Goal: Task Accomplishment & Management: Manage account settings

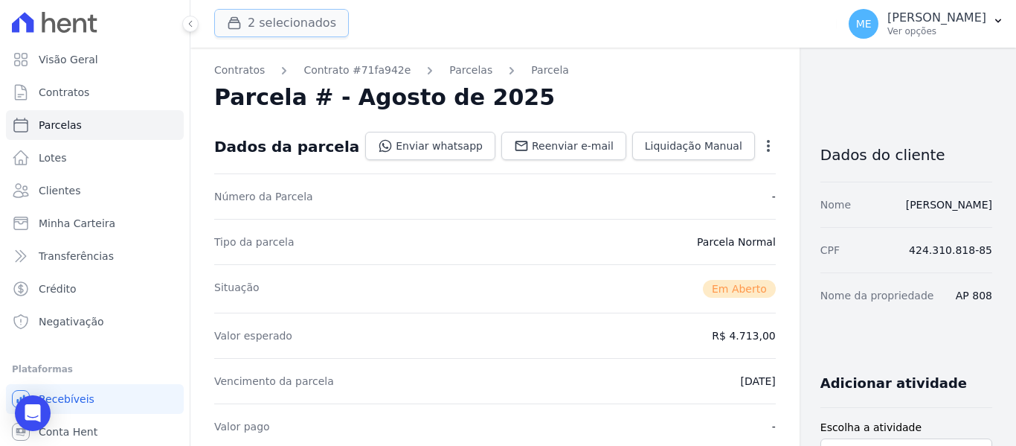
click at [283, 15] on button "2 selecionados" at bounding box center [281, 23] width 135 height 28
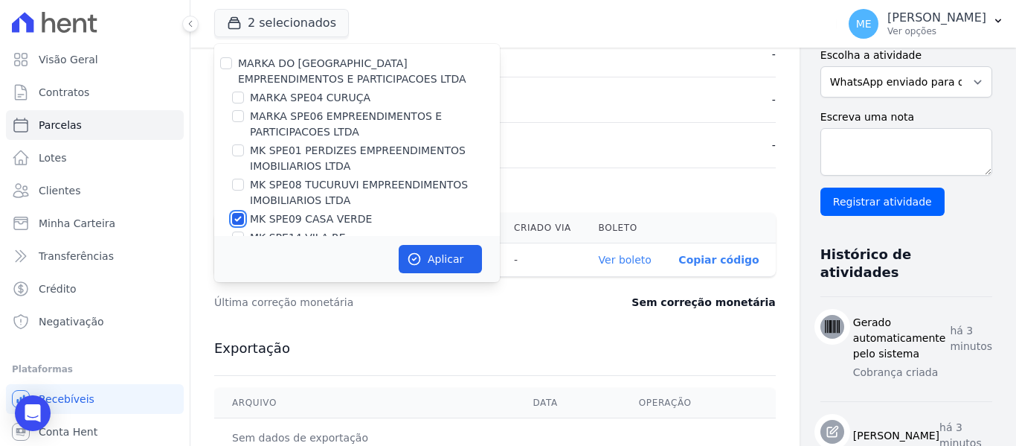
click at [239, 218] on input "MK SPE09 CASA VERDE" at bounding box center [238, 219] width 12 height 12
checkbox input "false"
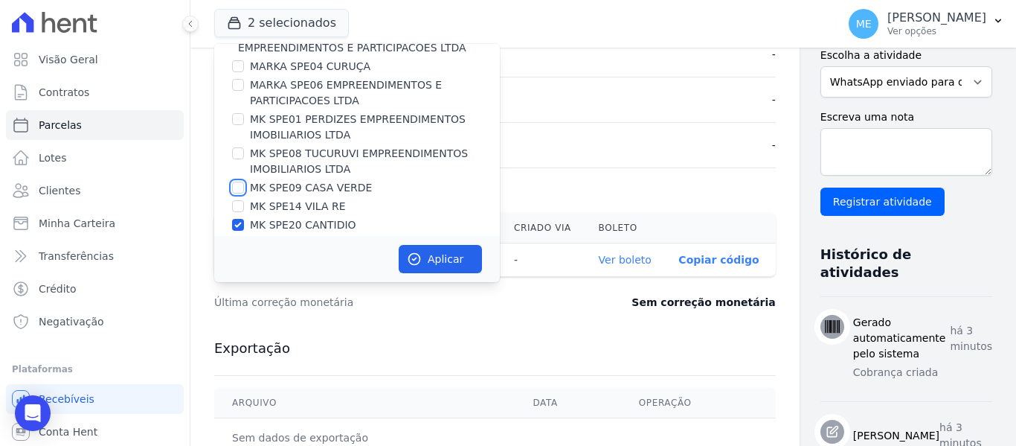
scroll to position [40, 0]
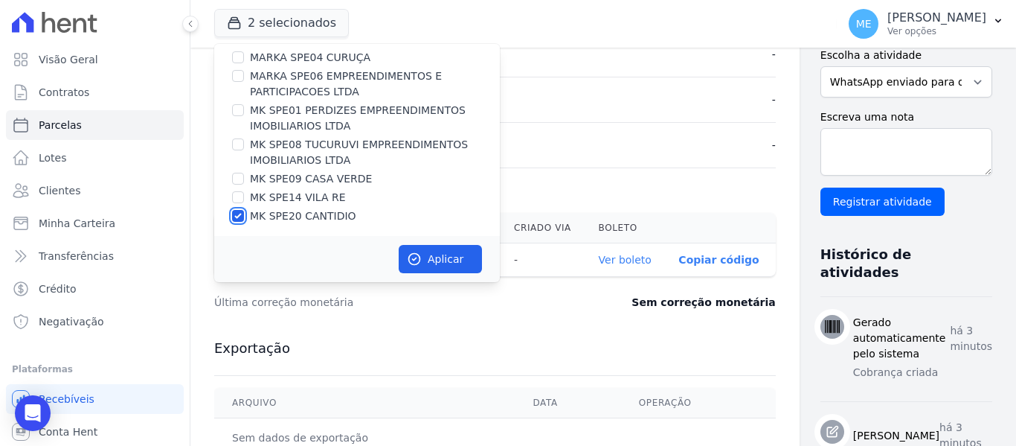
click at [243, 216] on input "MK SPE20 CANTIDIO" at bounding box center [238, 216] width 12 height 12
checkbox input "false"
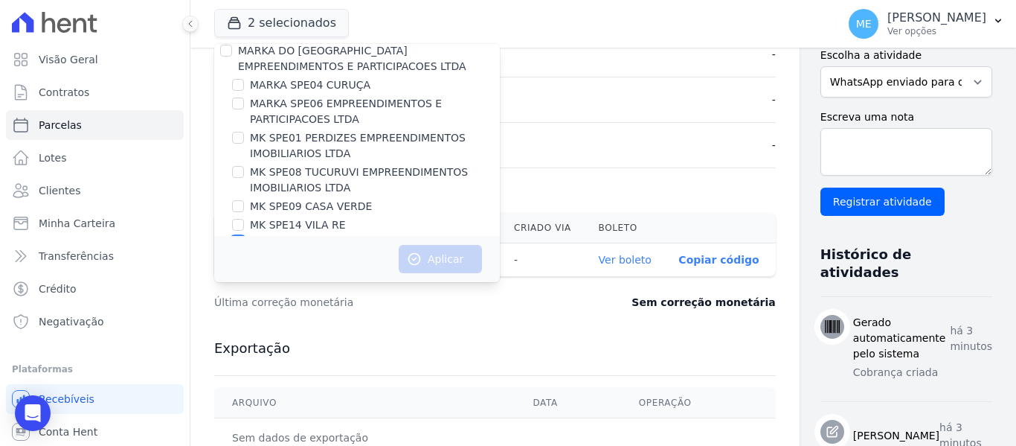
scroll to position [0, 0]
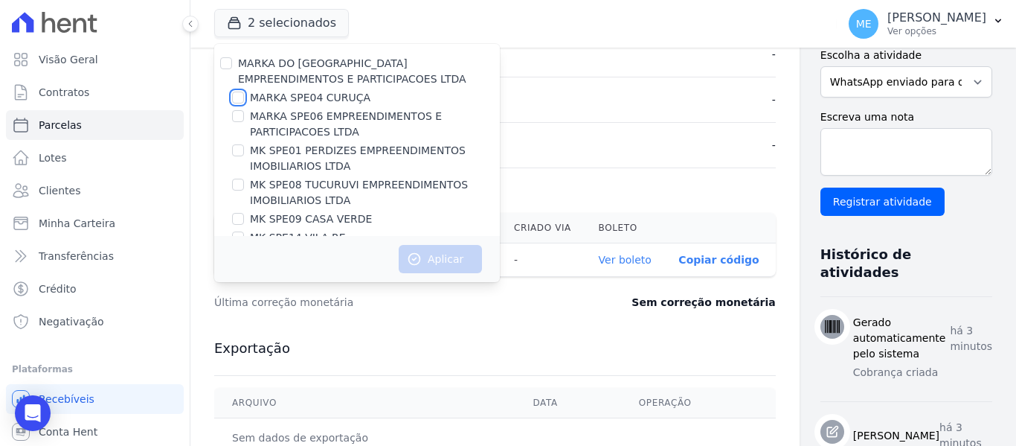
click at [237, 97] on input "MARKA SPE04 CURUÇA" at bounding box center [238, 98] width 12 height 12
checkbox input "true"
click at [431, 258] on button "Aplicar" at bounding box center [440, 259] width 83 height 28
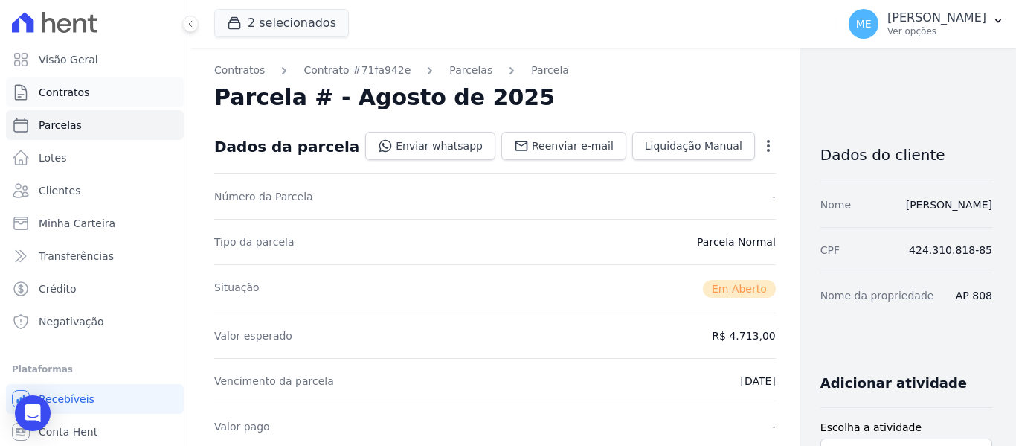
click at [74, 94] on span "Contratos" at bounding box center [64, 92] width 51 height 15
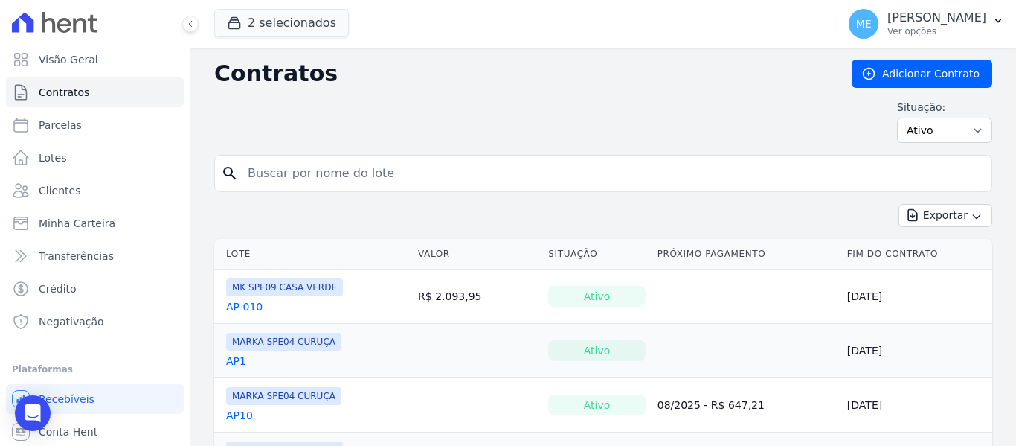
click at [313, 161] on input "search" at bounding box center [612, 173] width 747 height 30
type input "1404"
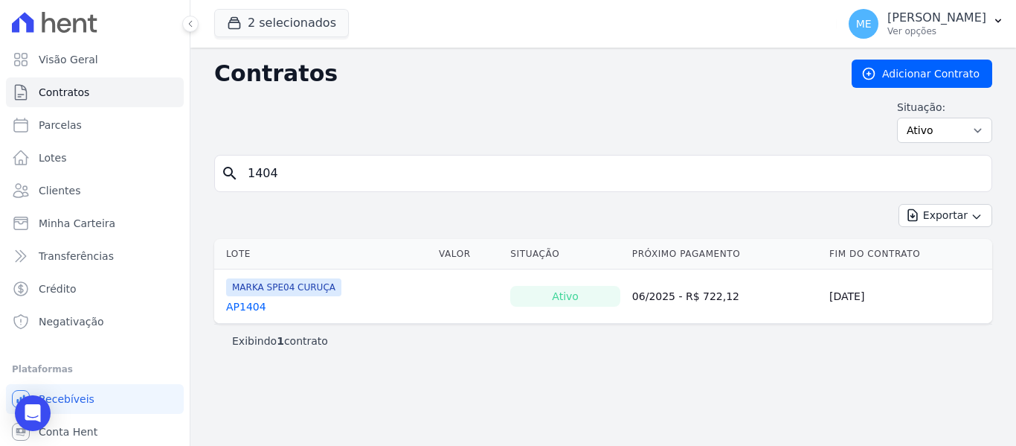
click at [256, 307] on link "AP1404" at bounding box center [246, 306] width 40 height 15
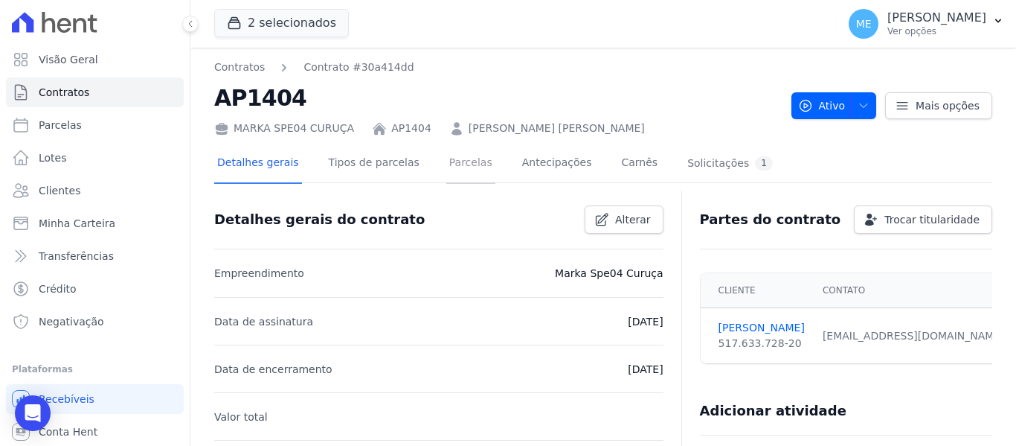
click at [455, 164] on link "Parcelas" at bounding box center [470, 163] width 49 height 39
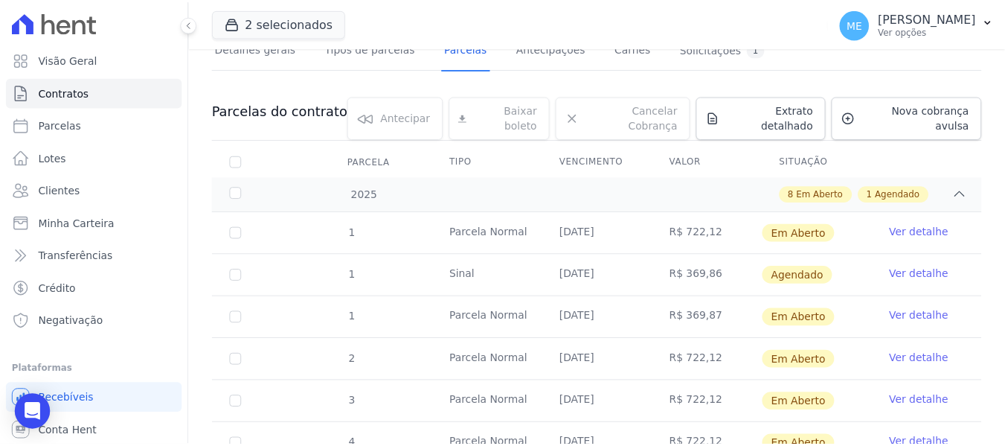
scroll to position [149, 0]
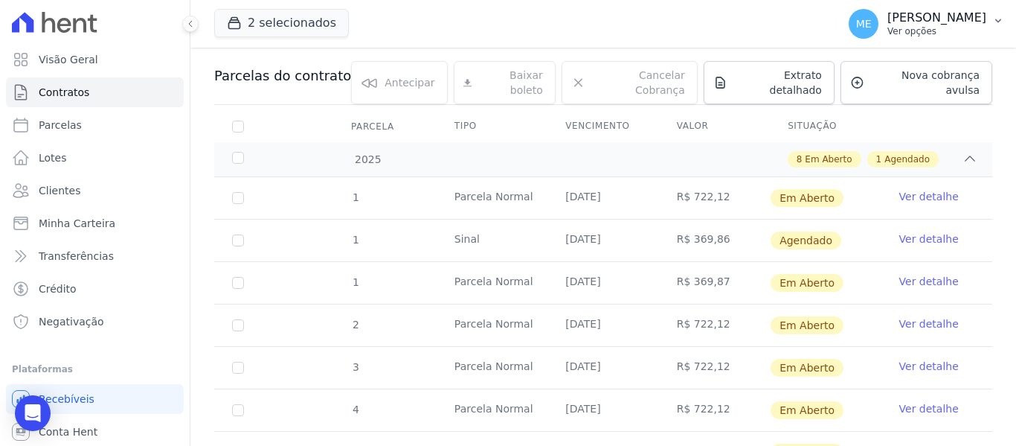
click at [999, 22] on icon "button" at bounding box center [999, 21] width 6 height 4
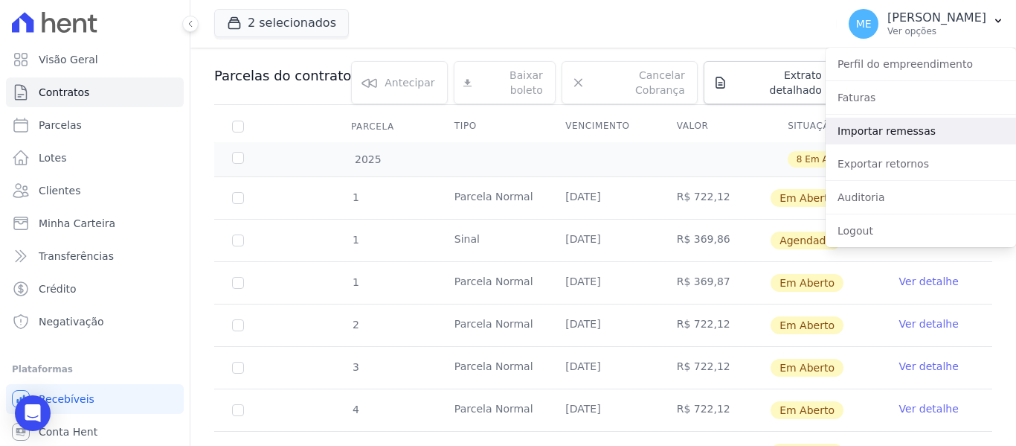
click at [888, 124] on link "Importar remessas" at bounding box center [921, 131] width 190 height 27
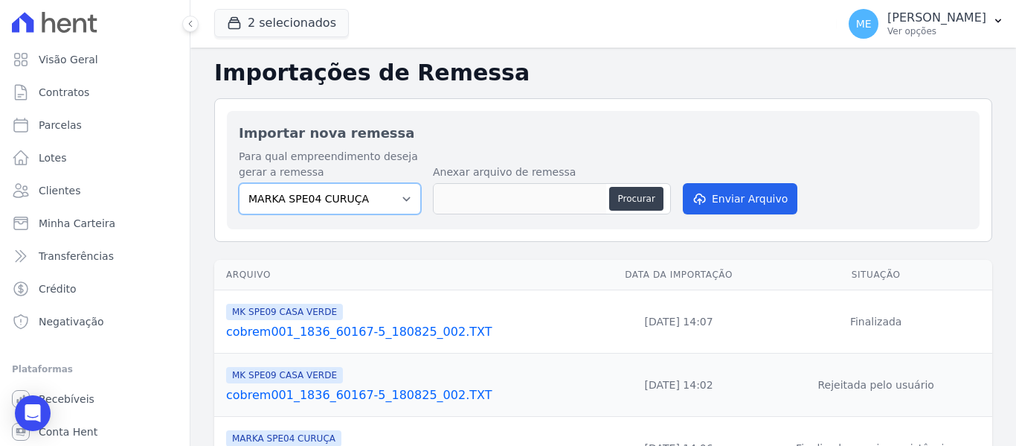
click at [401, 199] on select "MARKA SPE04 CURUÇA MARKA SPE06 EMPREENDIMENTOS E PARTICIPACOES LTDA MK SPE01 PE…" at bounding box center [330, 198] width 182 height 31
click at [638, 194] on button "Procurar" at bounding box center [636, 199] width 54 height 24
type input "cobrem001_1836_60167-5_180825_004.TXT"
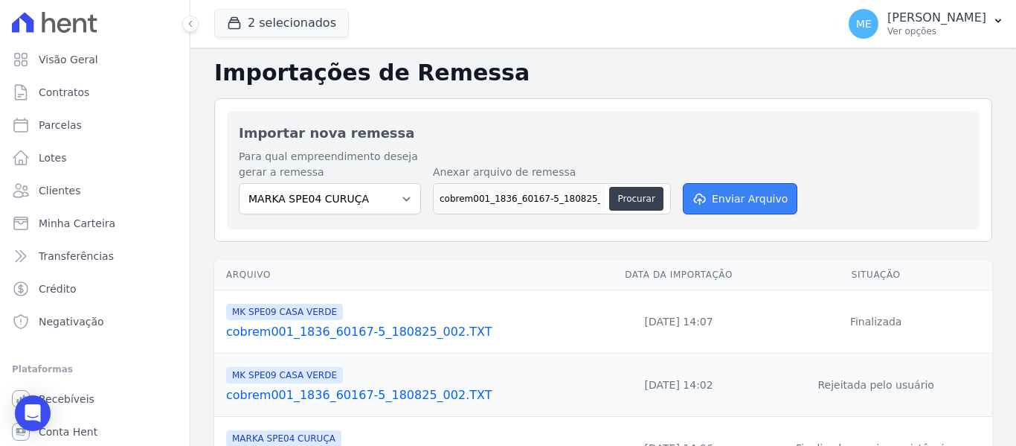
click at [754, 199] on button "Enviar Arquivo" at bounding box center [740, 198] width 115 height 31
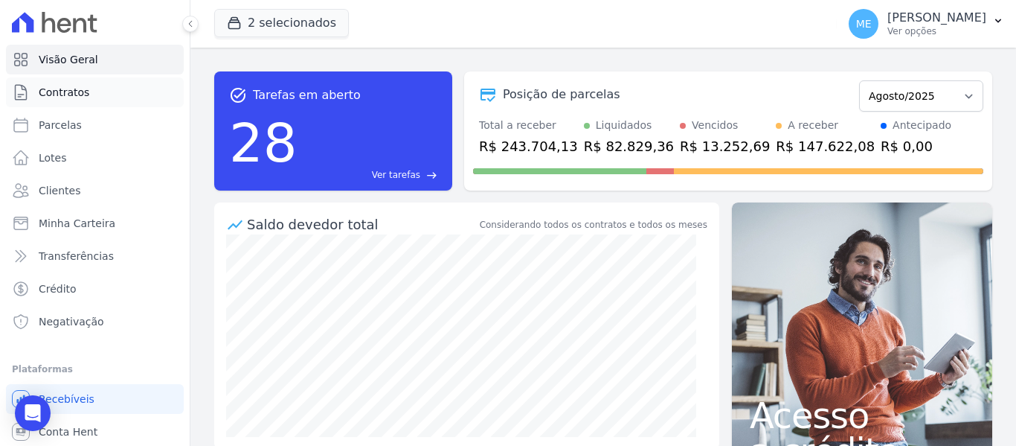
click at [94, 90] on link "Contratos" at bounding box center [95, 92] width 178 height 30
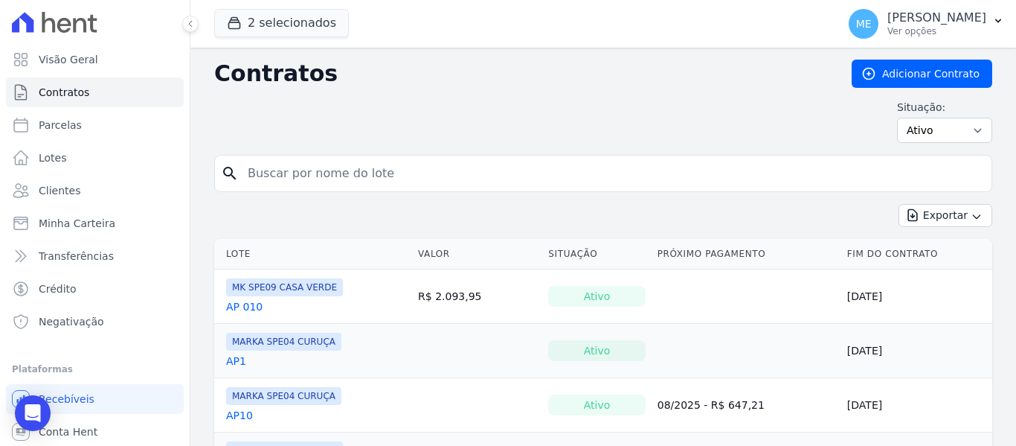
click at [326, 166] on input "search" at bounding box center [612, 173] width 747 height 30
type input "144"
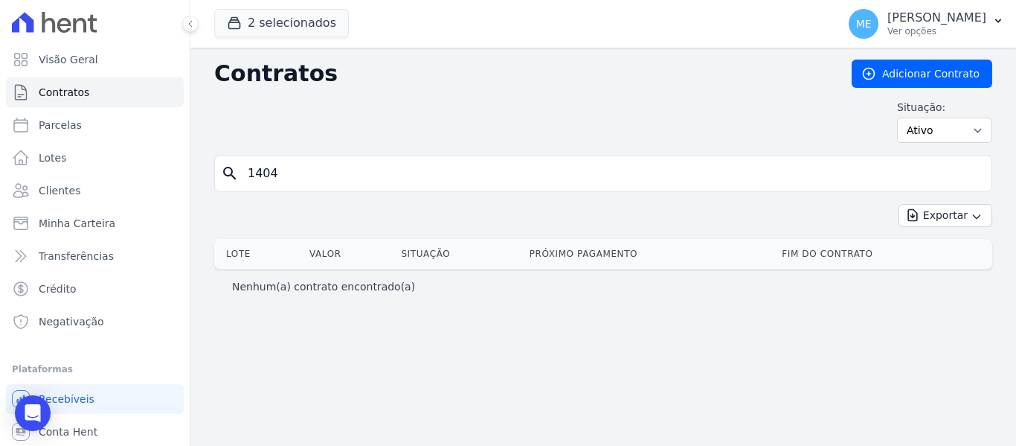
type input "1404"
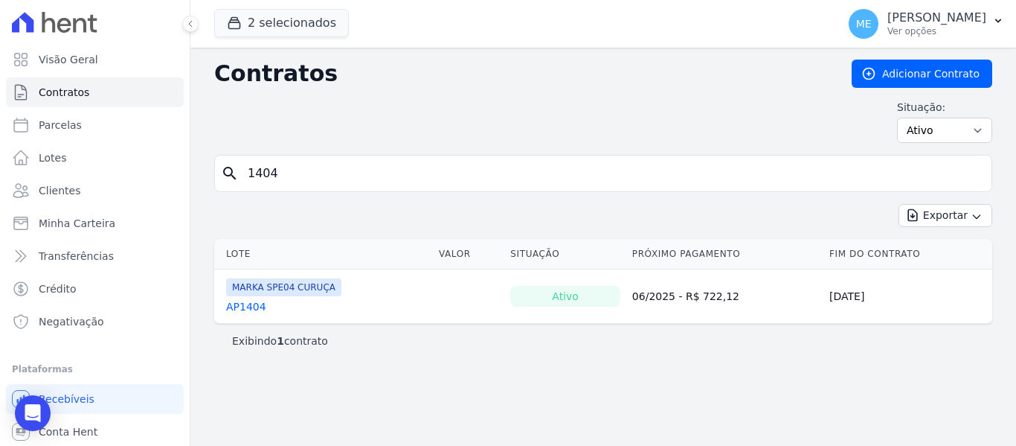
click at [253, 307] on link "AP1404" at bounding box center [246, 306] width 40 height 15
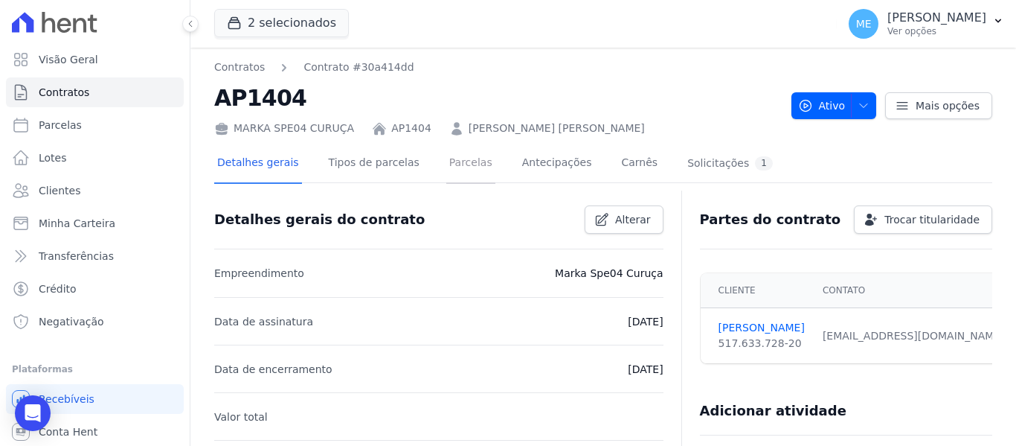
click at [462, 159] on link "Parcelas" at bounding box center [470, 163] width 49 height 39
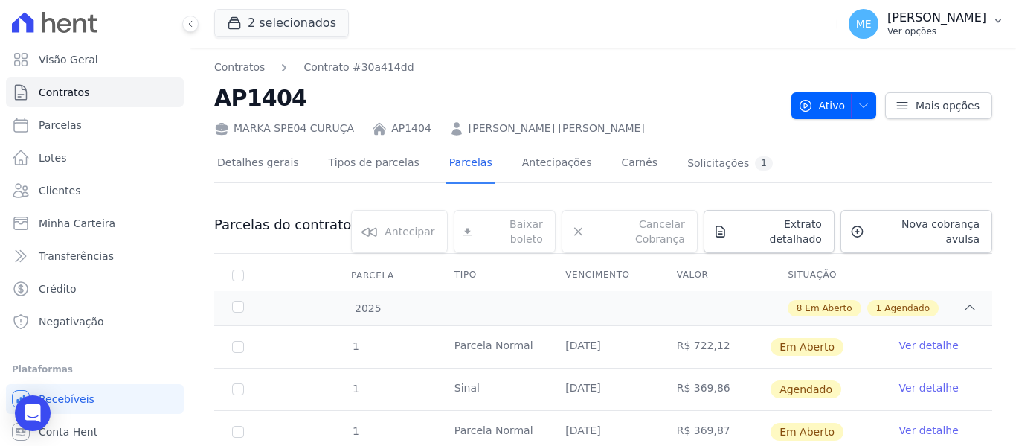
click at [999, 16] on icon "button" at bounding box center [999, 21] width 12 height 12
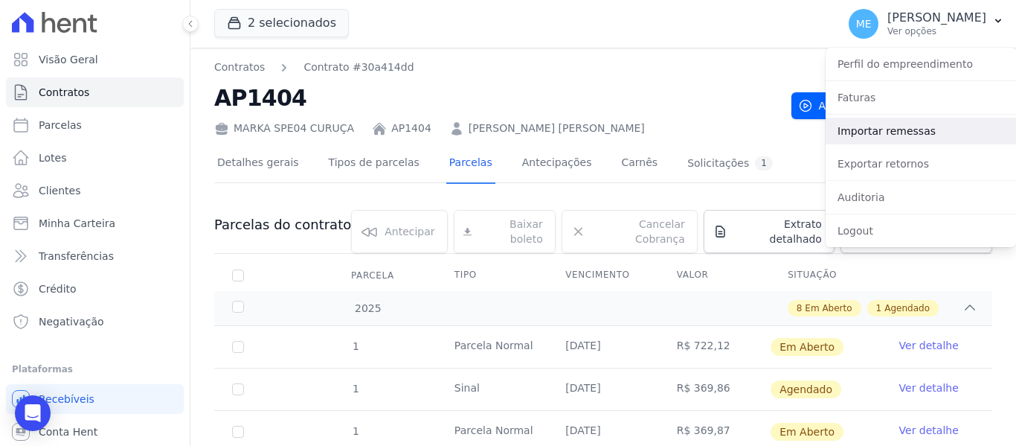
click at [914, 126] on link "Importar remessas" at bounding box center [921, 131] width 190 height 27
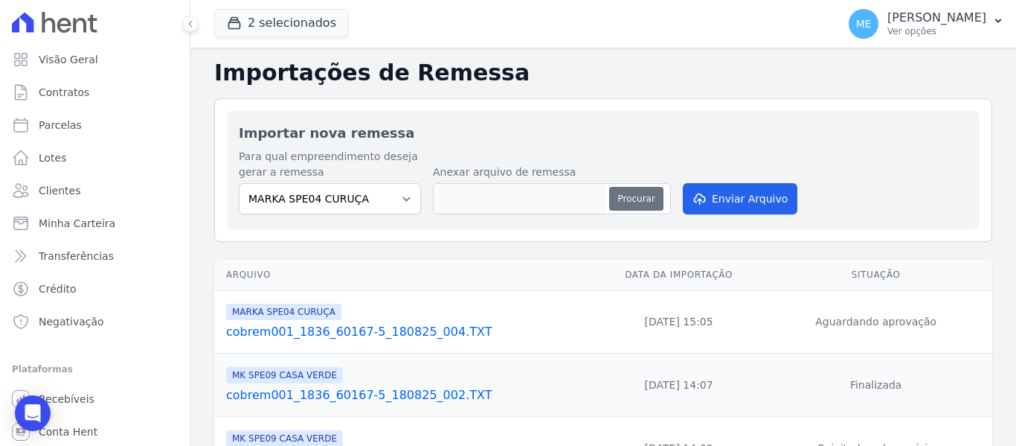
click at [650, 205] on button "Procurar" at bounding box center [636, 199] width 54 height 24
type input "cobrem001_1836_60167-5_180825_004.TXT"
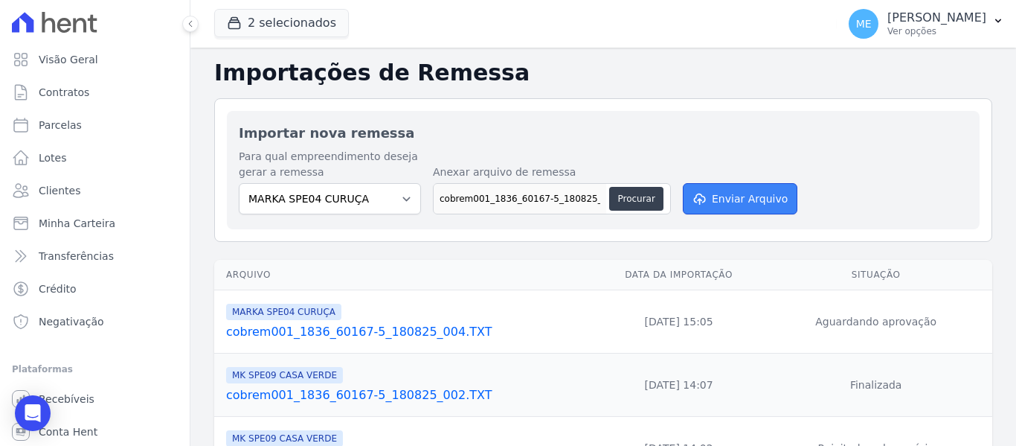
click at [744, 190] on button "Enviar Arquivo" at bounding box center [740, 198] width 115 height 31
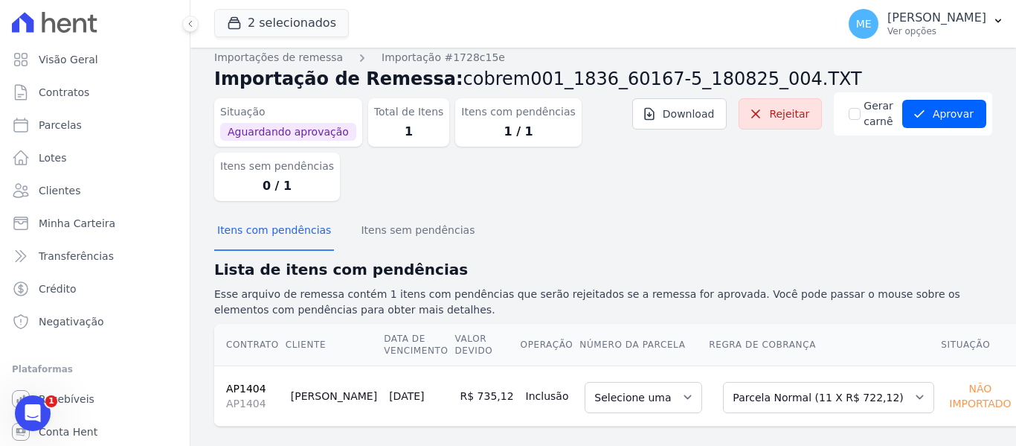
scroll to position [27, 0]
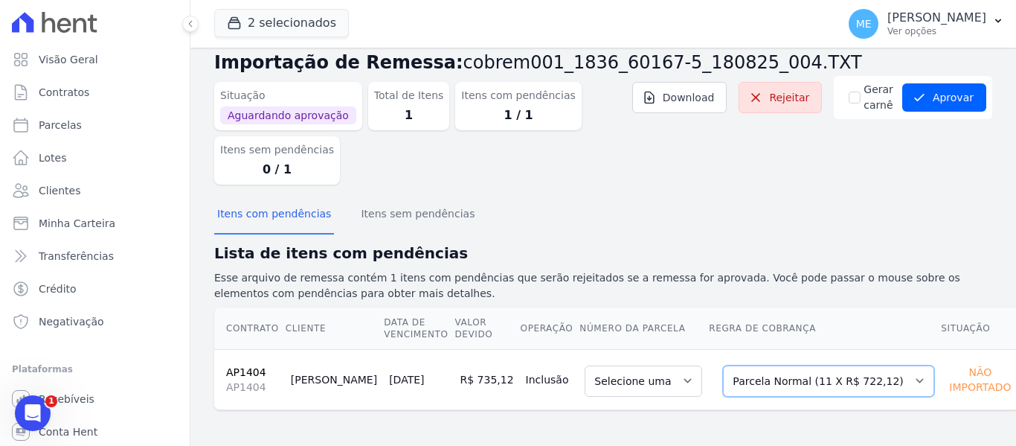
click at [868, 382] on select "Selecione uma Nova Parcela Avulsa Parcela Avulsa Existente Parcela Normal (11 X…" at bounding box center [828, 380] width 211 height 31
click at [723, 365] on select "Selecione uma Nova Parcela Avulsa Parcela Avulsa Existente Parcela Normal (11 X…" at bounding box center [828, 380] width 211 height 31
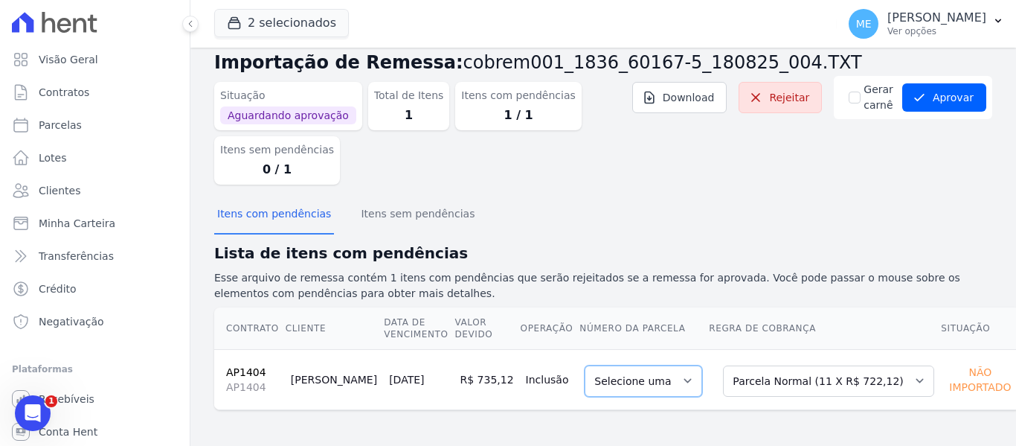
click at [660, 381] on select "Selecione uma" at bounding box center [644, 380] width 118 height 31
click at [656, 377] on select "Selecione uma" at bounding box center [644, 380] width 118 height 31
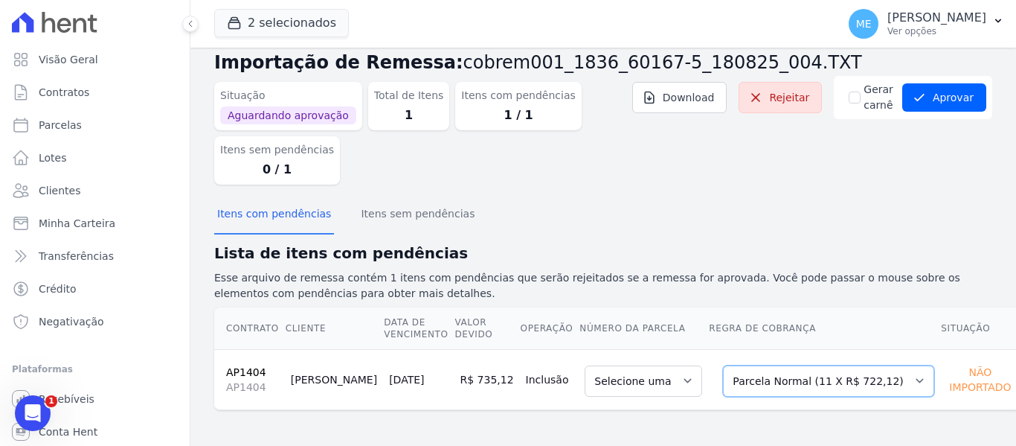
click at [870, 379] on select "Selecione uma Nova Parcela Avulsa Parcela Avulsa Existente Parcela Normal (11 X…" at bounding box center [828, 380] width 211 height 31
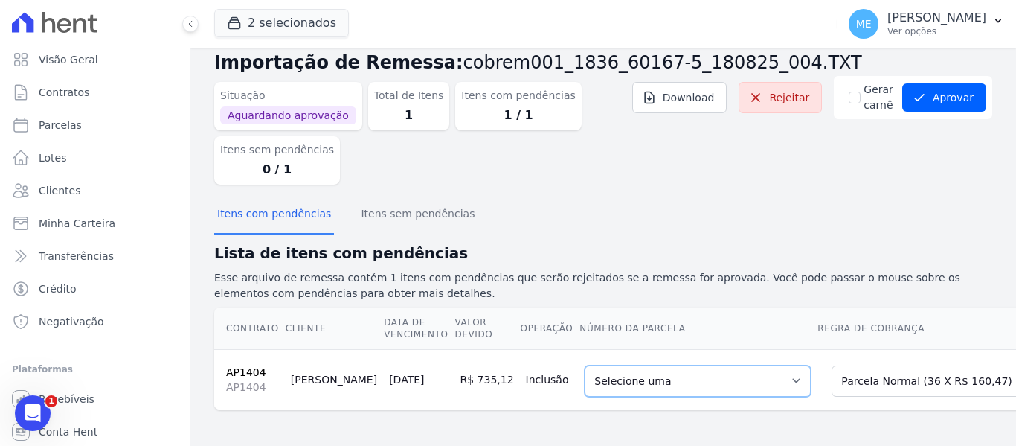
click at [727, 377] on select "Selecione uma 1 - 20/04/2026 - R$ 160,47 - Agendado 2 - 20/05/2026 - R$ 160,47 …" at bounding box center [698, 380] width 226 height 31
click at [821, 199] on div "Itens com pendências Itens sem pendências" at bounding box center [603, 214] width 778 height 36
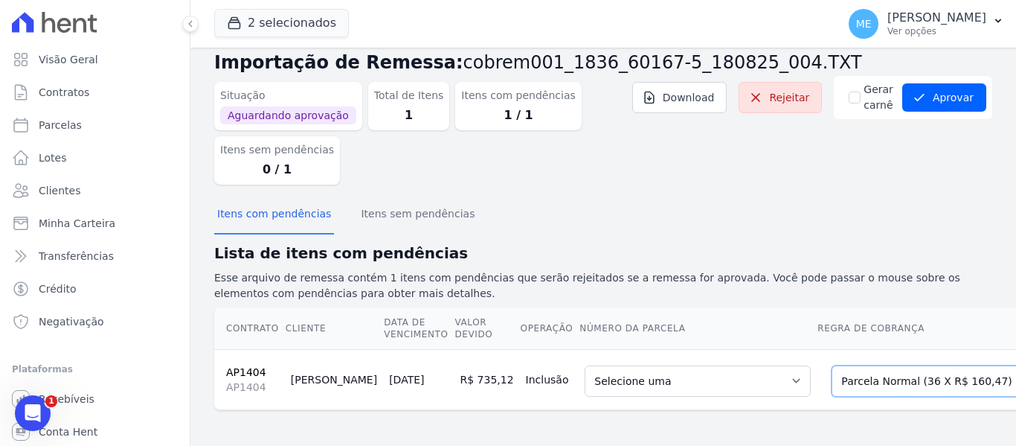
click at [946, 379] on select "Selecione uma Nova Parcela Avulsa Parcela Avulsa Existente Parcela Normal (11 X…" at bounding box center [937, 380] width 211 height 31
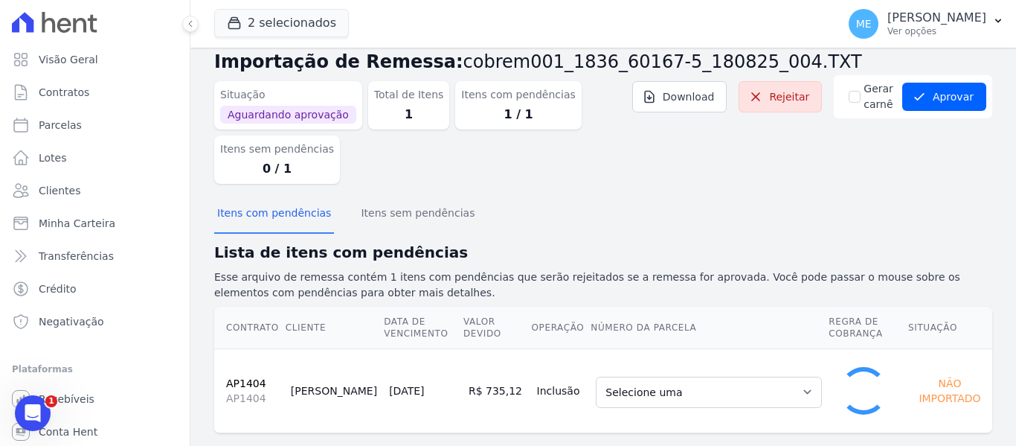
select select "0"
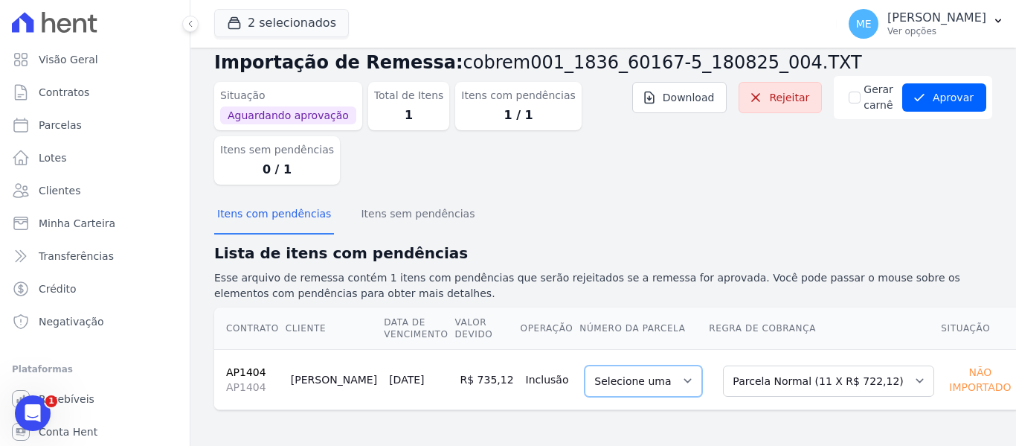
click at [656, 376] on select "Selecione uma" at bounding box center [644, 380] width 118 height 31
click at [601, 382] on select "Selecione uma" at bounding box center [644, 380] width 118 height 31
drag, startPoint x: 833, startPoint y: 243, endPoint x: 881, endPoint y: 214, distance: 56.4
click at [834, 243] on h2 "Lista de itens com pendências" at bounding box center [603, 253] width 778 height 22
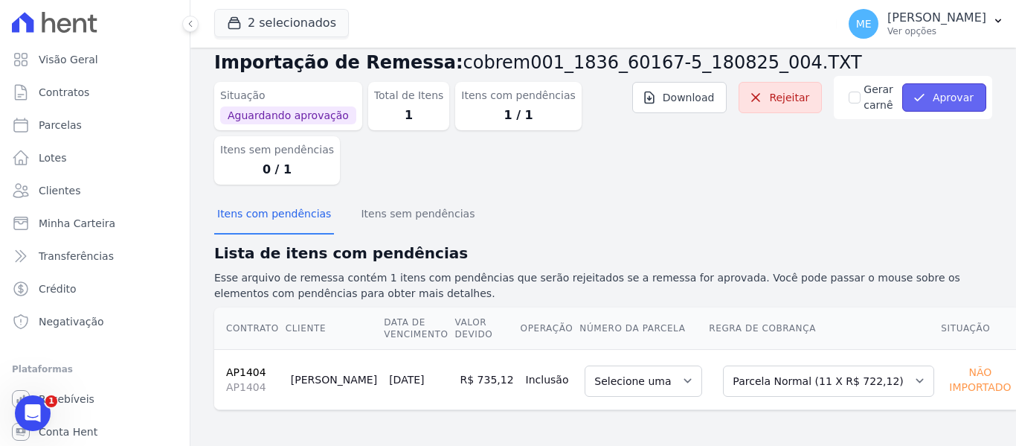
click at [942, 98] on button "Aprovar" at bounding box center [945, 97] width 84 height 28
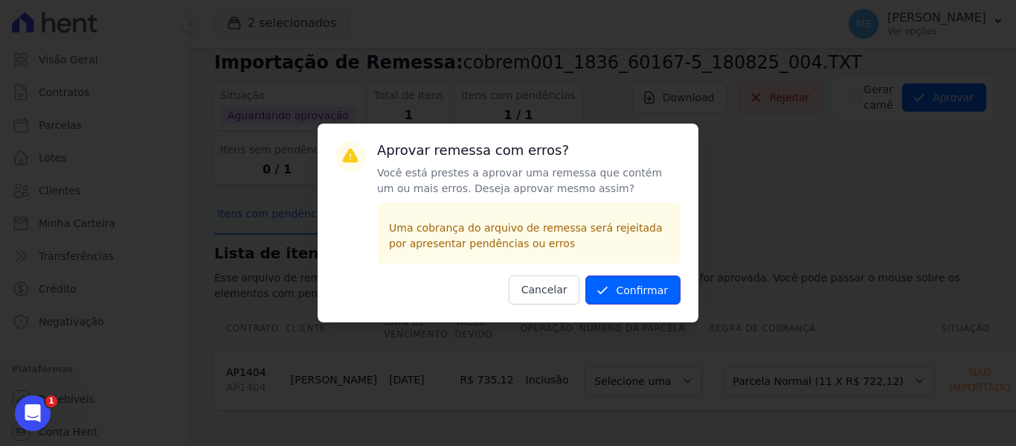
click at [646, 293] on button "Confirmar" at bounding box center [633, 289] width 95 height 29
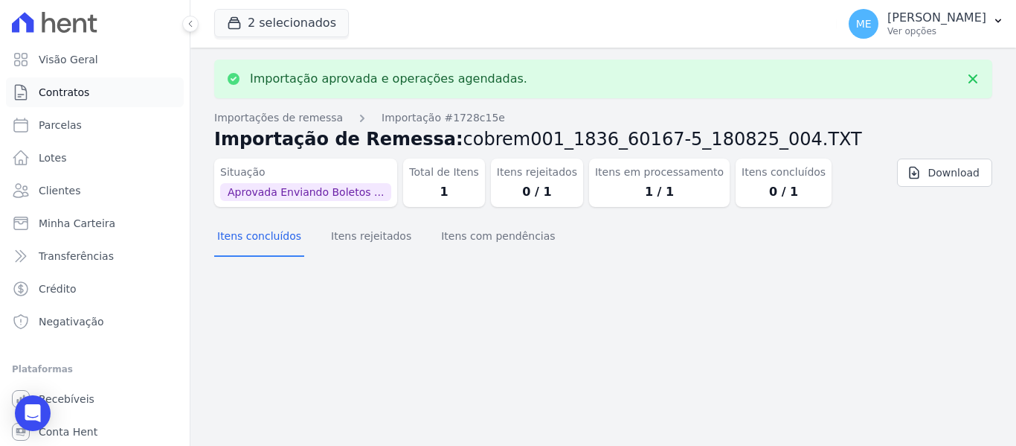
click at [87, 99] on link "Contratos" at bounding box center [95, 92] width 178 height 30
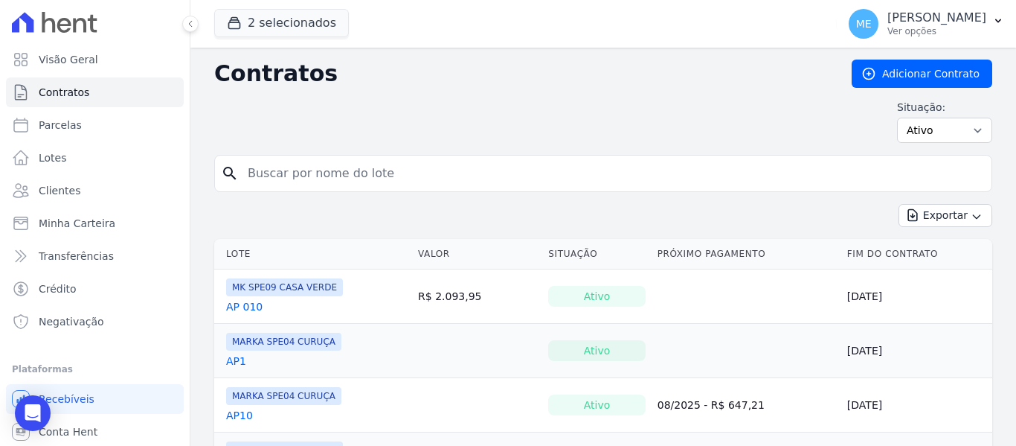
click at [307, 169] on input "search" at bounding box center [612, 173] width 747 height 30
type input "1404"
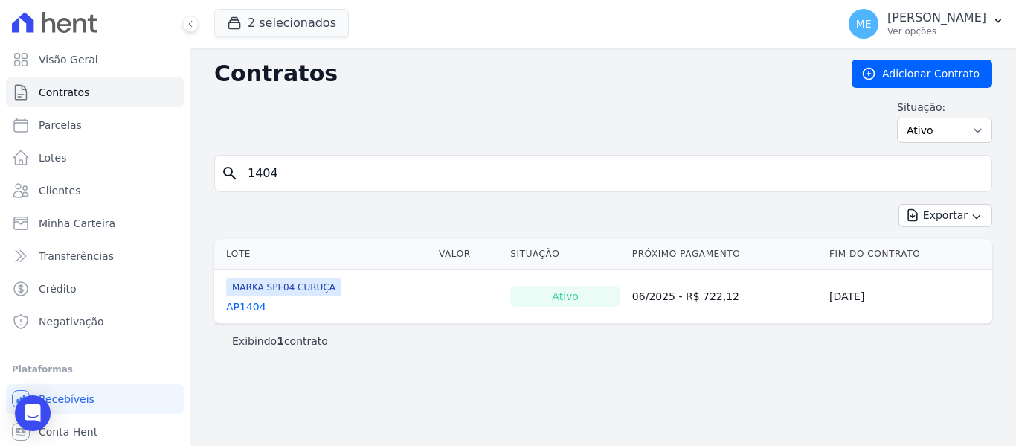
click at [237, 307] on link "AP1404" at bounding box center [246, 306] width 40 height 15
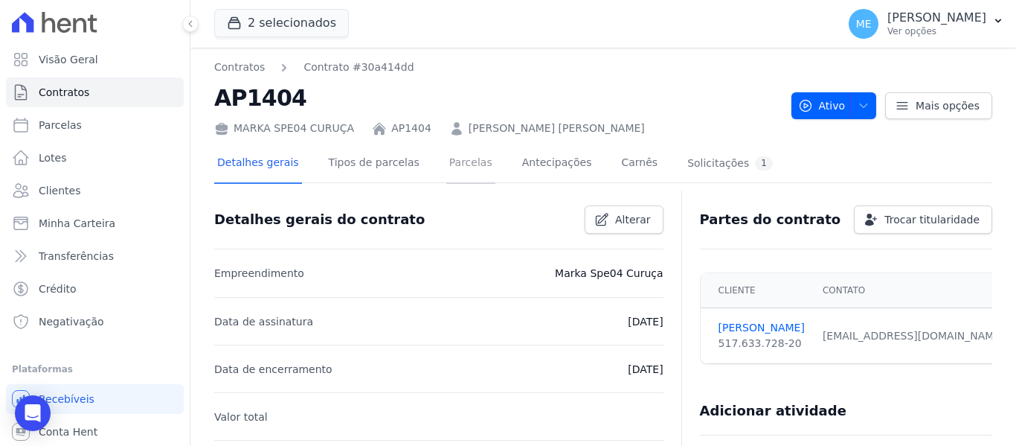
click at [452, 157] on link "Parcelas" at bounding box center [470, 163] width 49 height 39
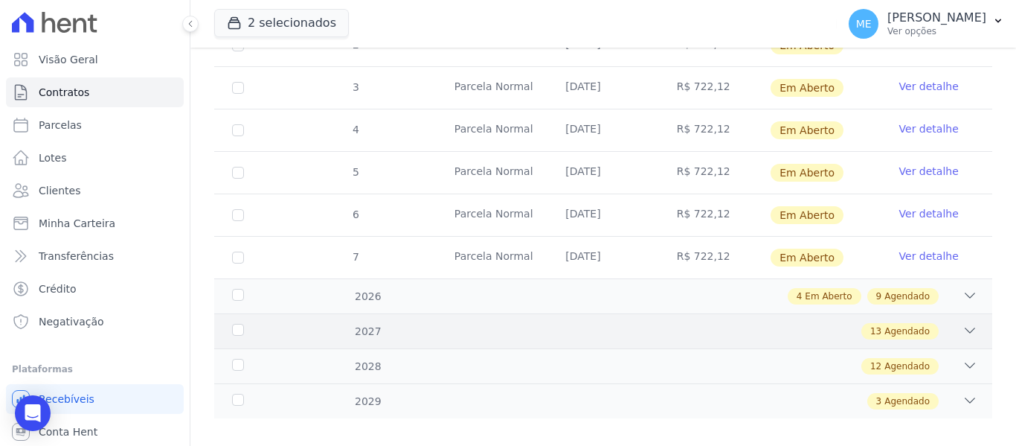
scroll to position [434, 0]
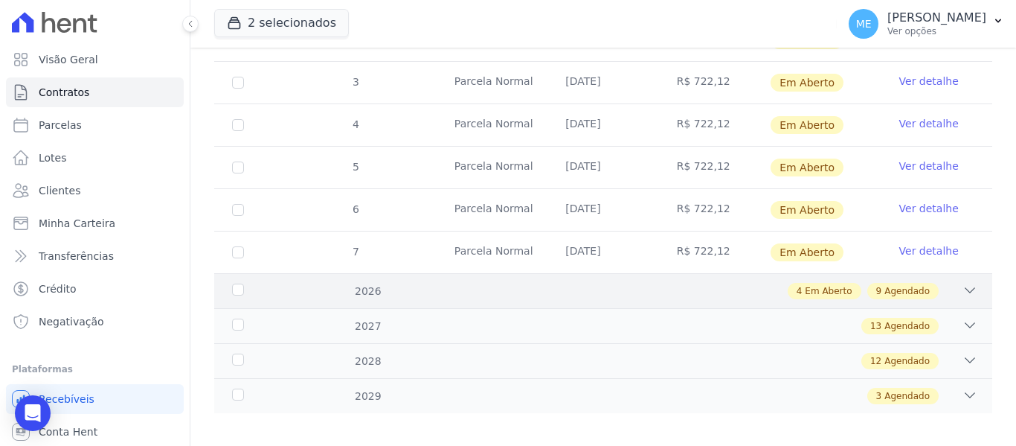
click at [963, 283] on icon at bounding box center [970, 290] width 15 height 15
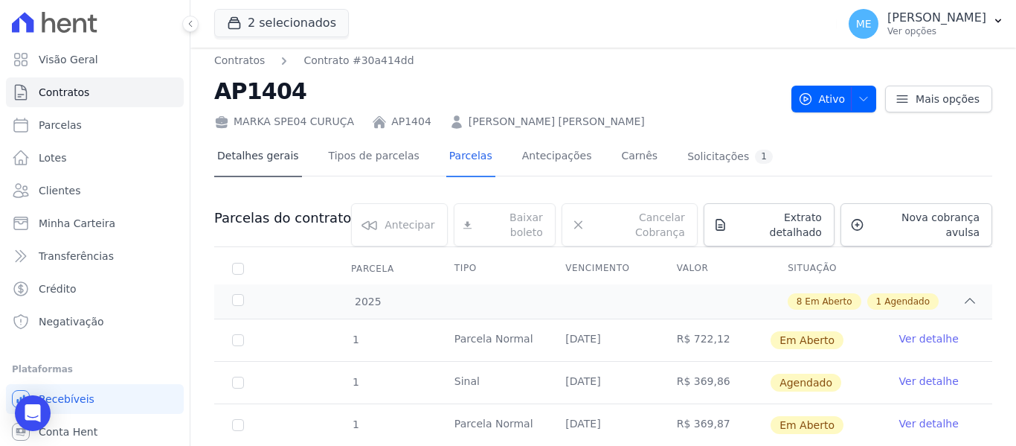
scroll to position [0, 0]
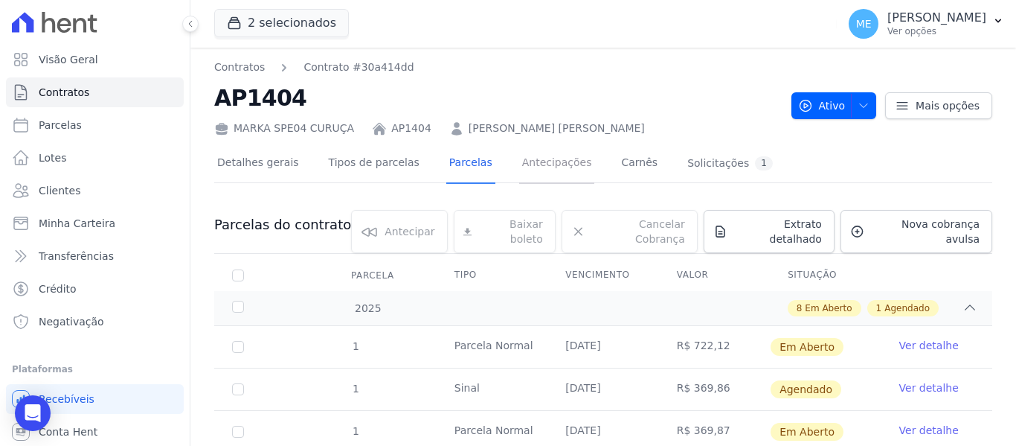
click at [538, 161] on link "Antecipações" at bounding box center [557, 163] width 76 height 39
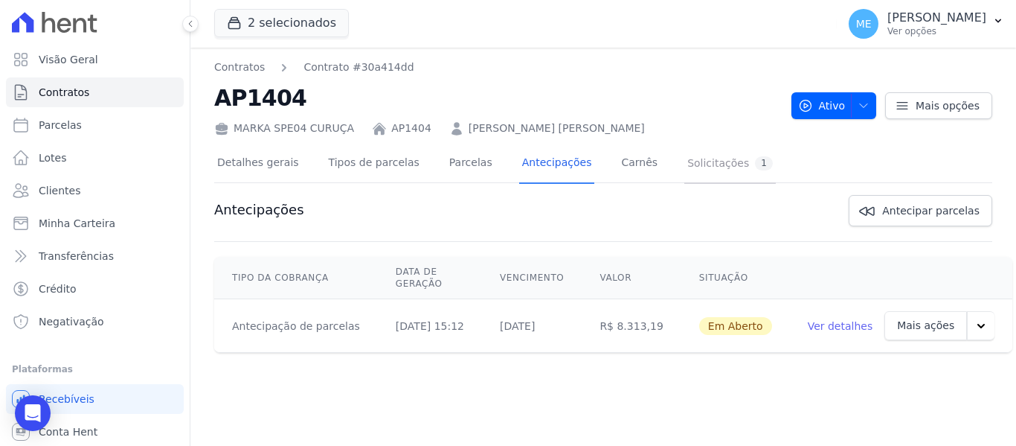
click at [688, 162] on div "Solicitações 1" at bounding box center [731, 163] width 86 height 14
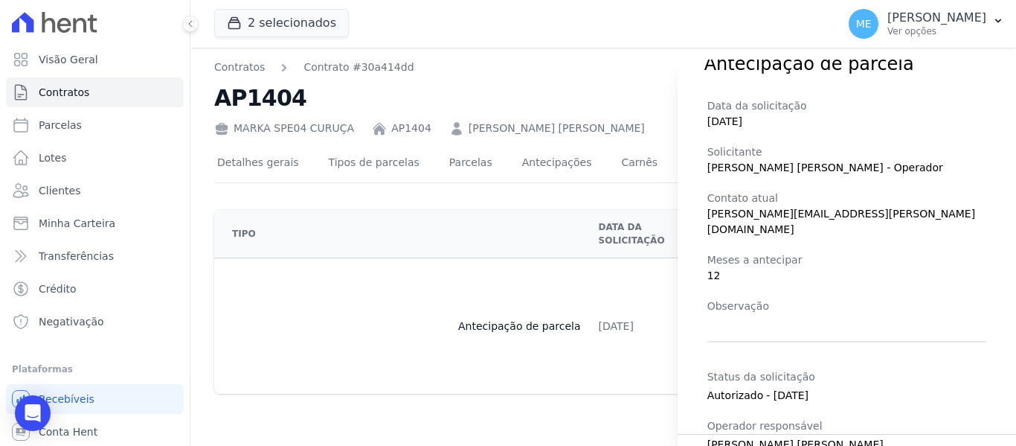
scroll to position [96, 0]
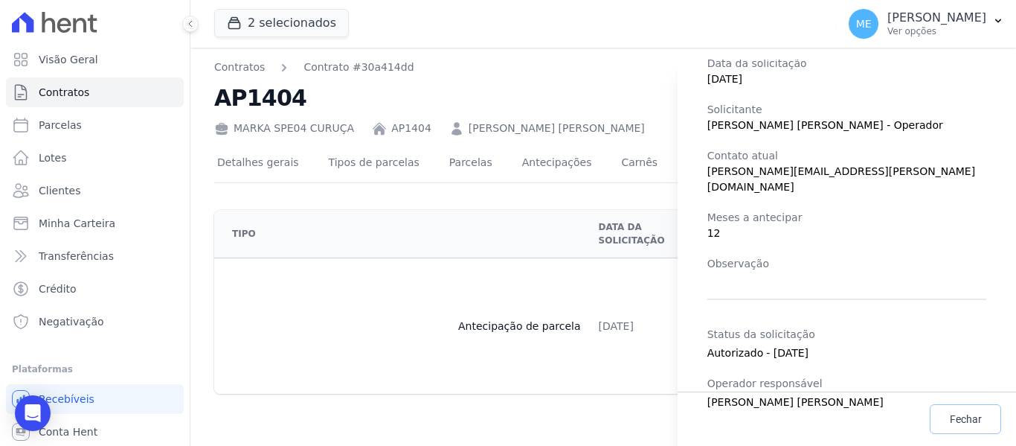
click at [965, 414] on span "Fechar" at bounding box center [966, 418] width 32 height 15
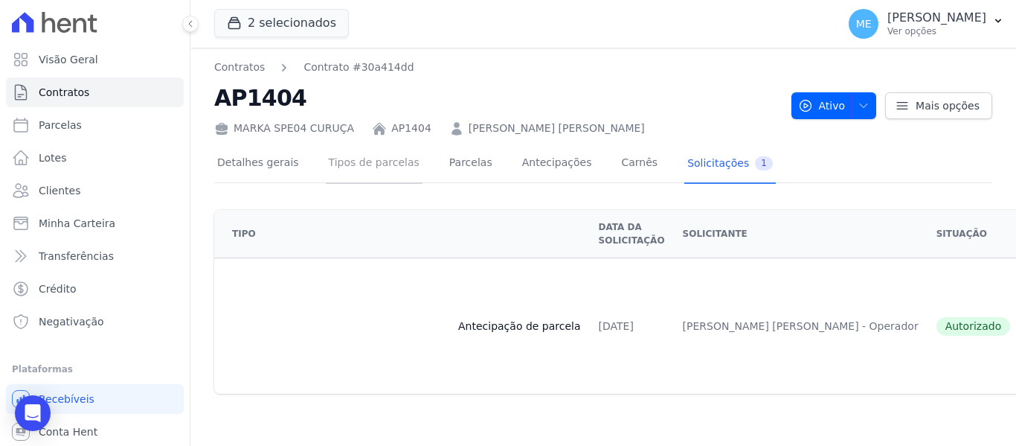
click at [337, 166] on link "Tipos de parcelas" at bounding box center [374, 163] width 97 height 39
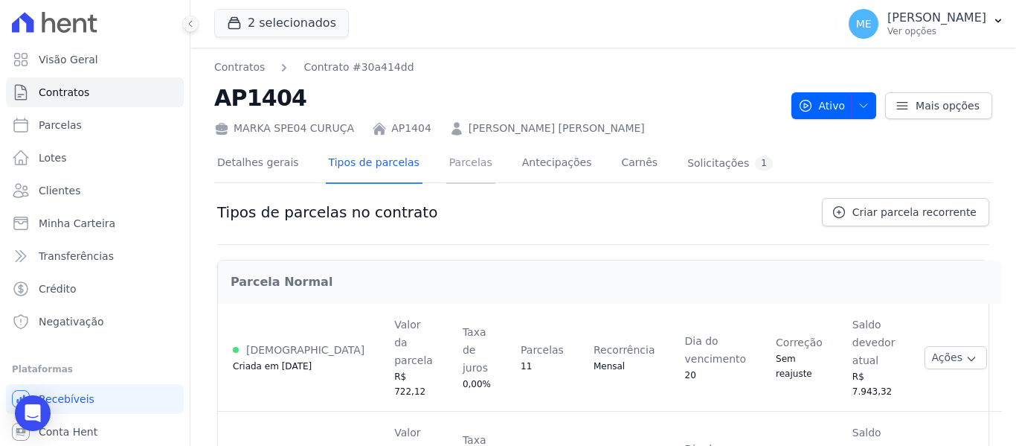
click at [447, 161] on link "Parcelas" at bounding box center [470, 163] width 49 height 39
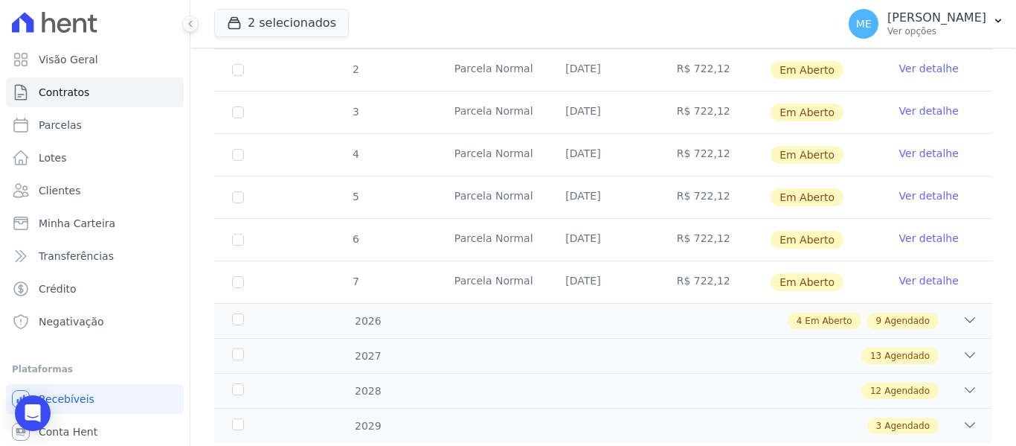
scroll to position [434, 0]
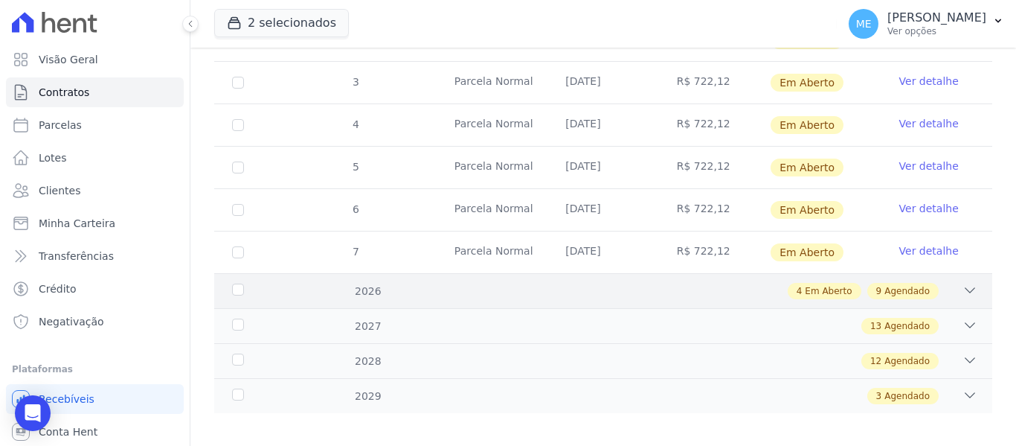
click at [791, 283] on div "4 Em Aberto" at bounding box center [825, 291] width 74 height 16
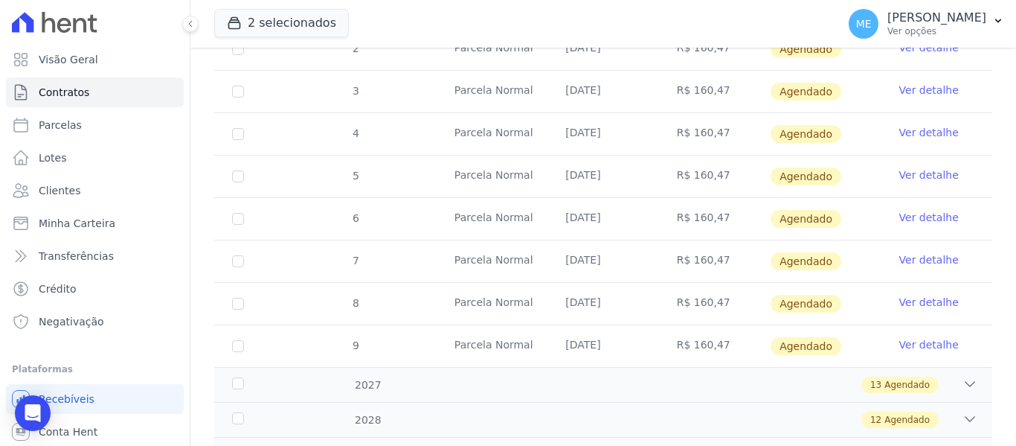
scroll to position [985, 0]
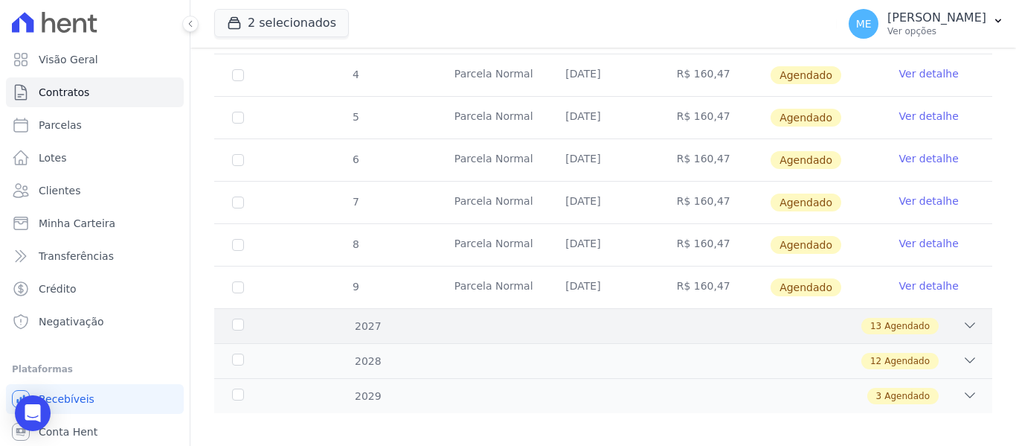
click at [966, 323] on icon at bounding box center [971, 325] width 10 height 4
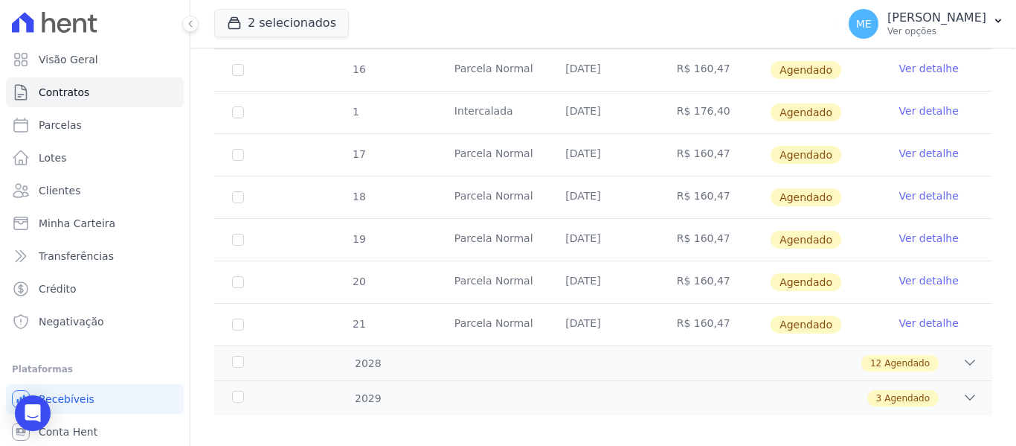
scroll to position [1536, 0]
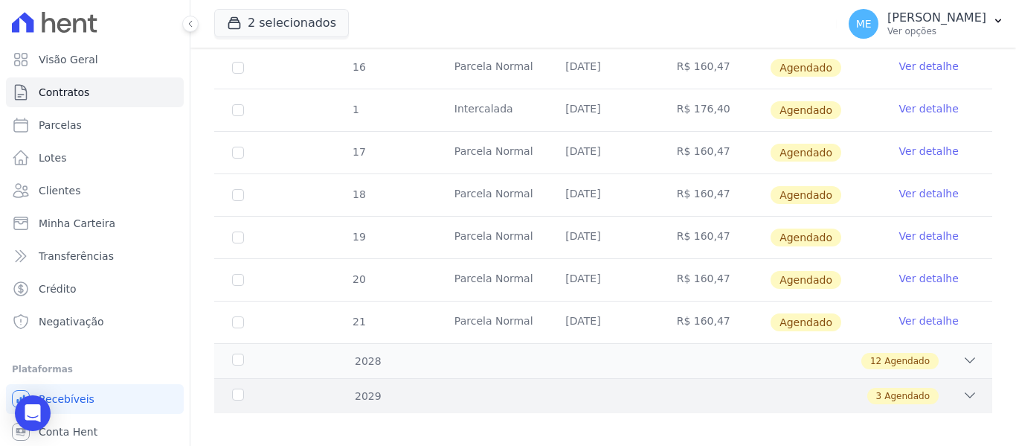
click at [963, 388] on icon at bounding box center [970, 395] width 15 height 15
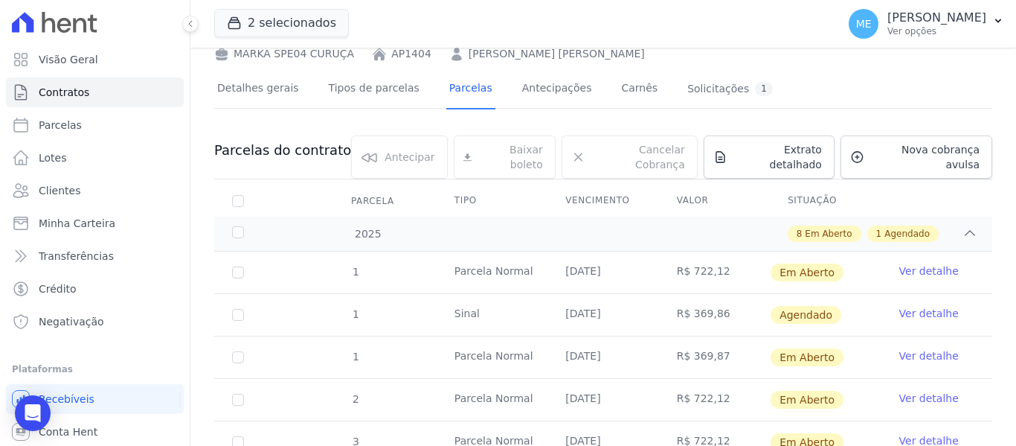
scroll to position [223, 0]
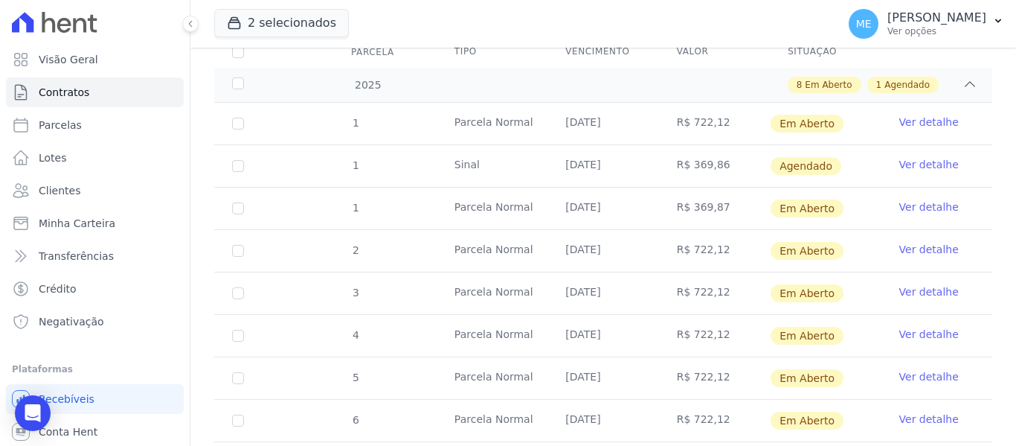
click at [900, 284] on link "Ver detalhe" at bounding box center [930, 291] width 60 height 15
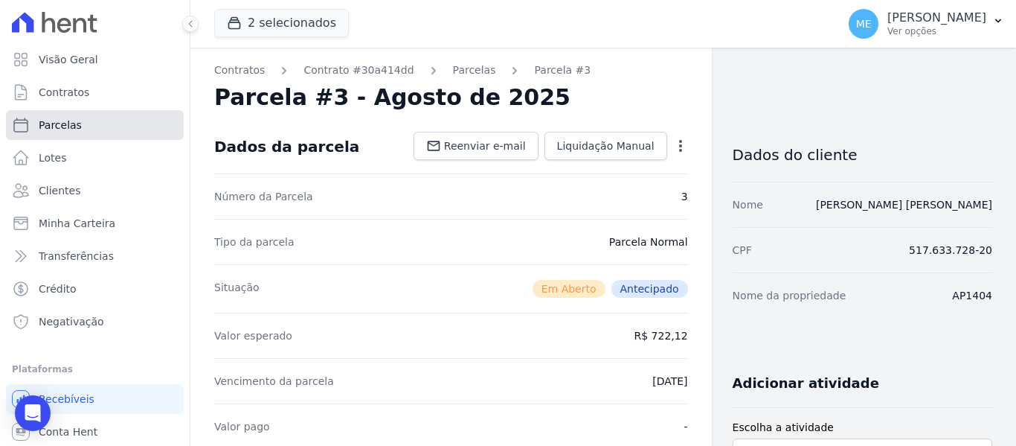
click at [57, 122] on span "Parcelas" at bounding box center [60, 125] width 43 height 15
click at [57, 96] on span "Contratos" at bounding box center [64, 92] width 51 height 15
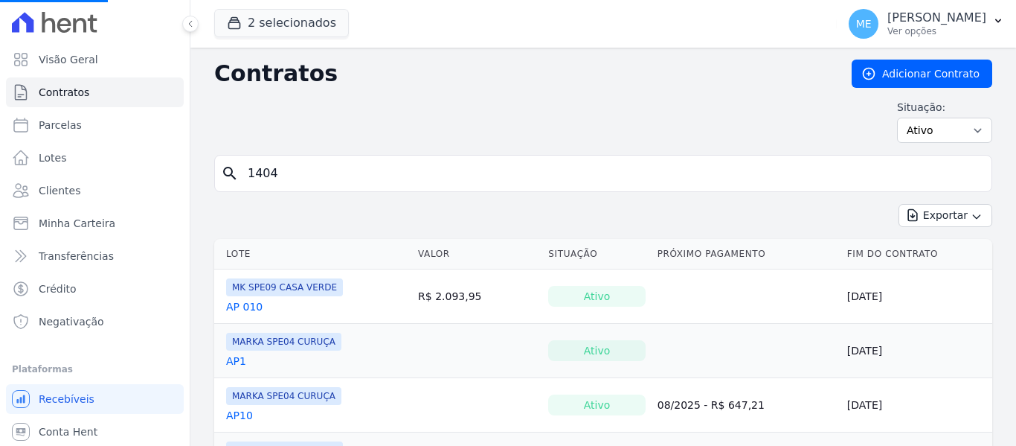
click at [307, 181] on input "1404" at bounding box center [612, 173] width 747 height 30
select select
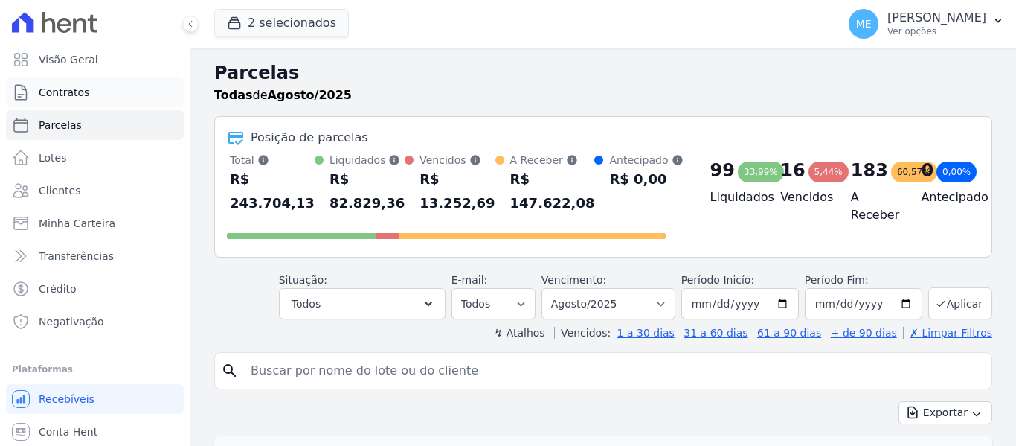
click at [60, 97] on span "Contratos" at bounding box center [64, 92] width 51 height 15
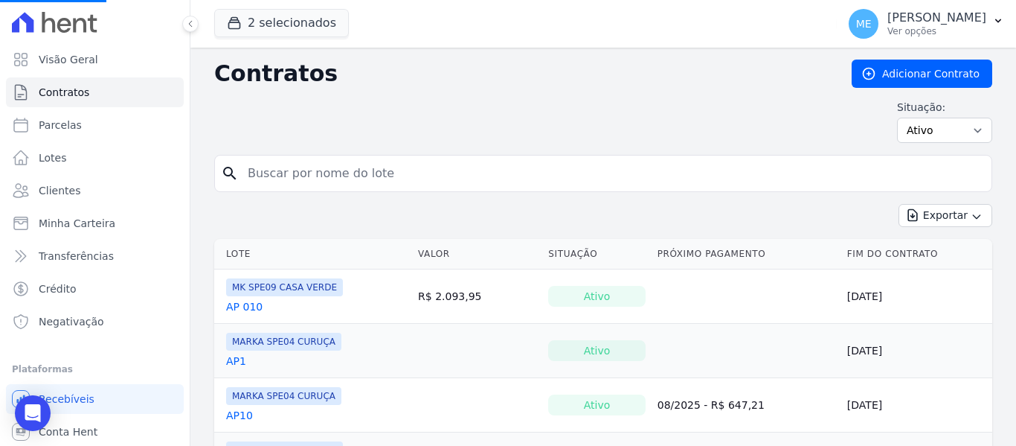
click at [307, 180] on input "search" at bounding box center [612, 173] width 747 height 30
click at [337, 172] on input "search" at bounding box center [612, 173] width 747 height 30
type input "1404"
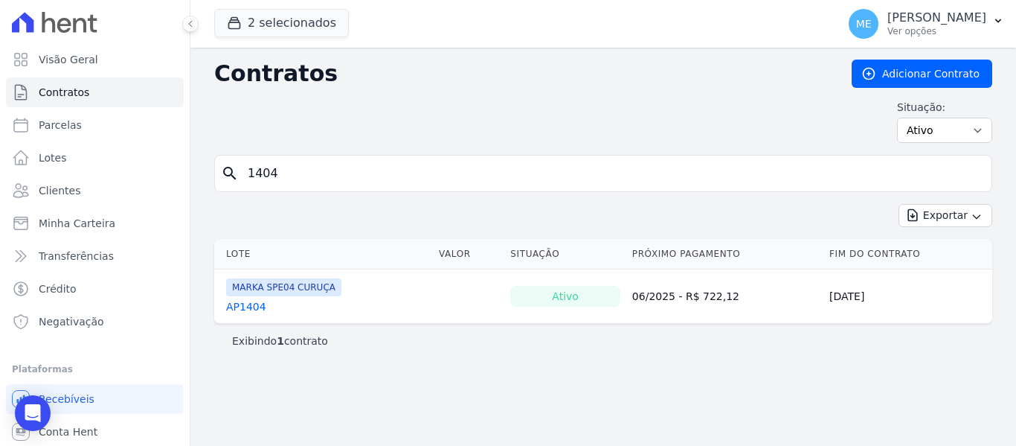
click at [257, 302] on link "AP1404" at bounding box center [246, 306] width 40 height 15
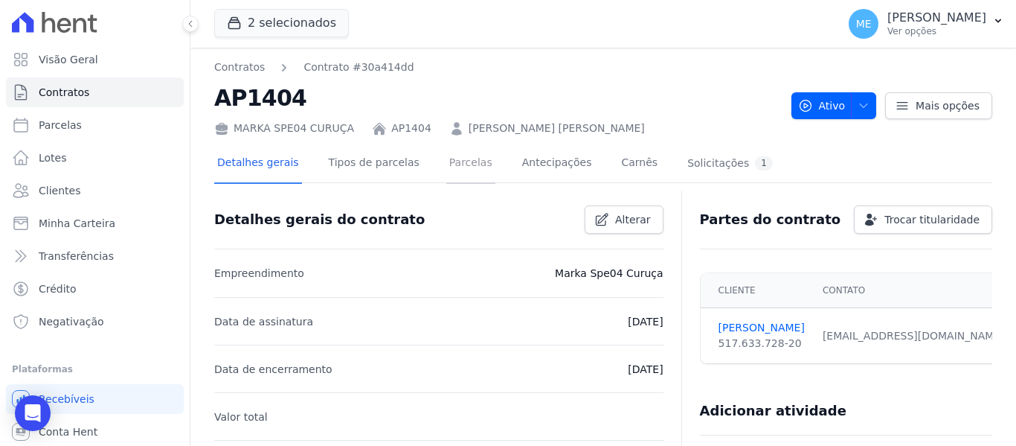
click at [446, 167] on link "Parcelas" at bounding box center [470, 163] width 49 height 39
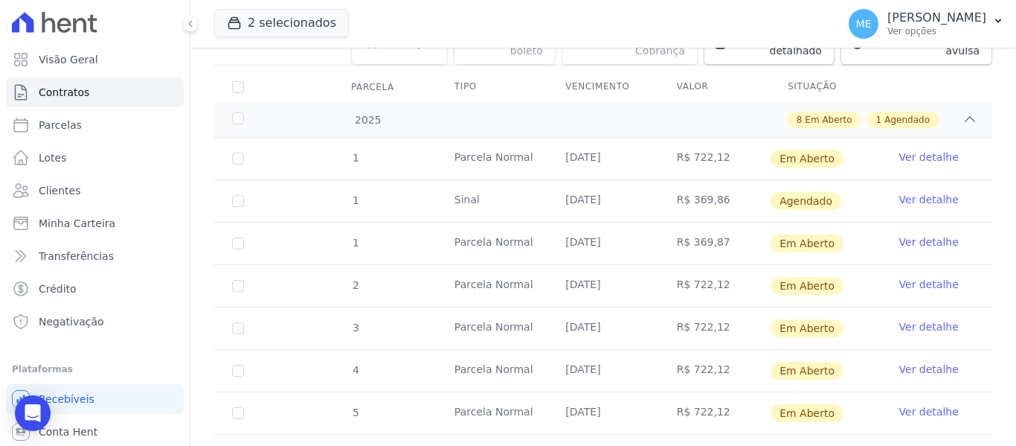
scroll to position [211, 0]
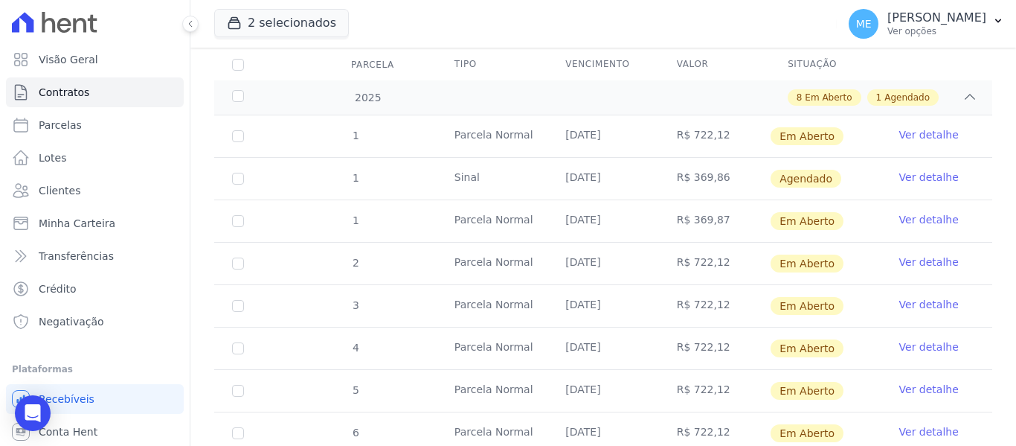
click at [908, 297] on link "Ver detalhe" at bounding box center [930, 304] width 60 height 15
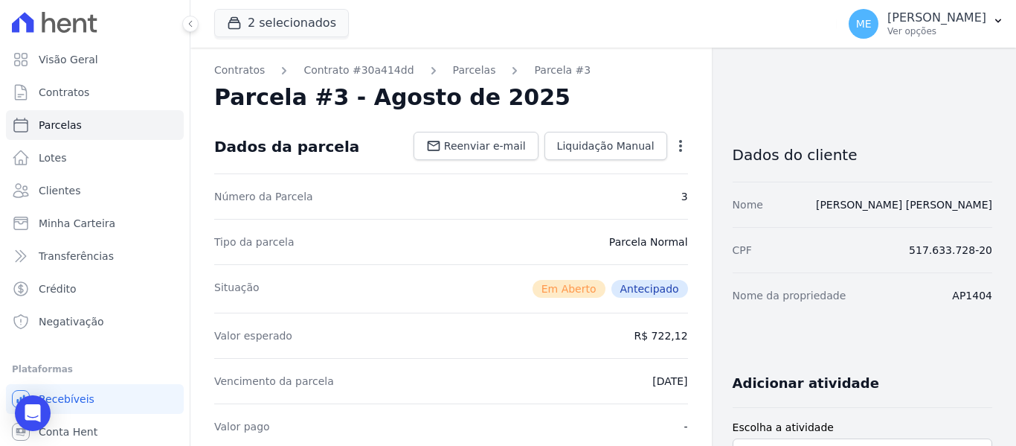
click at [676, 143] on icon "button" at bounding box center [680, 145] width 15 height 15
click at [568, 164] on link "Alterar" at bounding box center [616, 166] width 131 height 27
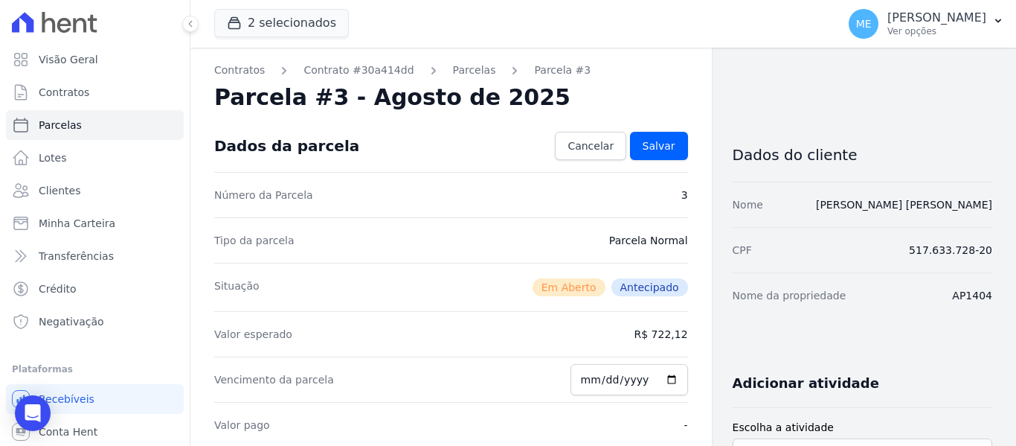
click at [672, 327] on dd "R$ 722,12" at bounding box center [662, 334] width 54 height 15
click at [592, 136] on link "Cancelar" at bounding box center [590, 146] width 71 height 28
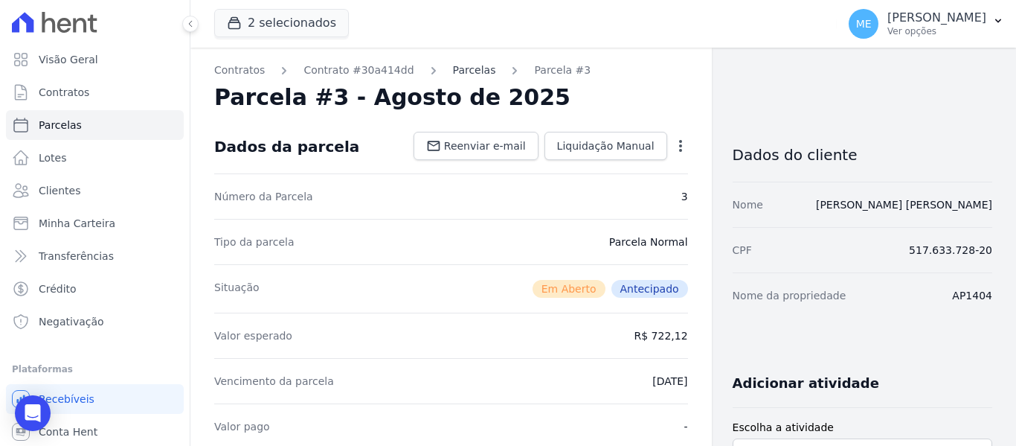
click at [453, 69] on link "Parcelas" at bounding box center [474, 71] width 43 height 16
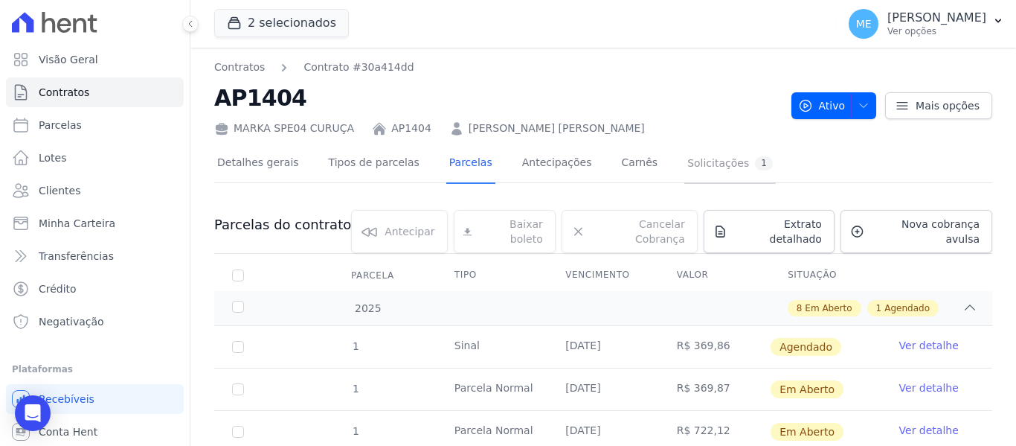
click at [692, 164] on div "Solicitações 1" at bounding box center [731, 163] width 86 height 14
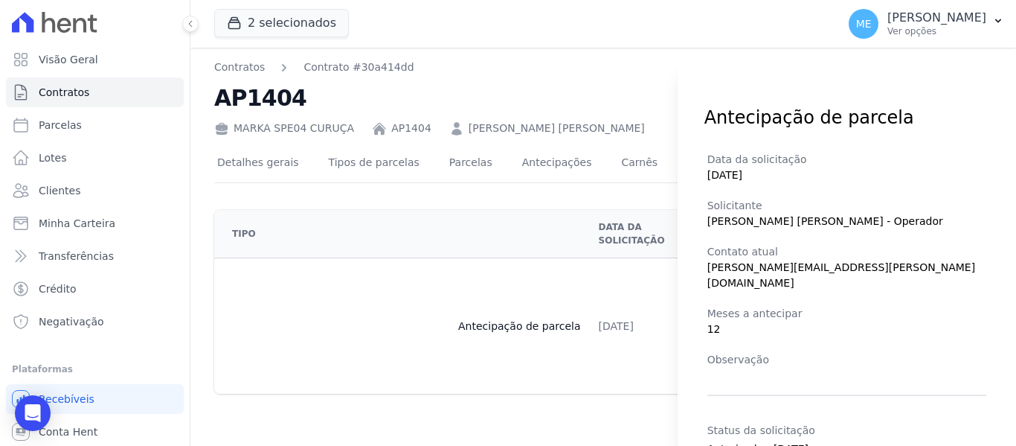
click at [559, 273] on div "Antecipação de parcela Data da solicitação 29/07/2025 Solicitante Isabel Fernan…" at bounding box center [508, 223] width 1016 height 446
click at [664, 140] on div "Antecipação de parcela Data da solicitação 29/07/2025 Solicitante Isabel Fernan…" at bounding box center [508, 223] width 1016 height 446
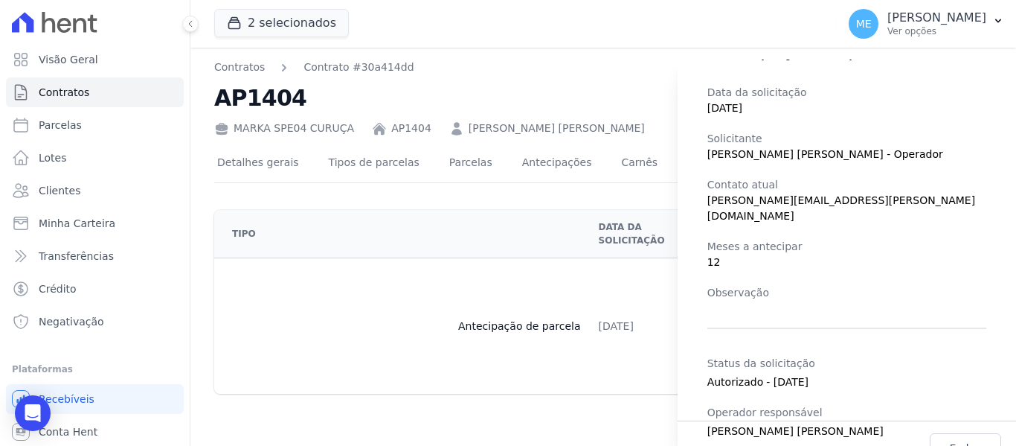
scroll to position [96, 0]
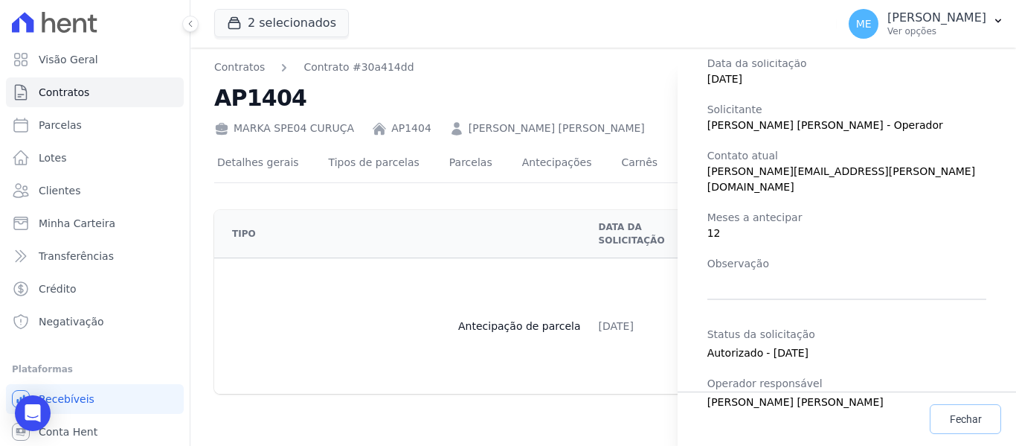
click at [950, 414] on span "Fechar" at bounding box center [966, 418] width 32 height 15
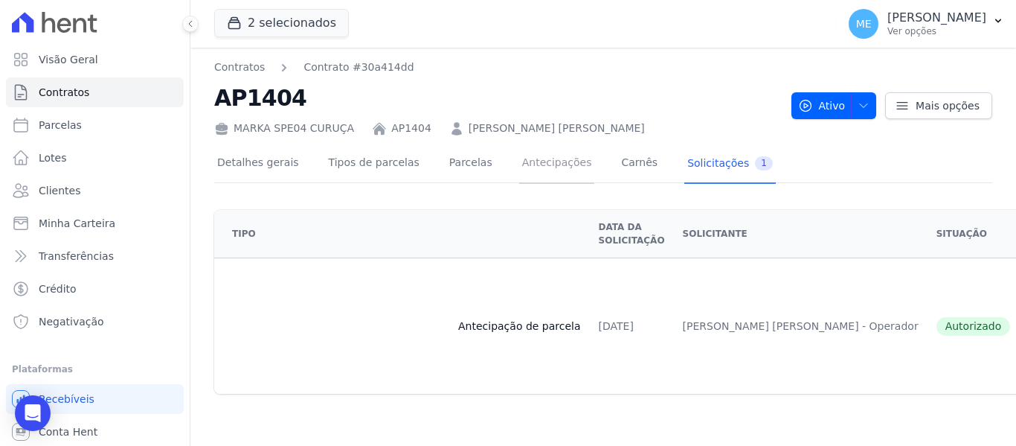
click at [519, 164] on link "Antecipações" at bounding box center [557, 163] width 76 height 39
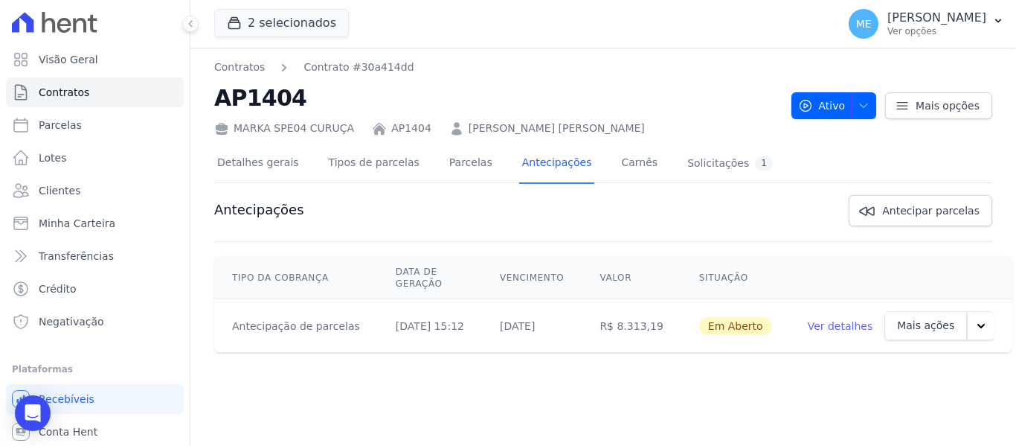
click at [974, 318] on icon "button" at bounding box center [981, 325] width 15 height 15
drag, startPoint x: 917, startPoint y: 399, endPoint x: 582, endPoint y: 43, distance: 489.0
click at [917, 398] on link "Cancelar cobrança" at bounding box center [898, 406] width 121 height 36
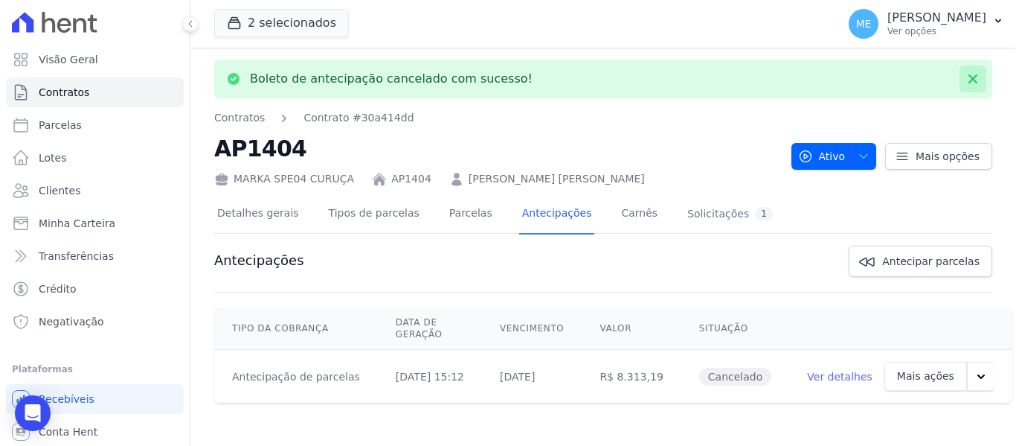
click at [975, 76] on icon at bounding box center [973, 78] width 15 height 15
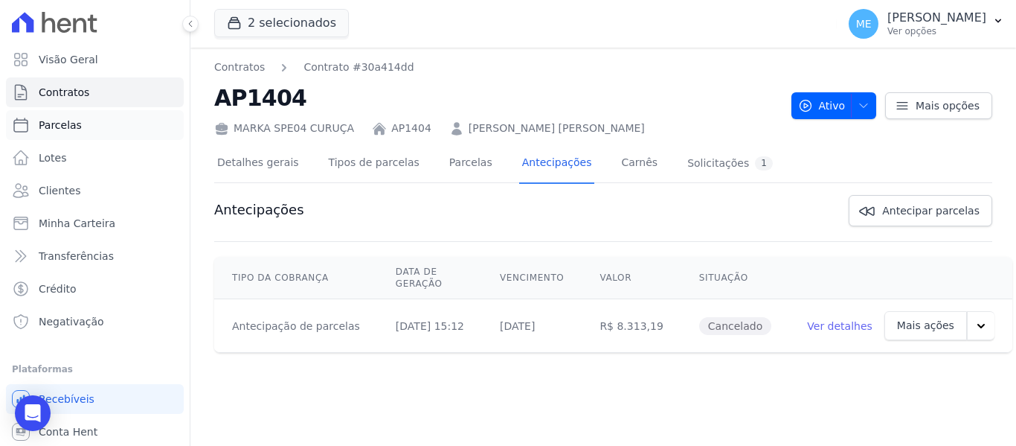
click at [83, 126] on link "Parcelas" at bounding box center [95, 125] width 178 height 30
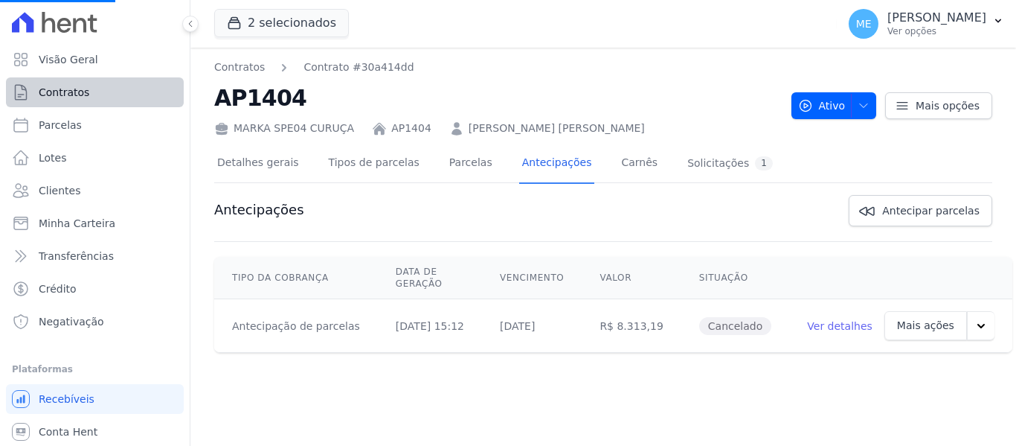
select select
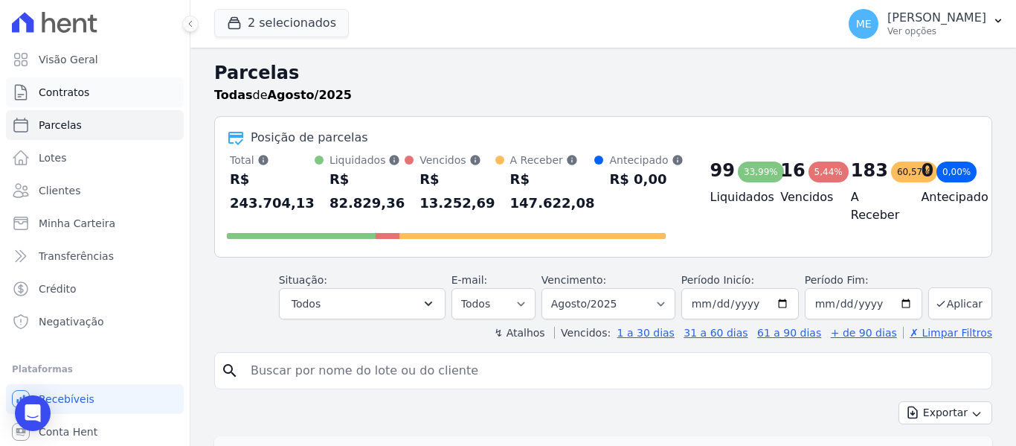
click at [71, 87] on span "Contratos" at bounding box center [64, 92] width 51 height 15
click at [260, 20] on button "2 selecionados" at bounding box center [281, 23] width 135 height 28
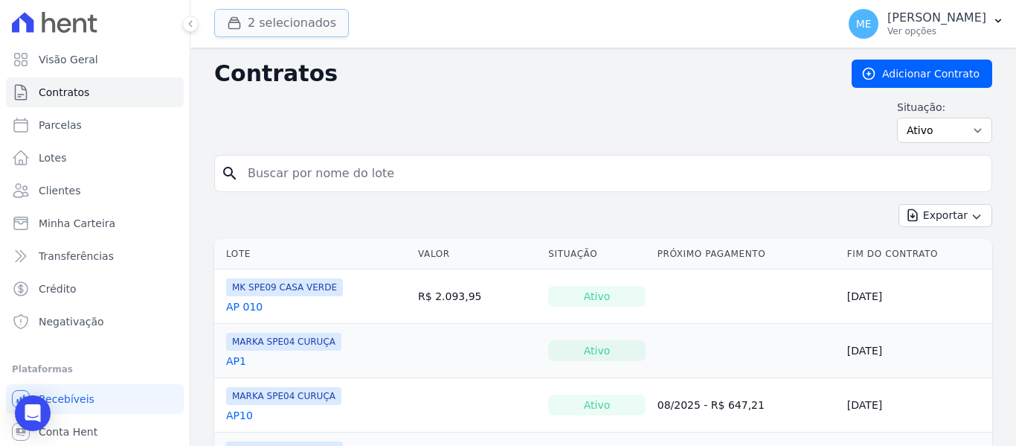
click at [299, 17] on button "2 selecionados" at bounding box center [281, 23] width 135 height 28
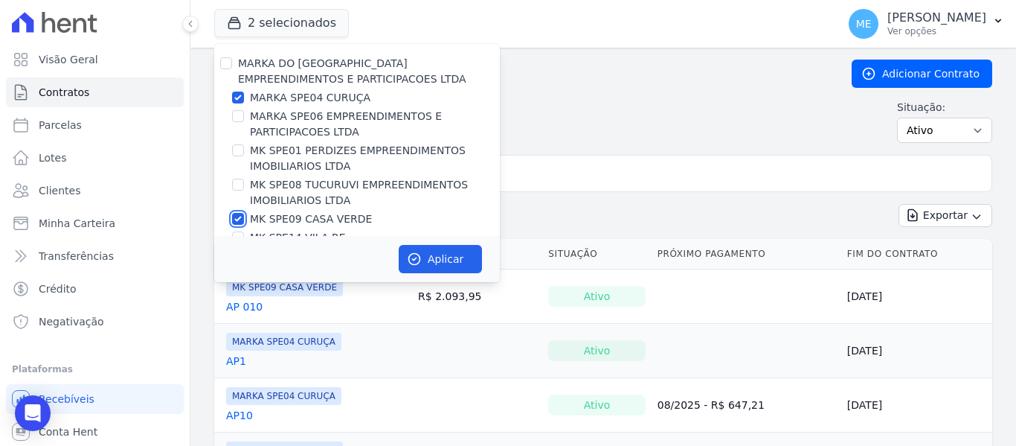
drag, startPoint x: 235, startPoint y: 219, endPoint x: 275, endPoint y: 207, distance: 41.4
click at [236, 218] on input "MK SPE09 CASA VERDE" at bounding box center [238, 219] width 12 height 12
checkbox input "false"
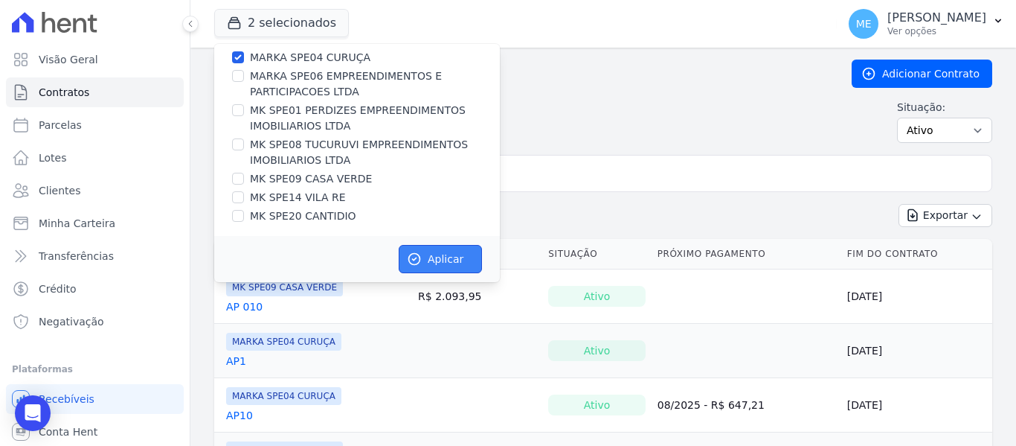
click at [449, 263] on button "Aplicar" at bounding box center [440, 259] width 83 height 28
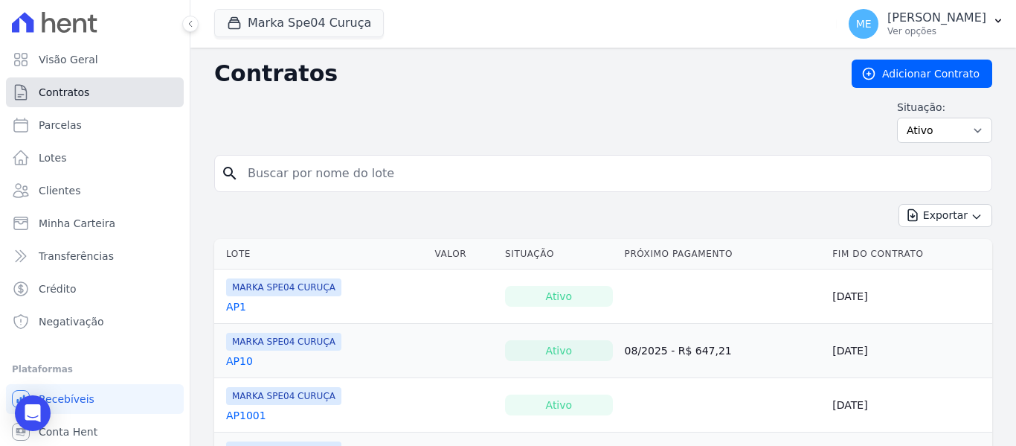
click at [80, 99] on span "Contratos" at bounding box center [64, 92] width 51 height 15
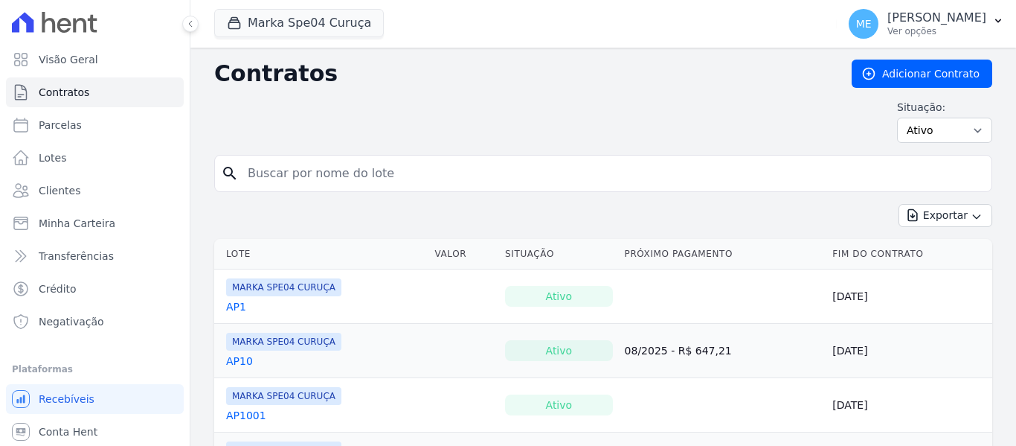
click at [284, 177] on input "search" at bounding box center [612, 173] width 747 height 30
click at [284, 175] on input "search" at bounding box center [612, 173] width 747 height 30
type input "1404"
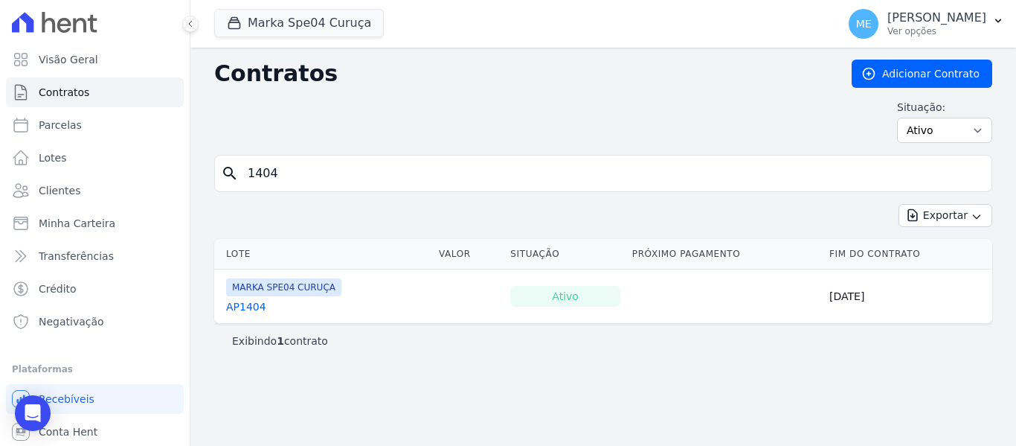
click at [258, 306] on link "AP1404" at bounding box center [246, 306] width 40 height 15
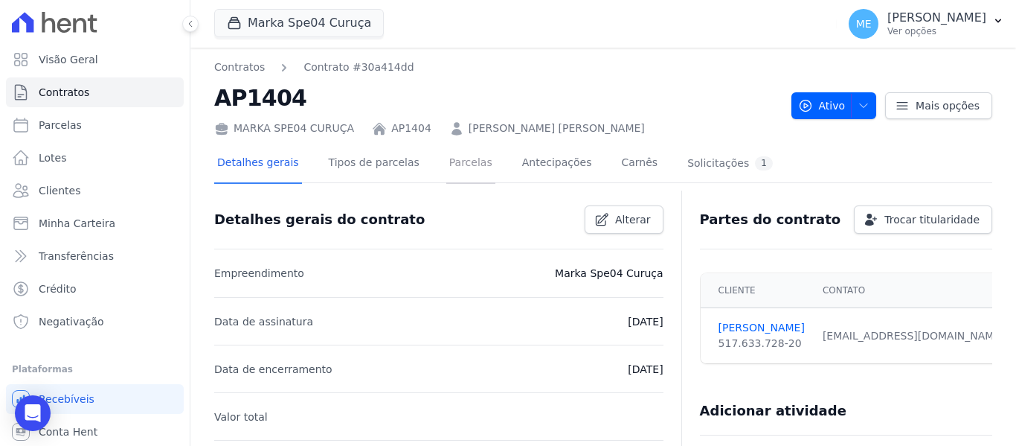
click at [456, 163] on link "Parcelas" at bounding box center [470, 163] width 49 height 39
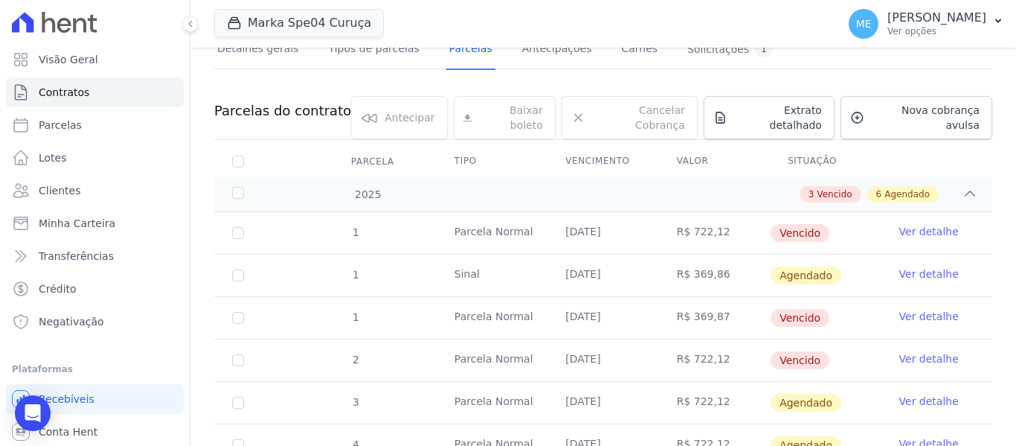
scroll to position [223, 0]
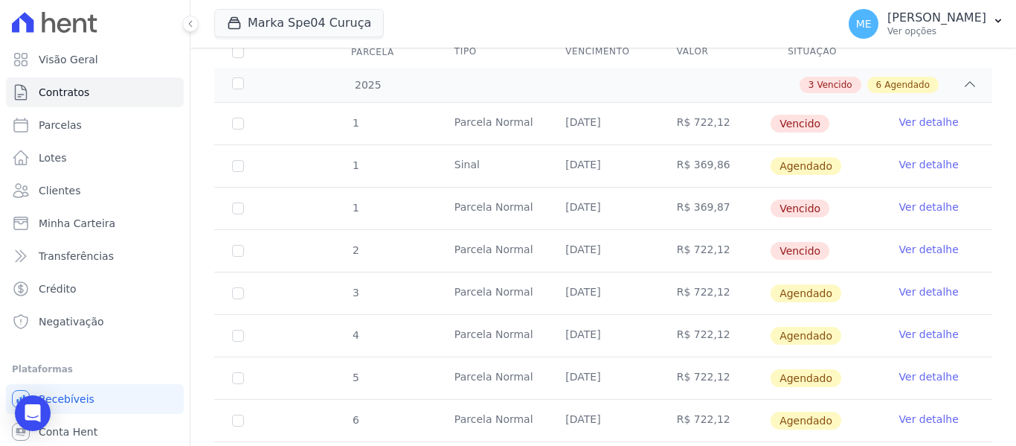
click at [923, 284] on link "Ver detalhe" at bounding box center [930, 291] width 60 height 15
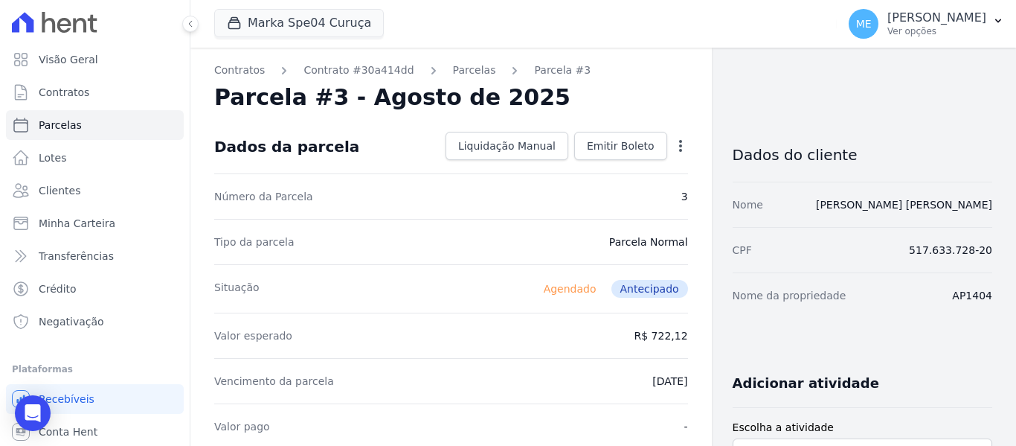
drag, startPoint x: 442, startPoint y: 68, endPoint x: 475, endPoint y: 80, distance: 34.6
click at [453, 68] on link "Parcelas" at bounding box center [474, 71] width 43 height 16
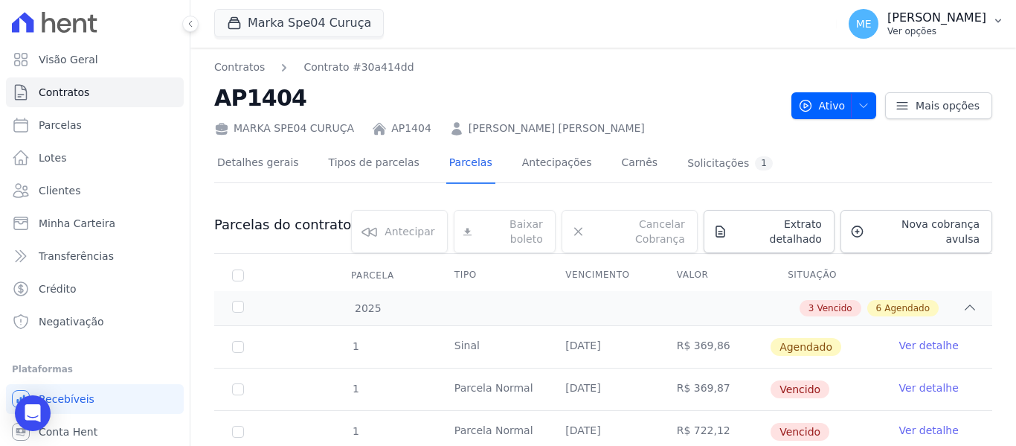
click at [996, 16] on icon "button" at bounding box center [999, 21] width 12 height 12
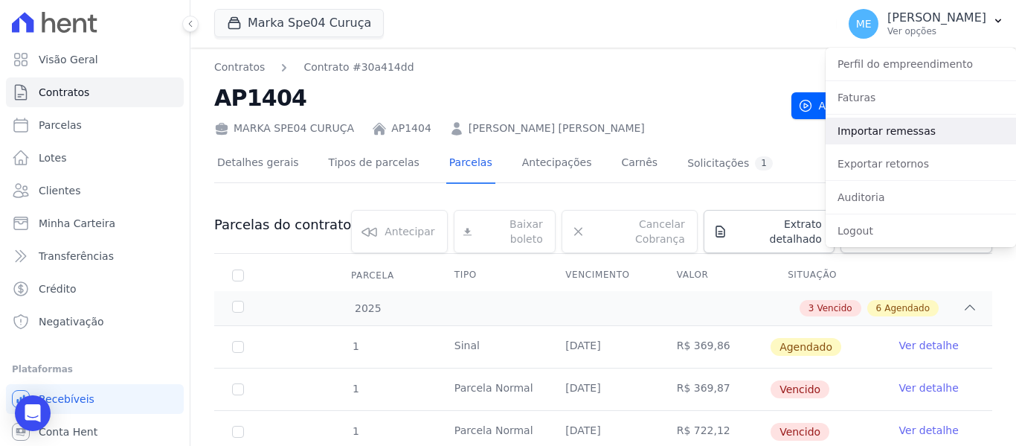
click at [872, 127] on link "Importar remessas" at bounding box center [921, 131] width 190 height 27
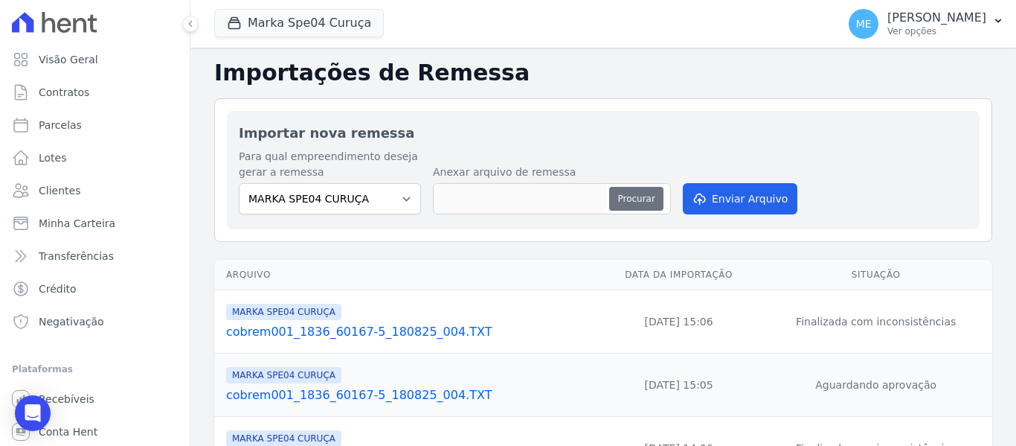
click at [635, 192] on button "Procurar" at bounding box center [636, 199] width 54 height 24
type input "cobrem001_1836_60167-5_180825_004.TXT"
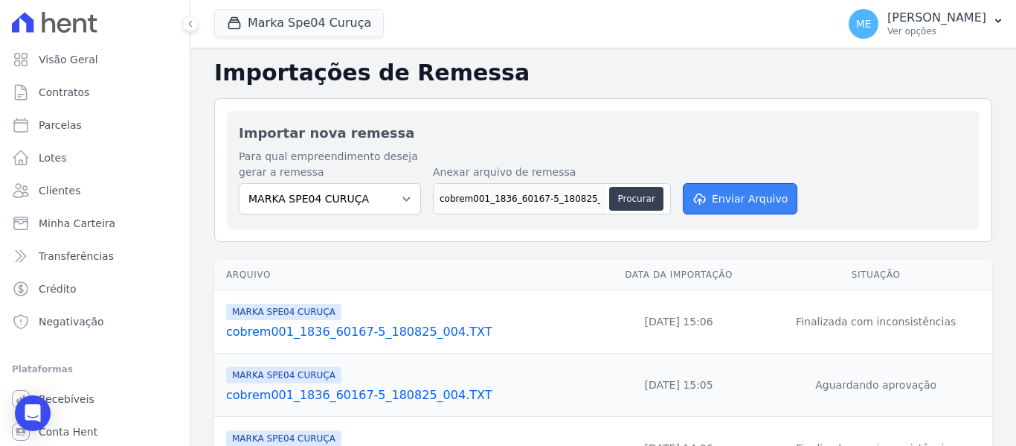
click at [757, 196] on button "Enviar Arquivo" at bounding box center [740, 198] width 115 height 31
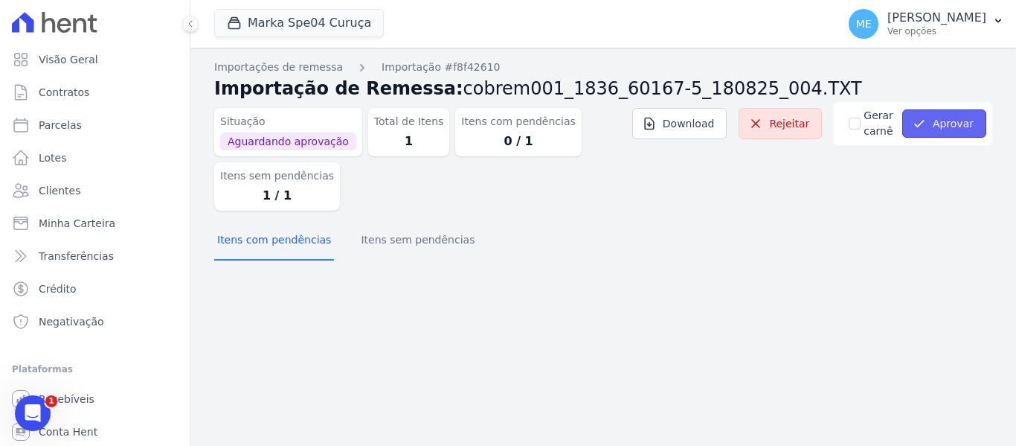
click at [972, 113] on button "Aprovar" at bounding box center [945, 123] width 84 height 28
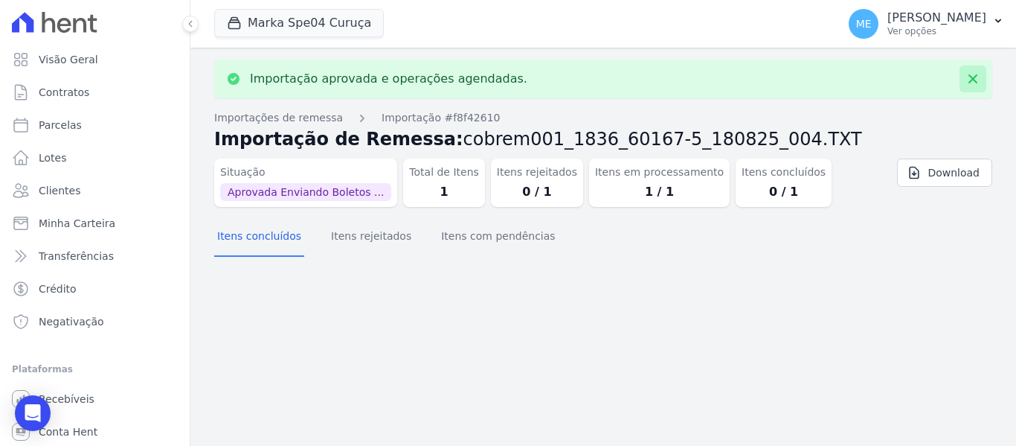
drag, startPoint x: 976, startPoint y: 80, endPoint x: 892, endPoint y: 88, distance: 84.5
click at [969, 80] on icon at bounding box center [973, 78] width 15 height 15
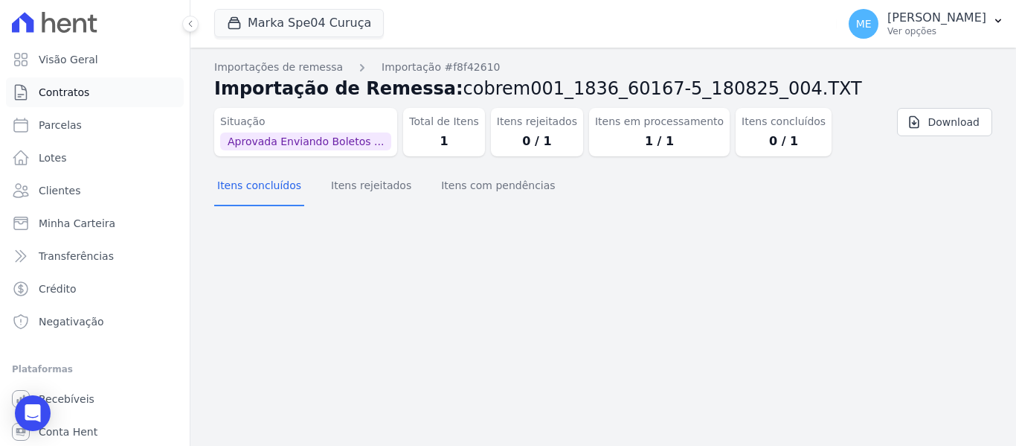
click at [89, 94] on link "Contratos" at bounding box center [95, 92] width 178 height 30
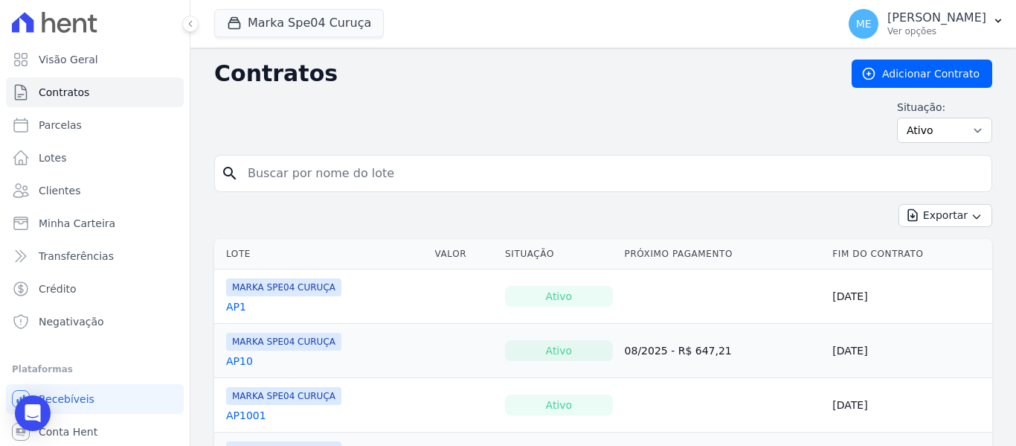
click at [375, 171] on input "search" at bounding box center [612, 173] width 747 height 30
type input "1404"
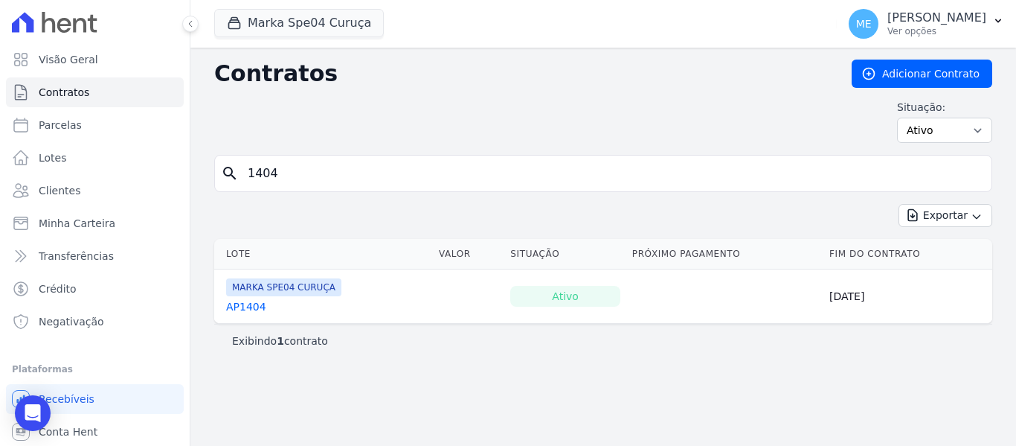
click at [246, 305] on link "AP1404" at bounding box center [246, 306] width 40 height 15
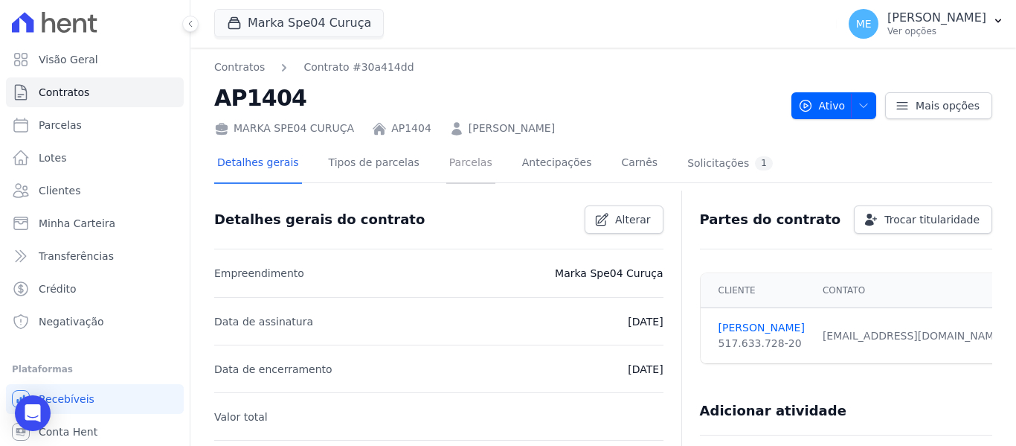
click at [455, 167] on link "Parcelas" at bounding box center [470, 163] width 49 height 39
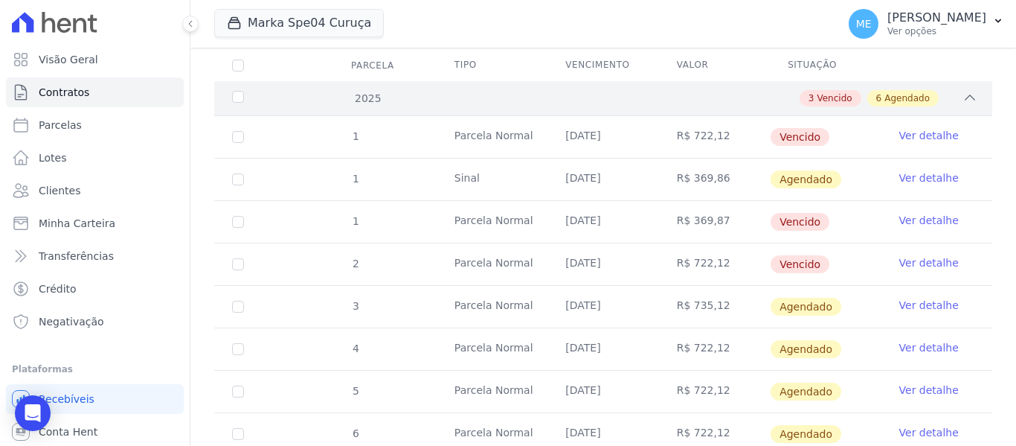
scroll to position [211, 0]
click at [908, 297] on link "Ver detalhe" at bounding box center [930, 304] width 60 height 15
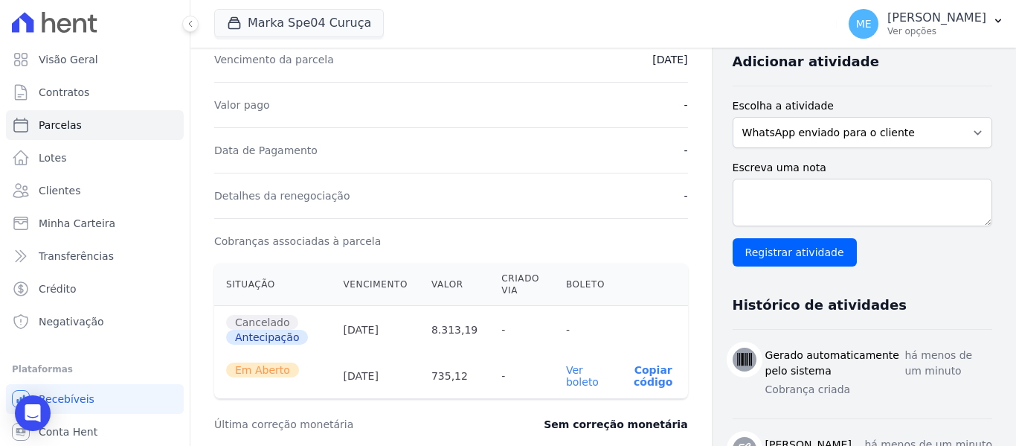
scroll to position [372, 0]
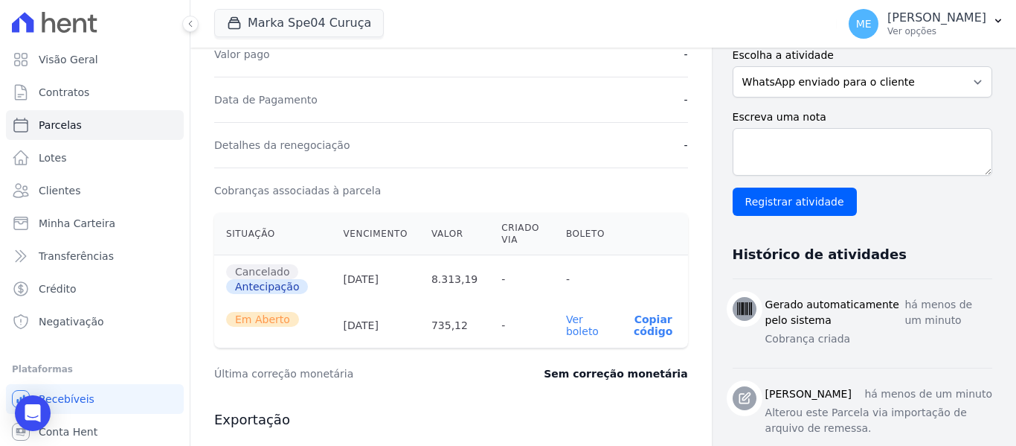
click at [566, 330] on link "Ver boleto" at bounding box center [582, 325] width 33 height 24
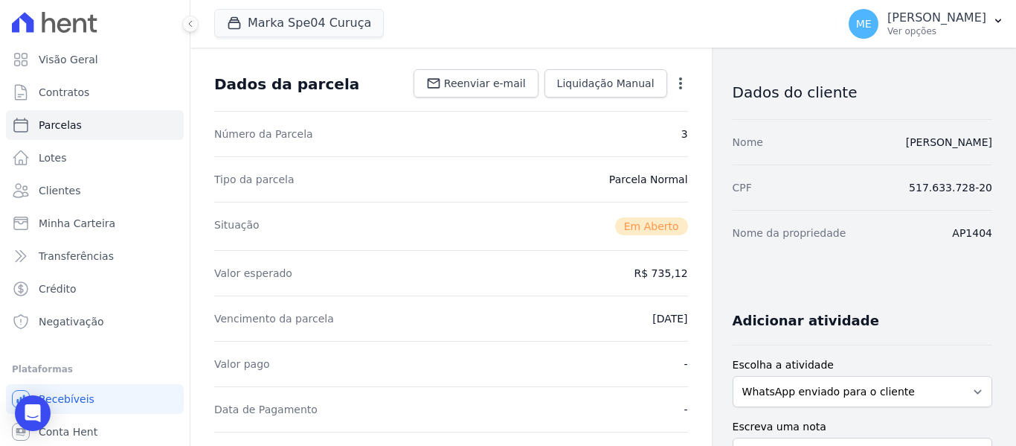
scroll to position [0, 0]
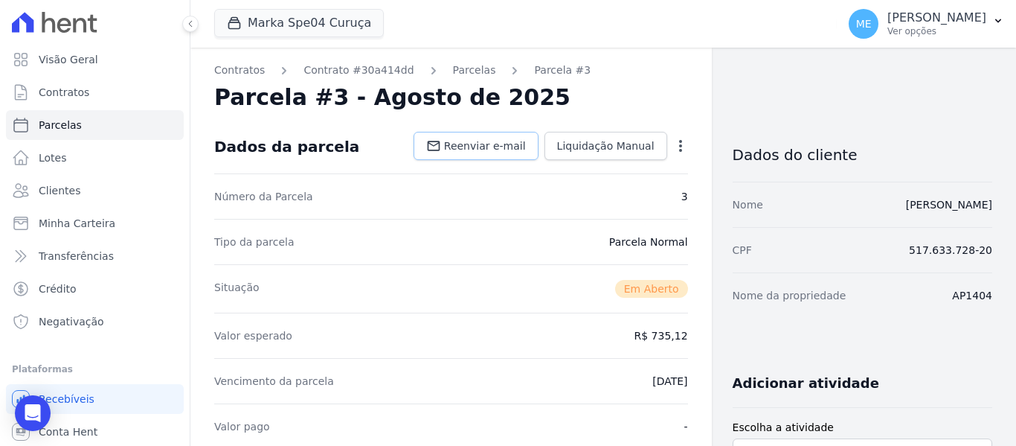
click at [512, 144] on span "Reenviar e-mail" at bounding box center [485, 145] width 82 height 15
click at [453, 73] on link "Parcelas" at bounding box center [474, 71] width 43 height 16
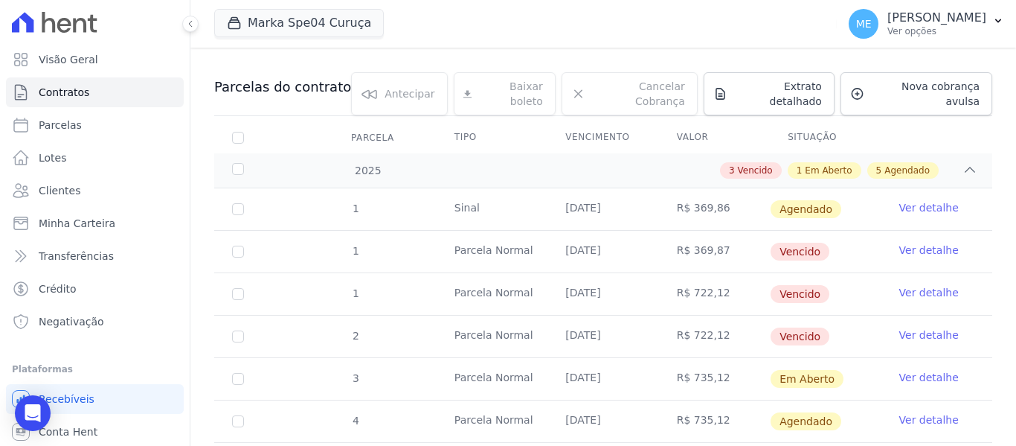
scroll to position [149, 0]
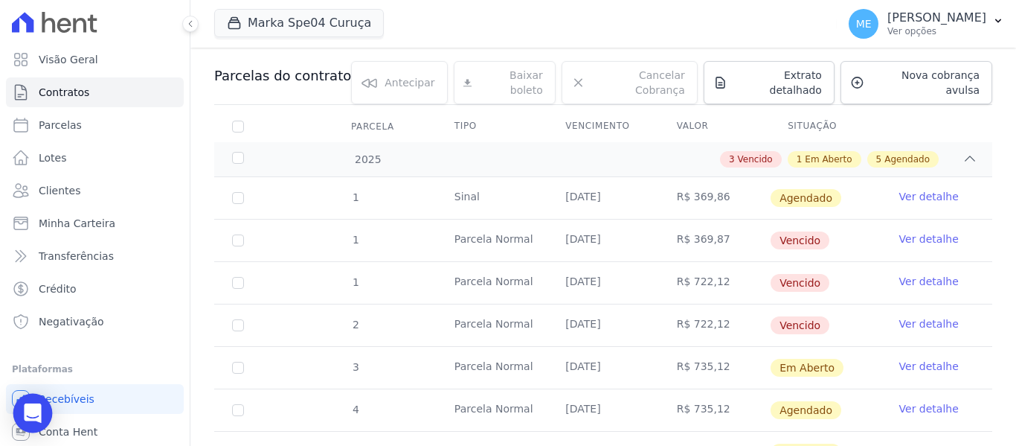
drag, startPoint x: 27, startPoint y: 415, endPoint x: 36, endPoint y: 419, distance: 9.7
click at [26, 414] on icon "Open Intercom Messenger" at bounding box center [32, 412] width 17 height 19
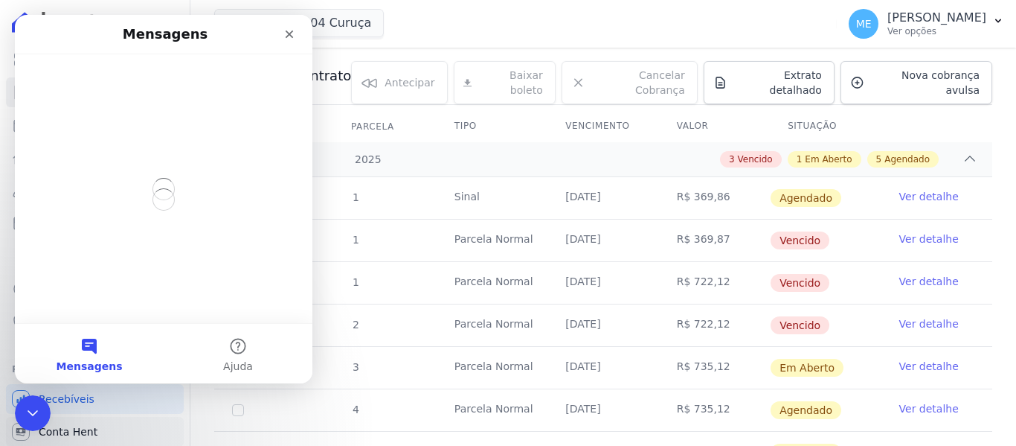
scroll to position [0, 0]
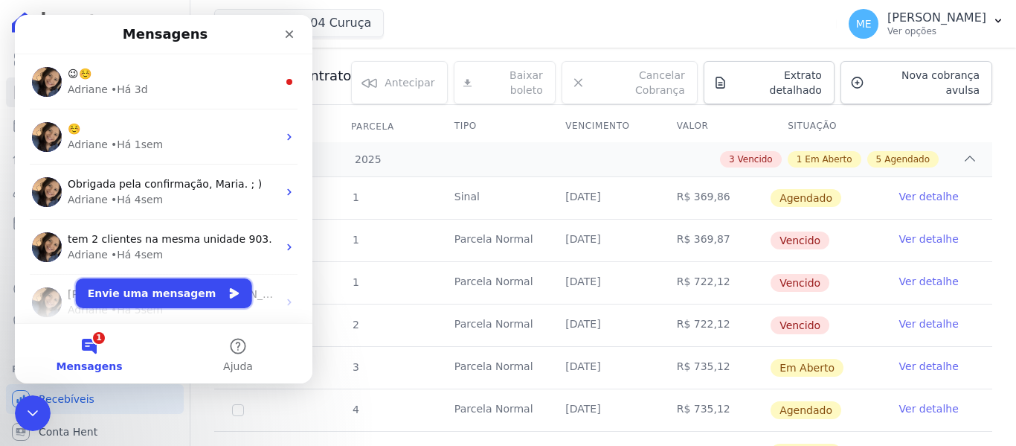
click at [118, 289] on button "Envie uma mensagem" at bounding box center [164, 293] width 176 height 30
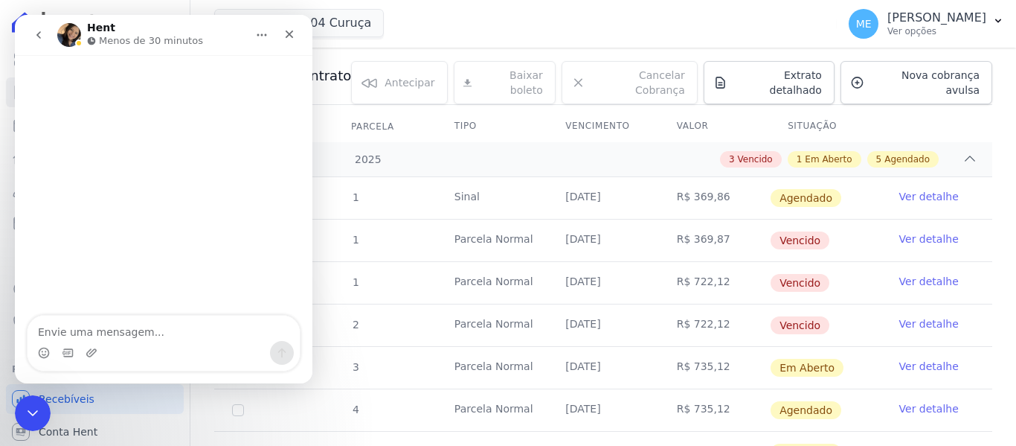
click at [130, 336] on textarea "Envie uma mensagem..." at bounding box center [164, 327] width 272 height 25
type textarea "Boa tarde."
type textarea "Pode a"
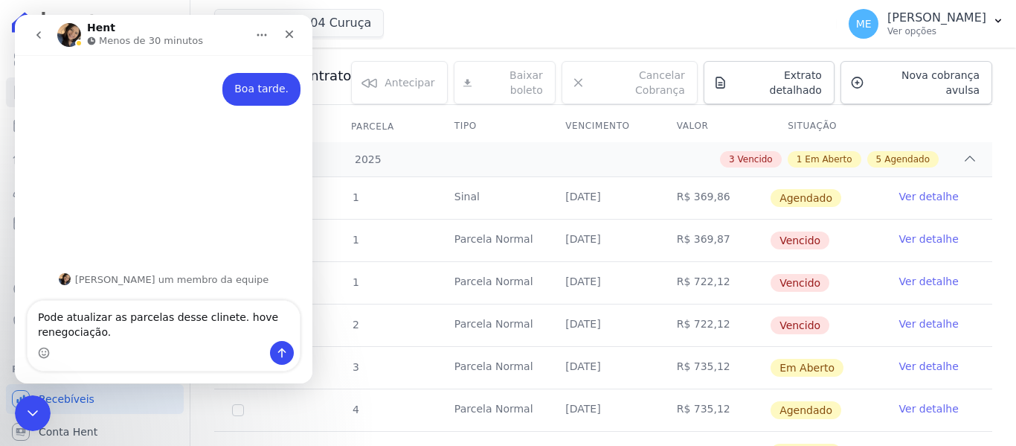
click at [234, 318] on textarea "Pode atualizar as parcelas desse clinete. hove renegociação." at bounding box center [164, 321] width 272 height 40
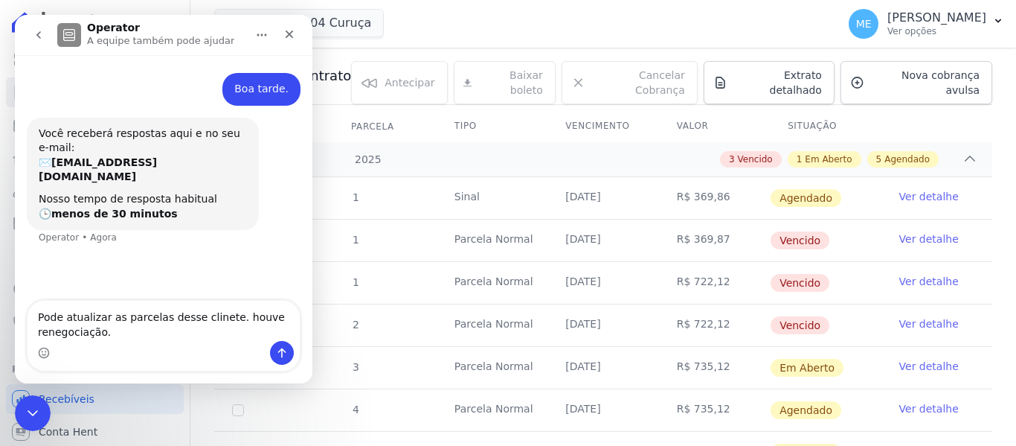
click at [210, 317] on textarea "Pode atualizar as parcelas desse clinete. houve renegociação." at bounding box center [164, 321] width 272 height 40
type textarea "Pode atualizar as parcelas desse clinte. houve renegociação."
click at [220, 333] on textarea "Pode atualizar as parcelas desse clinte. houve renegociação." at bounding box center [164, 321] width 272 height 40
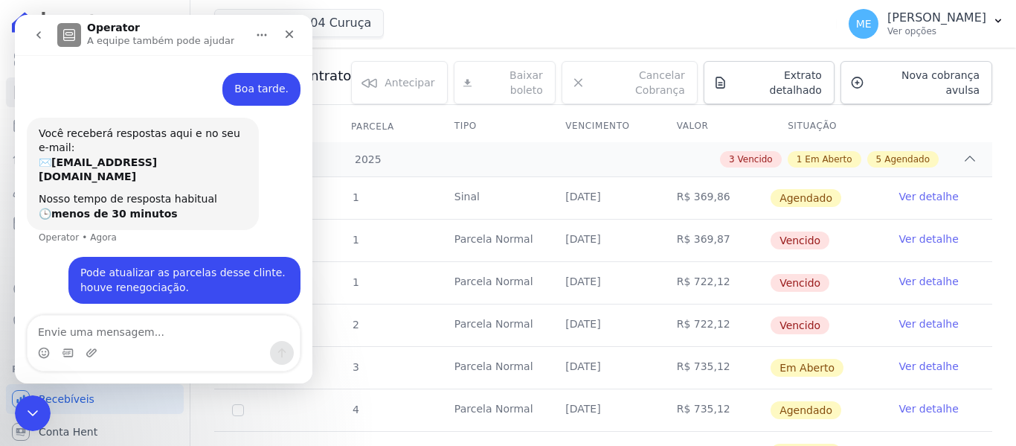
click at [220, 333] on textarea "Envie uma mensagem..." at bounding box center [164, 327] width 272 height 25
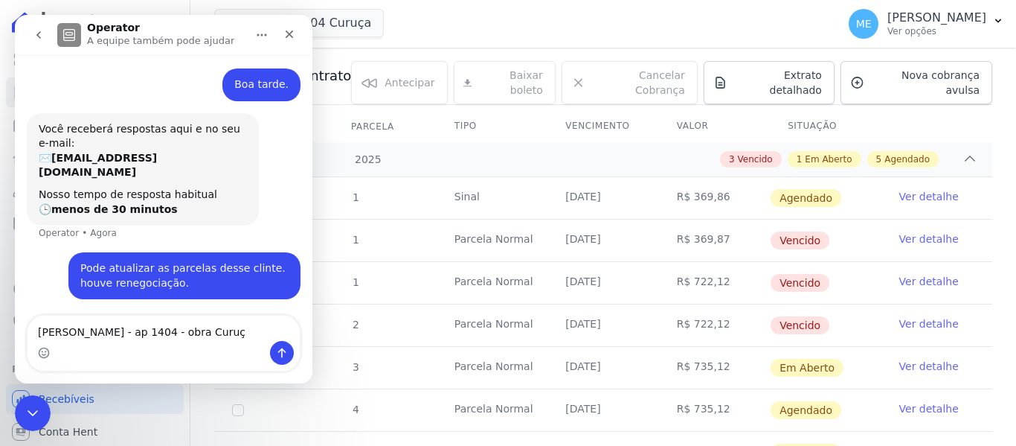
type textarea "LUAN HENRIQUE TRINDADE FERREIRA - ap 1404 - obra Curuça"
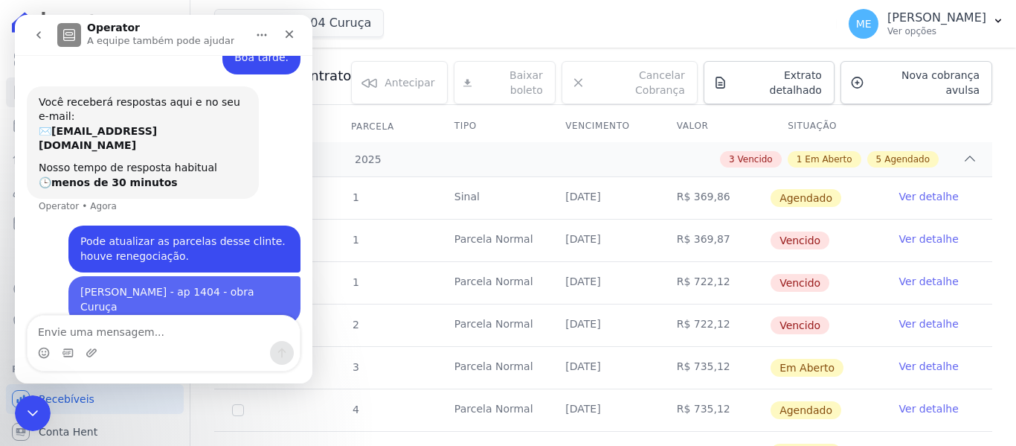
scroll to position [39, 0]
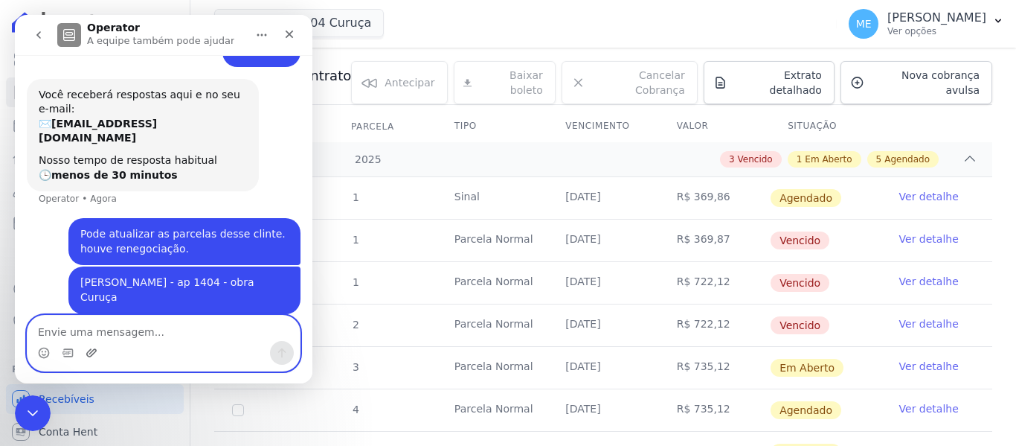
click at [89, 353] on icon "Upload do anexo" at bounding box center [92, 353] width 12 height 12
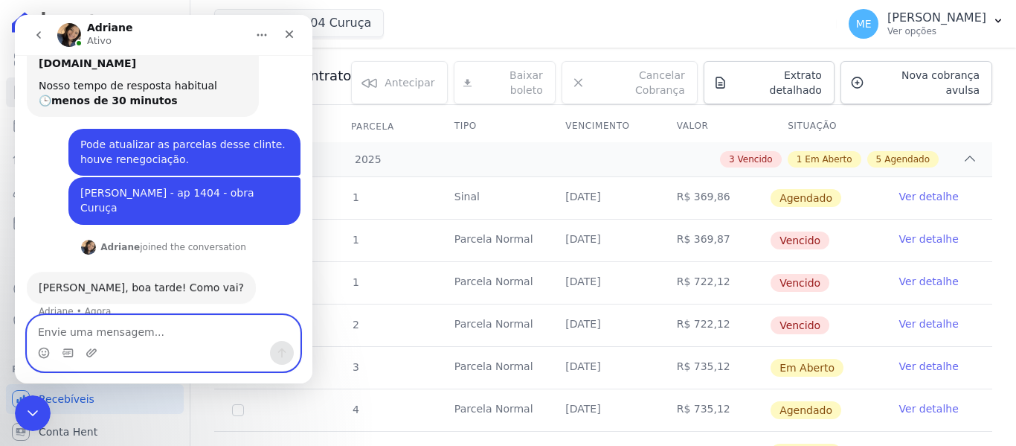
scroll to position [164, 0]
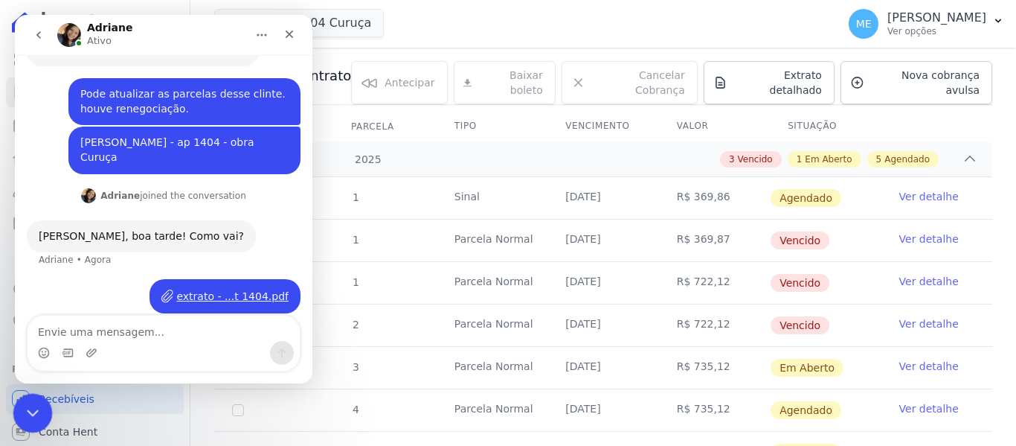
click at [29, 408] on icon "Encerramento do Messenger da Intercom" at bounding box center [31, 411] width 18 height 18
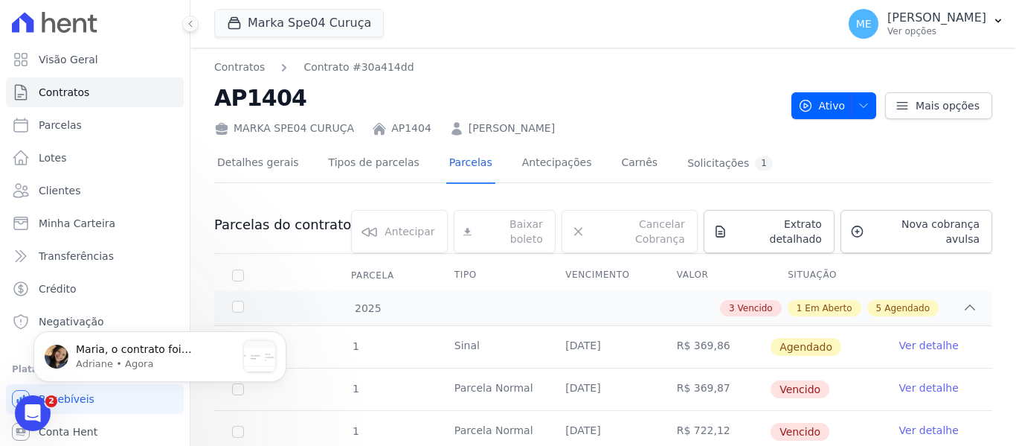
scroll to position [379, 0]
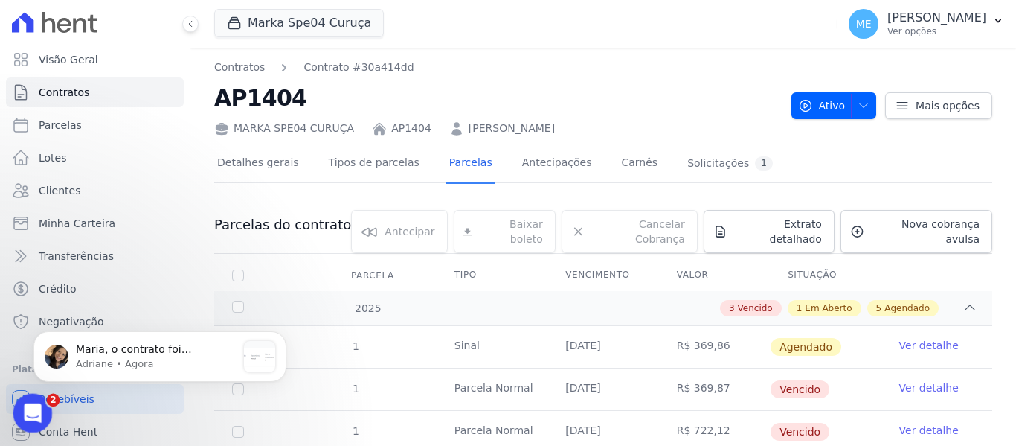
click at [38, 403] on div "Abertura do Messenger da Intercom" at bounding box center [30, 410] width 49 height 49
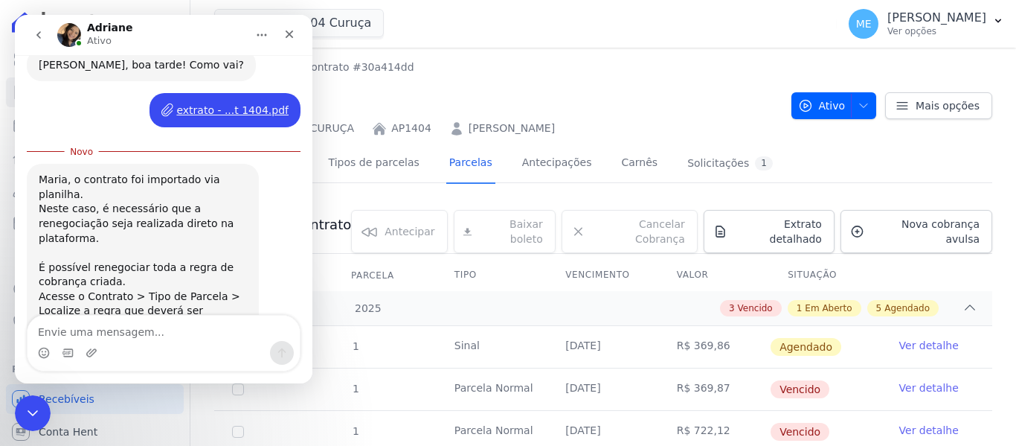
scroll to position [404, 0]
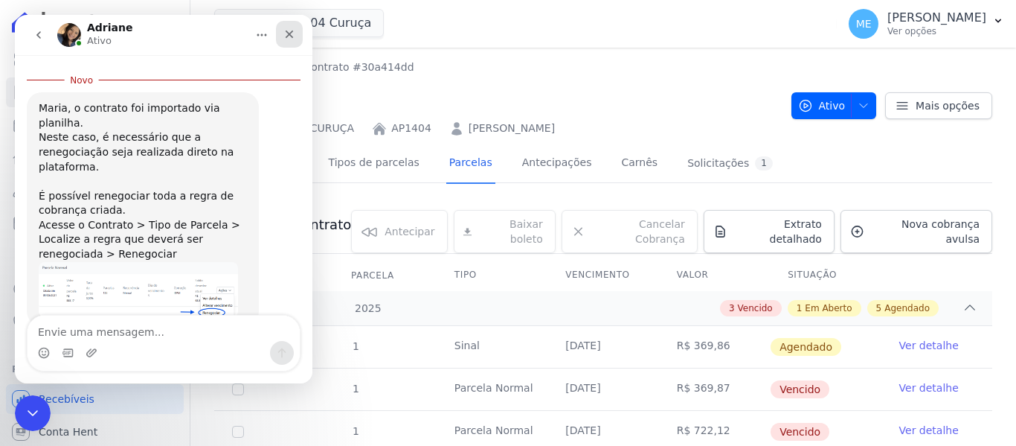
click at [297, 33] on div "Fechar" at bounding box center [289, 34] width 27 height 27
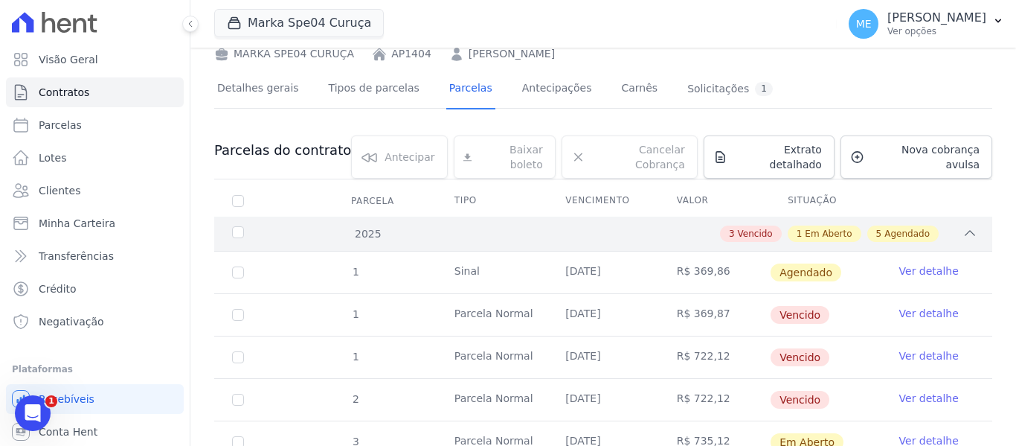
scroll to position [0, 0]
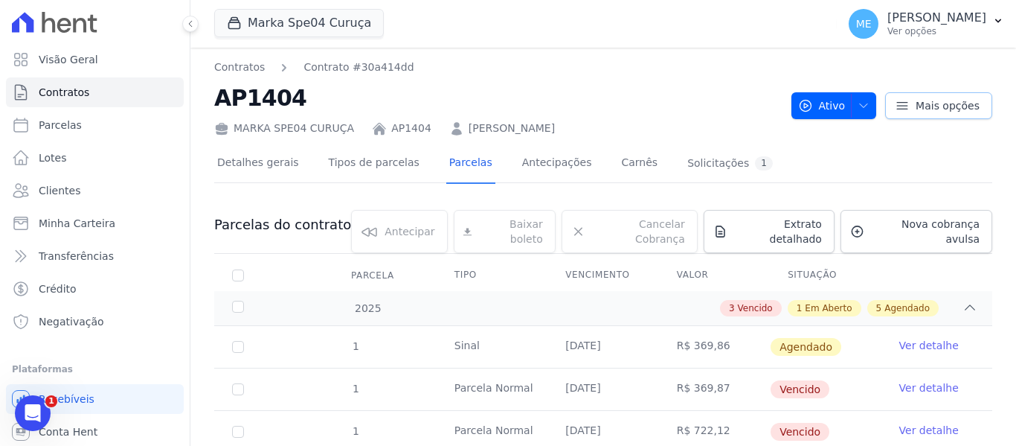
click at [964, 103] on span "Mais opções" at bounding box center [948, 105] width 64 height 15
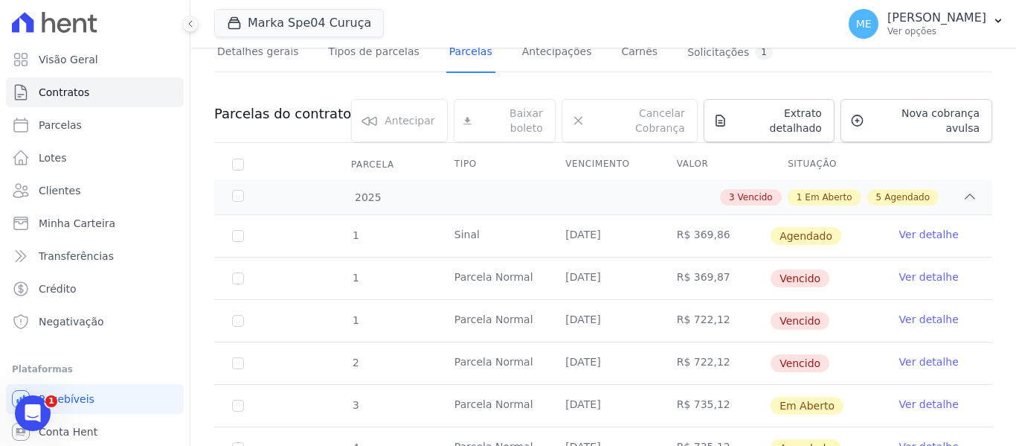
scroll to position [74, 0]
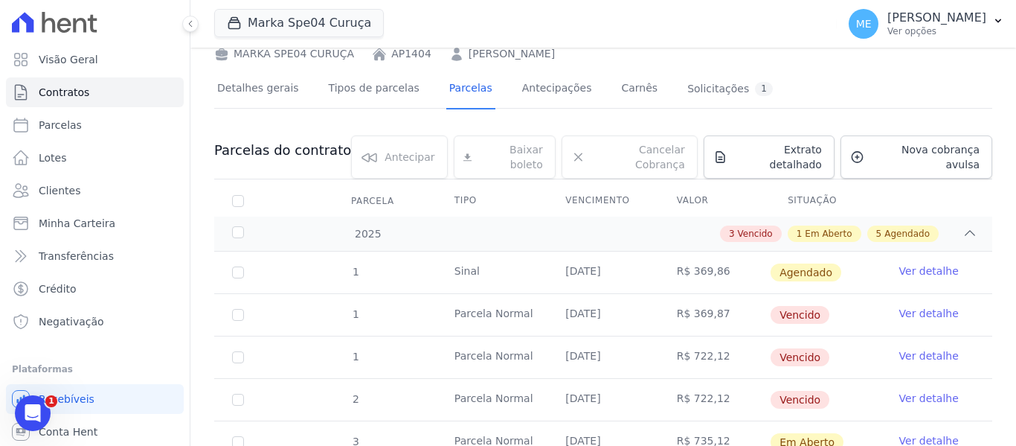
click at [924, 263] on link "Ver detalhe" at bounding box center [930, 270] width 60 height 15
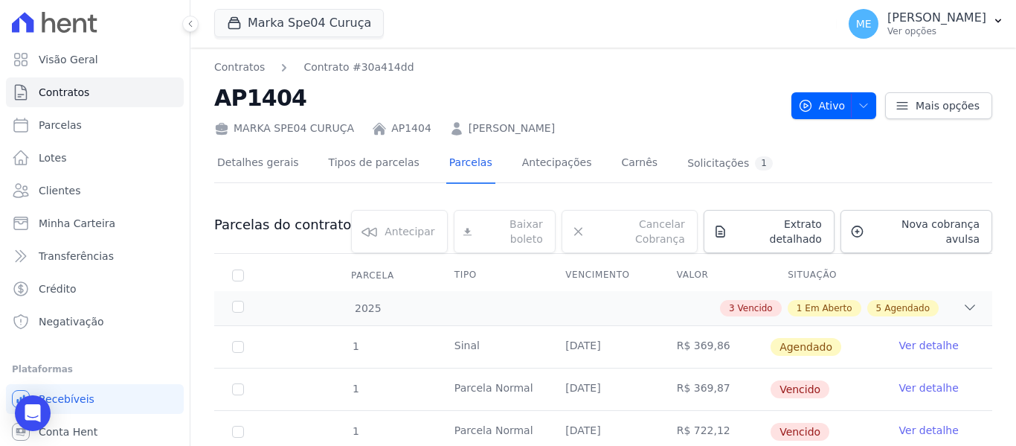
click at [920, 338] on link "Ver detalhe" at bounding box center [930, 345] width 60 height 15
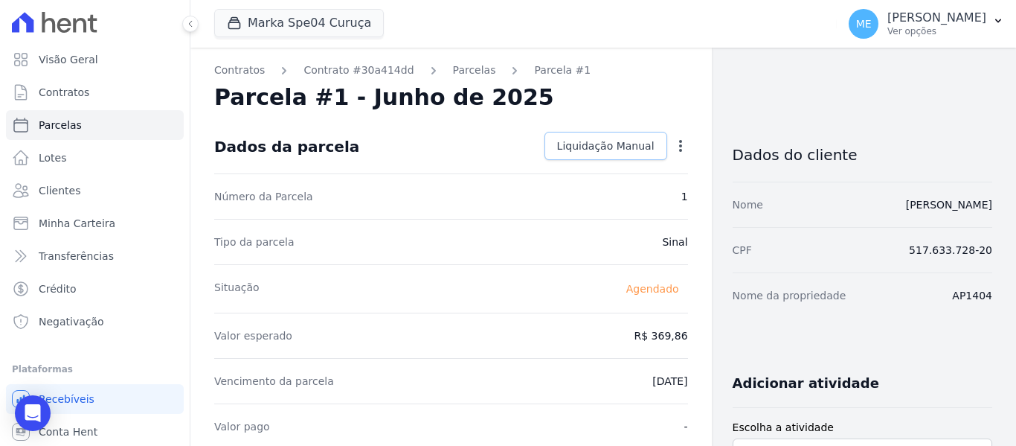
click at [600, 142] on span "Liquidação Manual" at bounding box center [605, 145] width 97 height 15
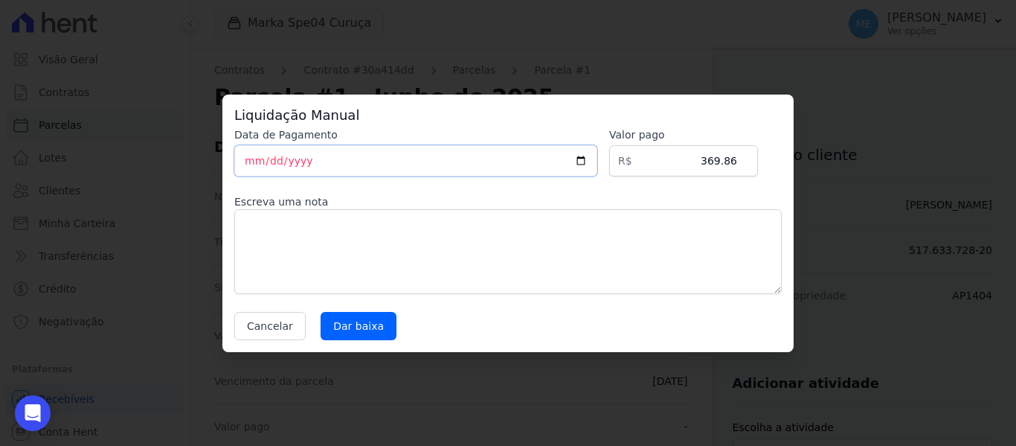
click at [270, 162] on input "[DATE]" at bounding box center [415, 160] width 363 height 31
click at [252, 158] on input "2025-06-18" at bounding box center [415, 160] width 363 height 31
type input "2025-06-16"
click at [734, 163] on input "369.86" at bounding box center [683, 160] width 149 height 31
type input "3"
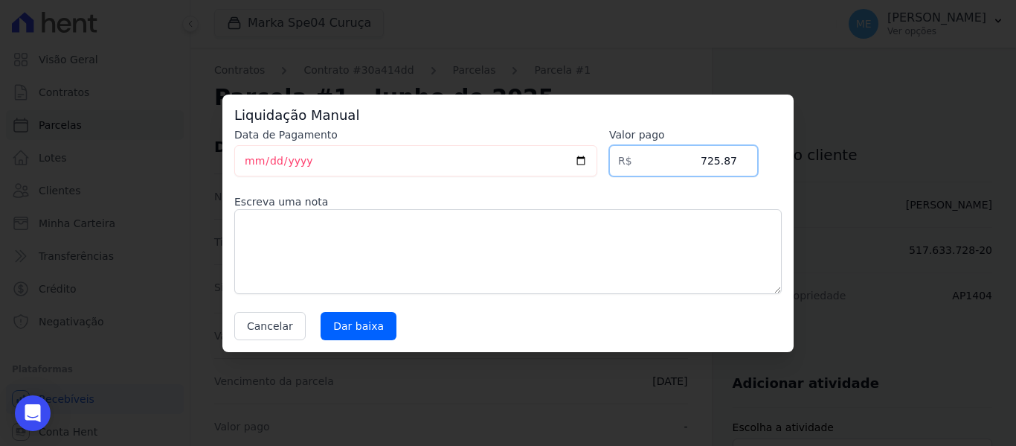
type input "725.87"
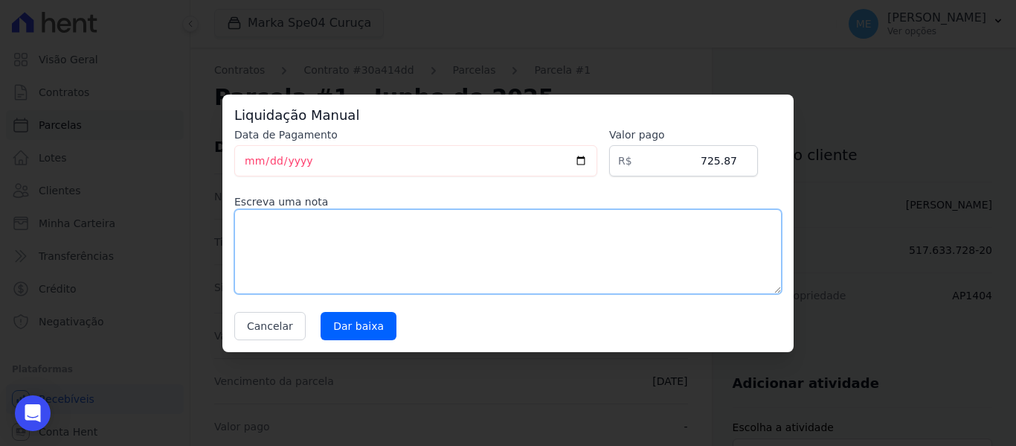
click at [641, 263] on textarea at bounding box center [508, 251] width 548 height 85
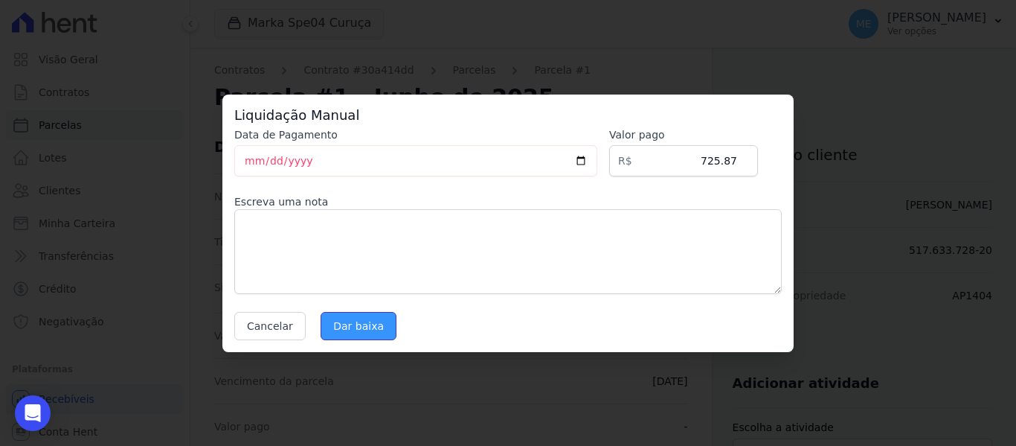
click at [341, 330] on input "Dar baixa" at bounding box center [359, 326] width 76 height 28
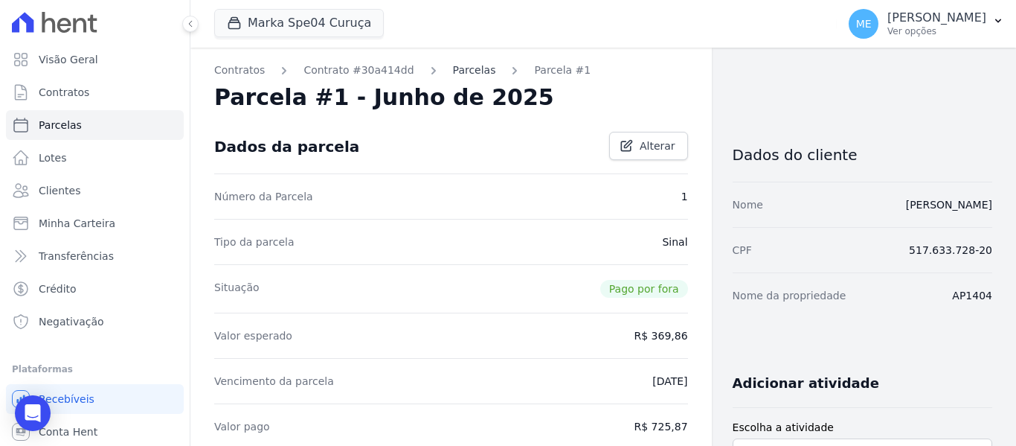
click at [453, 68] on link "Parcelas" at bounding box center [474, 71] width 43 height 16
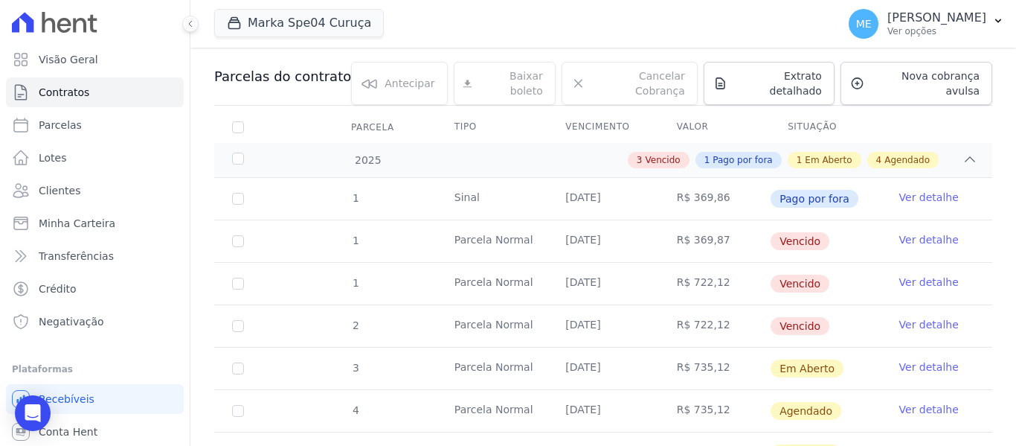
scroll to position [149, 0]
click at [905, 274] on link "Ver detalhe" at bounding box center [930, 281] width 60 height 15
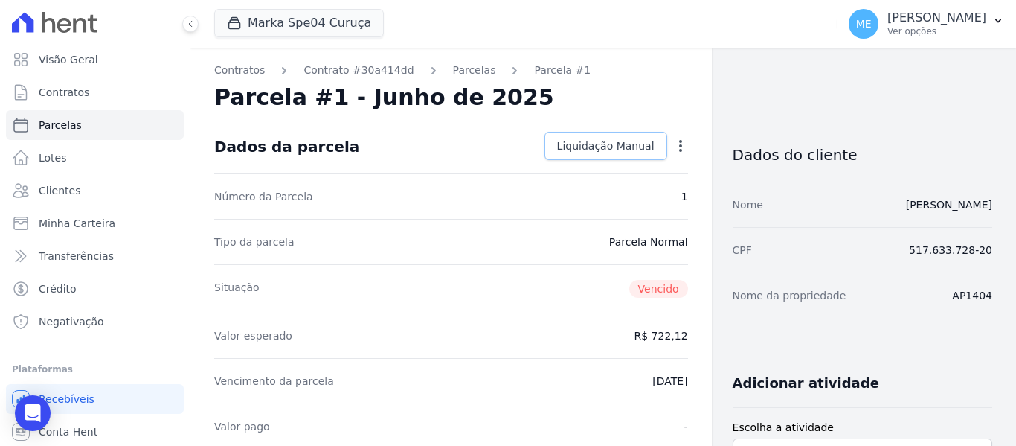
click at [627, 143] on span "Liquidação Manual" at bounding box center [605, 145] width 97 height 15
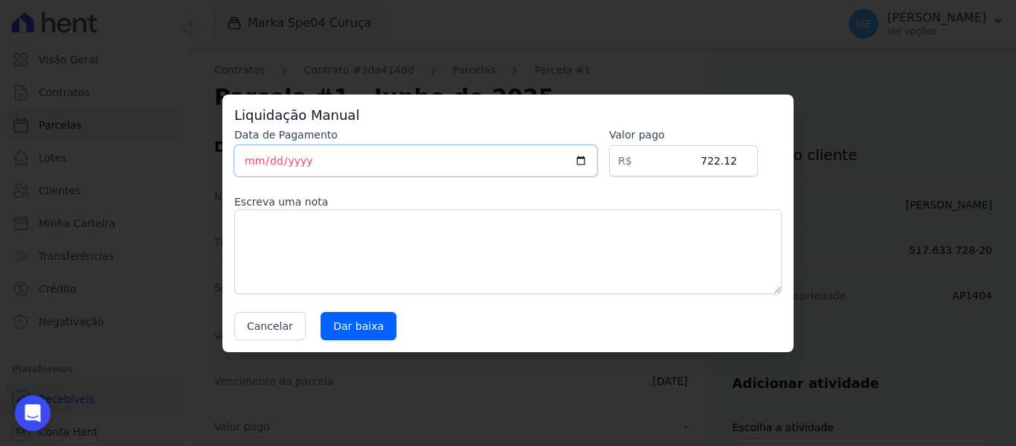
click at [269, 159] on input "[DATE]" at bounding box center [415, 160] width 363 height 31
click at [256, 158] on input "2025-06-18" at bounding box center [415, 160] width 363 height 31
type input "2025-06-16"
click at [737, 158] on input "722.12" at bounding box center [683, 160] width 149 height 31
type input "7"
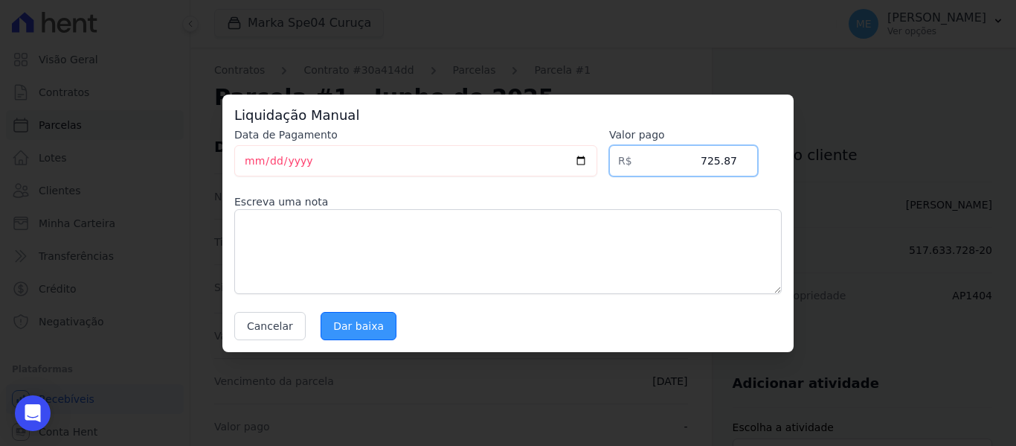
type input "725.87"
click at [356, 339] on input "Dar baixa" at bounding box center [359, 326] width 76 height 28
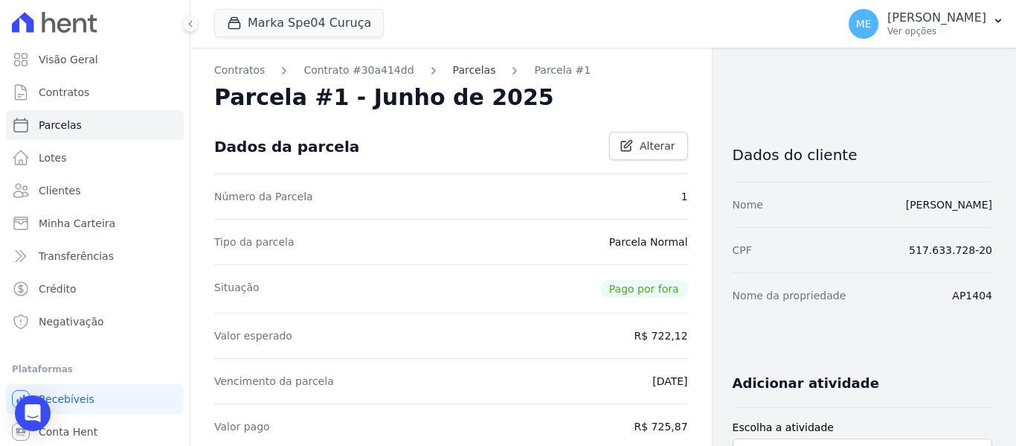
click at [454, 69] on link "Parcelas" at bounding box center [474, 71] width 43 height 16
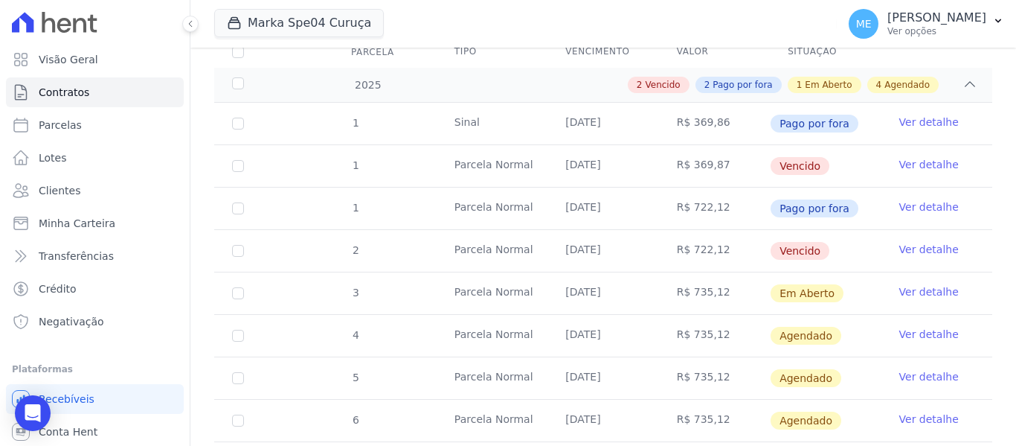
scroll to position [149, 0]
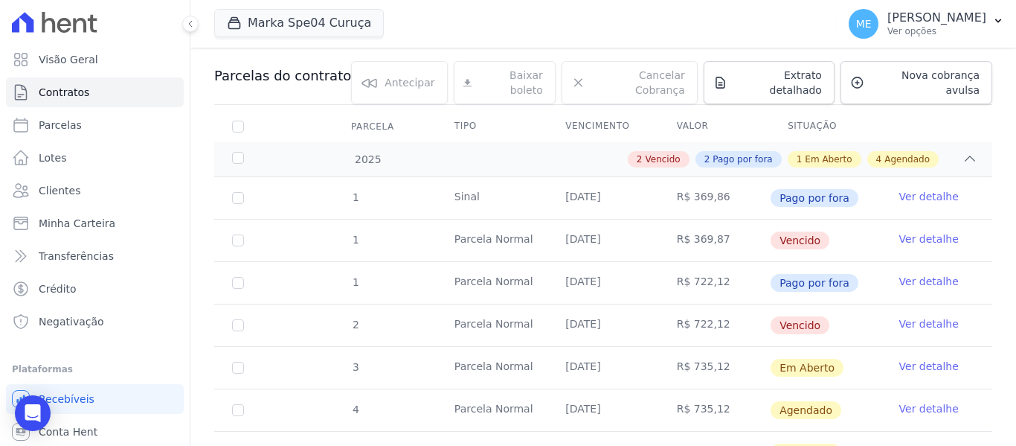
click at [903, 316] on link "Ver detalhe" at bounding box center [930, 323] width 60 height 15
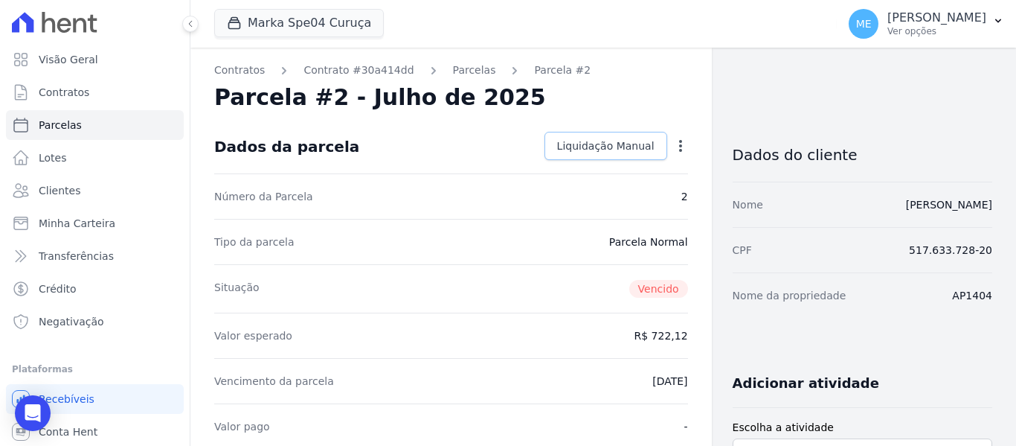
click at [619, 138] on link "Liquidação Manual" at bounding box center [606, 146] width 123 height 28
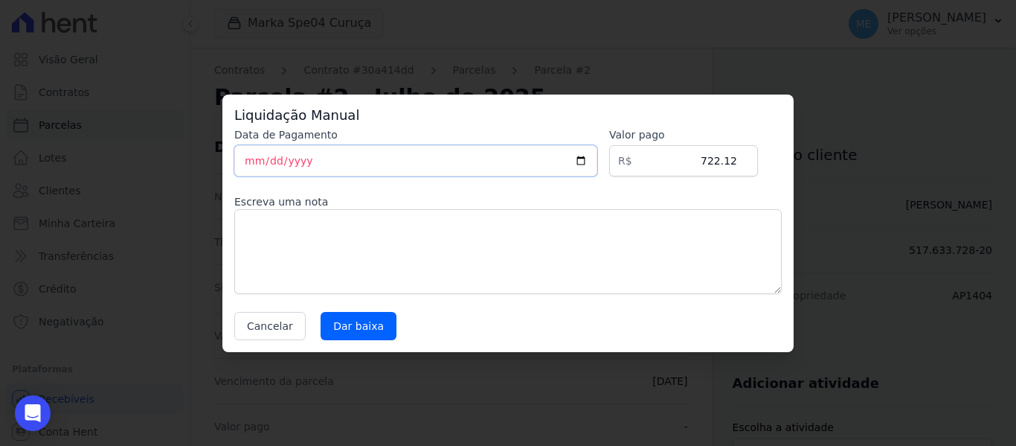
click at [271, 136] on div "Data de Pagamento 2025-08-18" at bounding box center [415, 151] width 363 height 49
type input "2025-08-08"
click at [340, 328] on input "Dar baixa" at bounding box center [359, 326] width 76 height 28
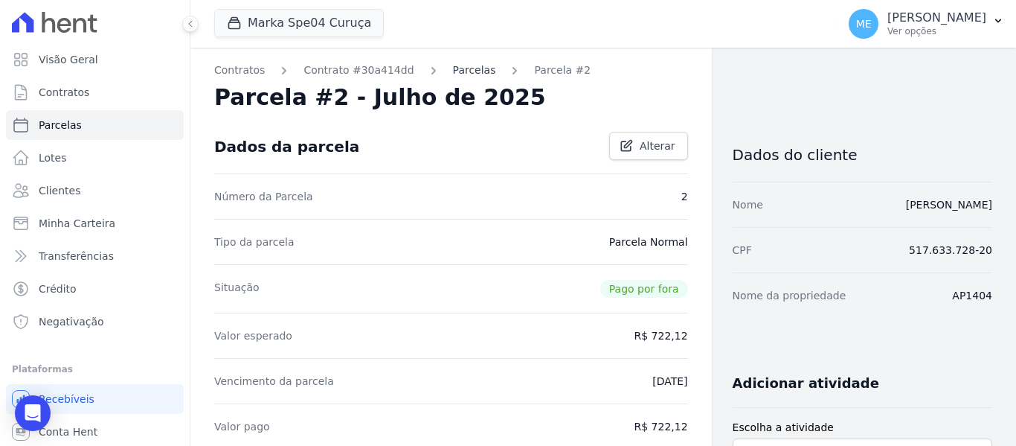
click at [459, 73] on link "Parcelas" at bounding box center [474, 71] width 43 height 16
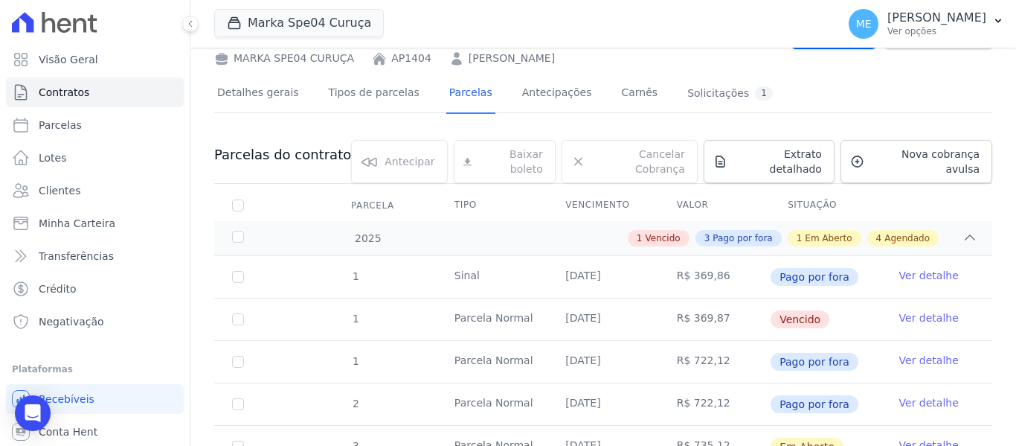
scroll to position [223, 0]
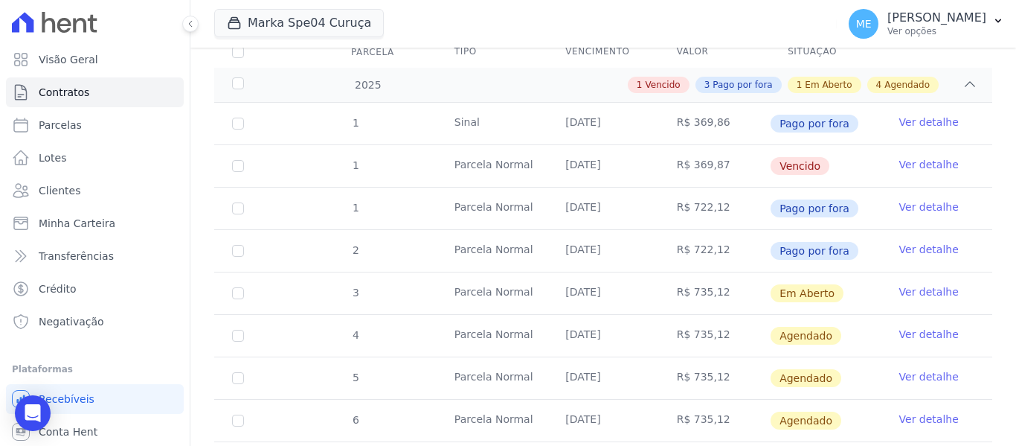
click at [940, 157] on link "Ver detalhe" at bounding box center [930, 164] width 60 height 15
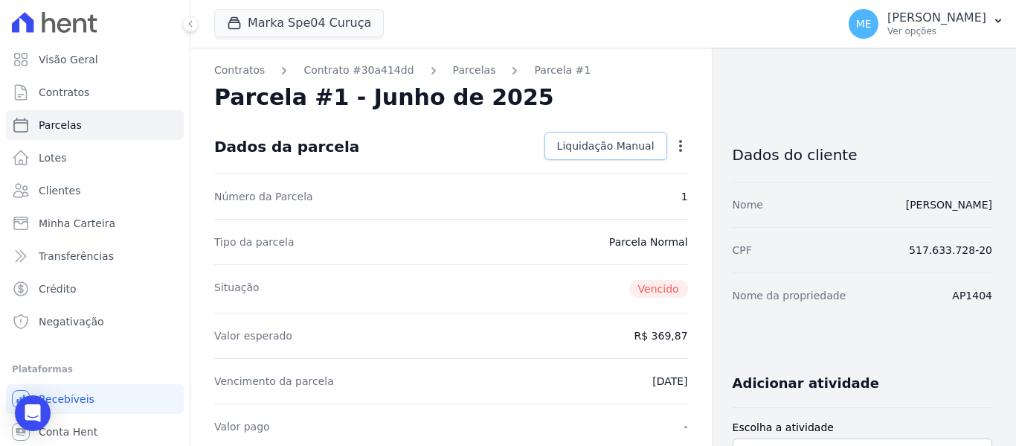
click at [643, 146] on span "Liquidação Manual" at bounding box center [605, 145] width 97 height 15
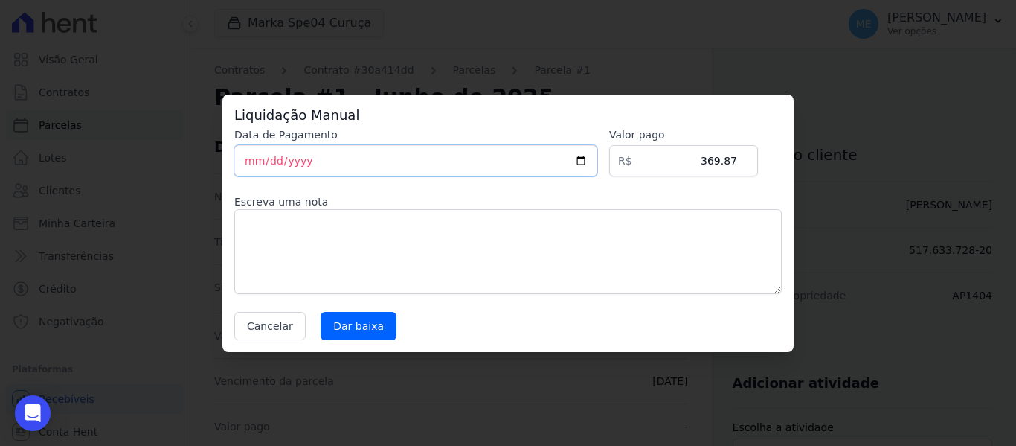
click at [254, 162] on input "[DATE]" at bounding box center [415, 160] width 363 height 31
type input "2025-08-08"
click at [360, 327] on input "Dar baixa" at bounding box center [359, 326] width 76 height 28
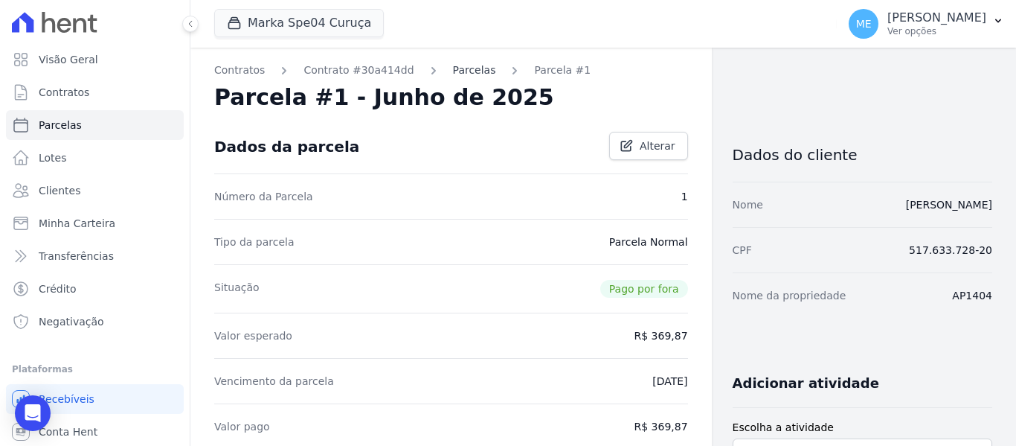
click at [453, 68] on link "Parcelas" at bounding box center [474, 71] width 43 height 16
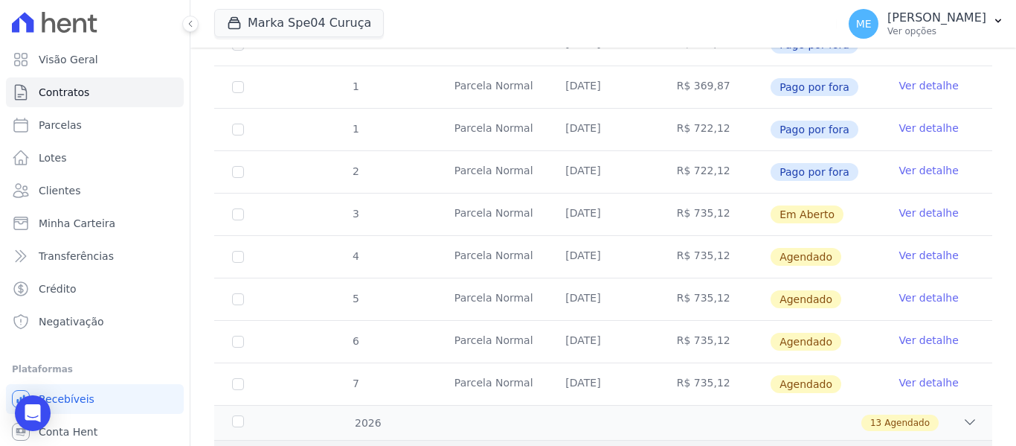
scroll to position [62, 0]
